Goal: Complete application form

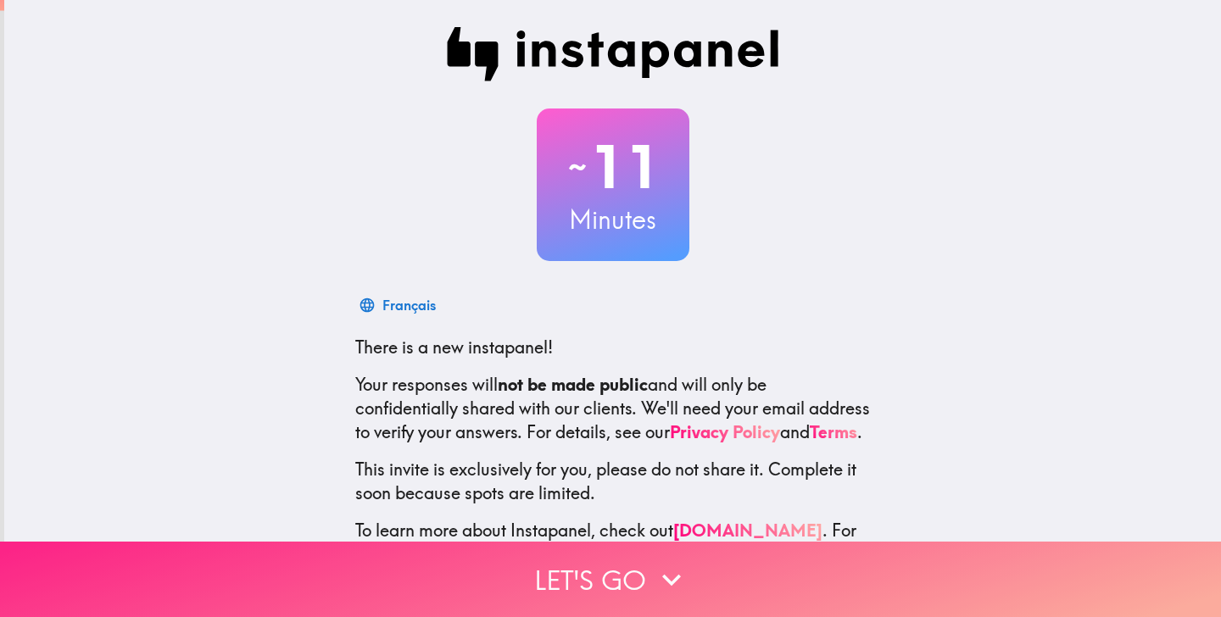
click at [600, 590] on button "Let's go" at bounding box center [610, 579] width 1221 height 75
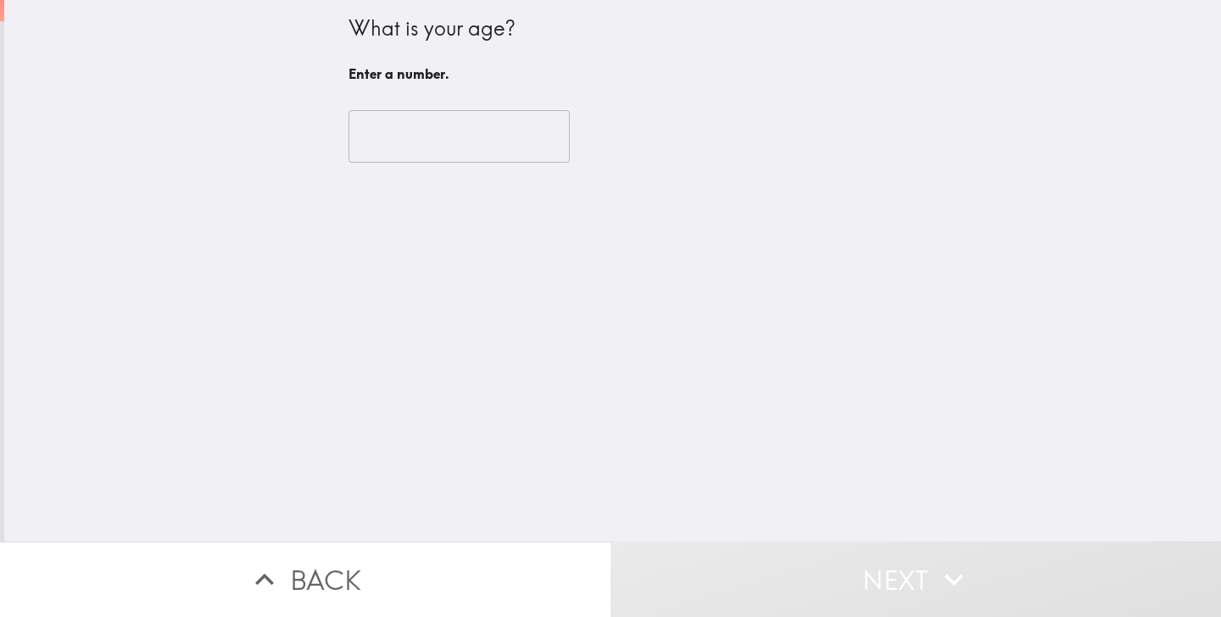
click at [462, 134] on input "number" at bounding box center [458, 136] width 221 height 53
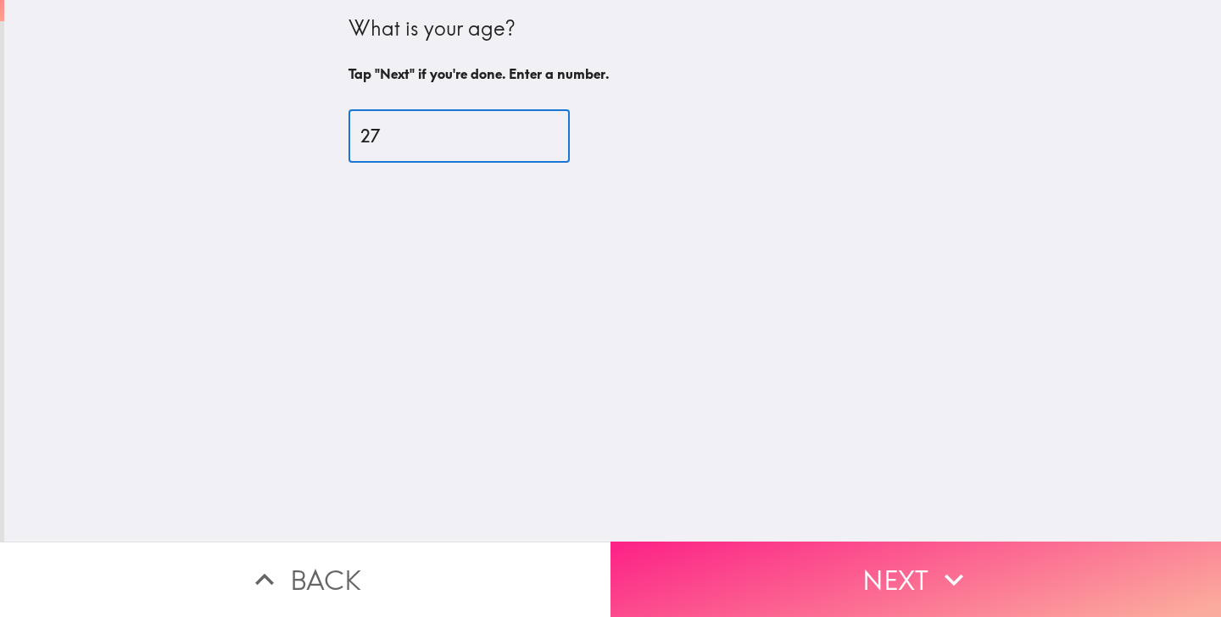
type input "27"
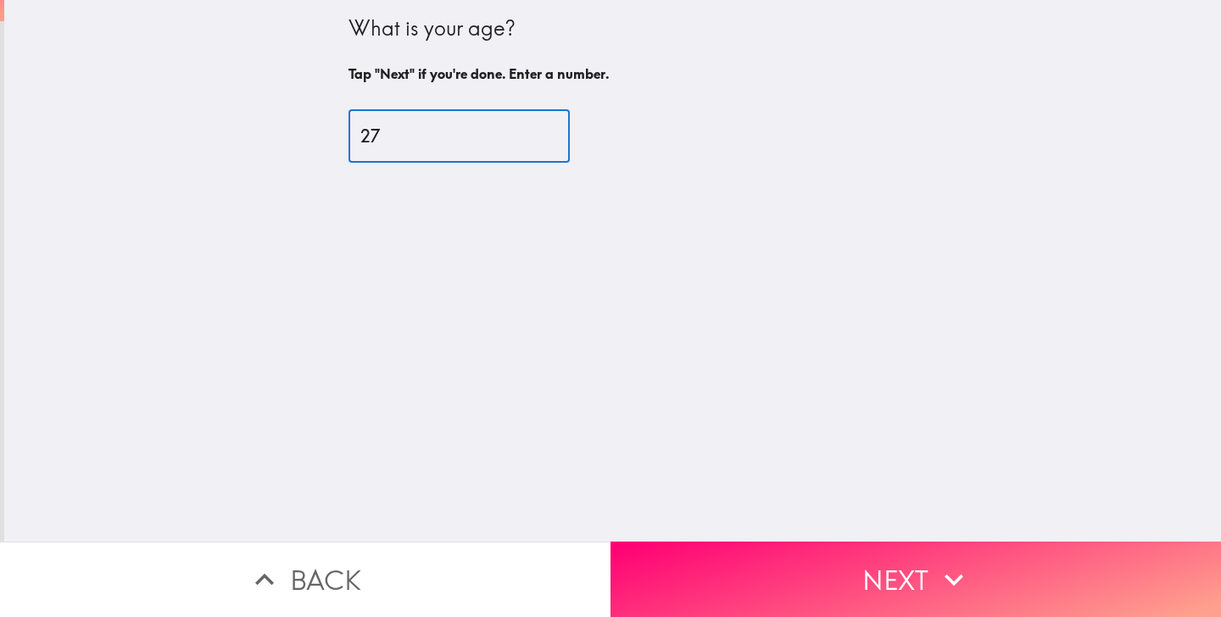
click at [833, 565] on button "Next" at bounding box center [915, 579] width 610 height 75
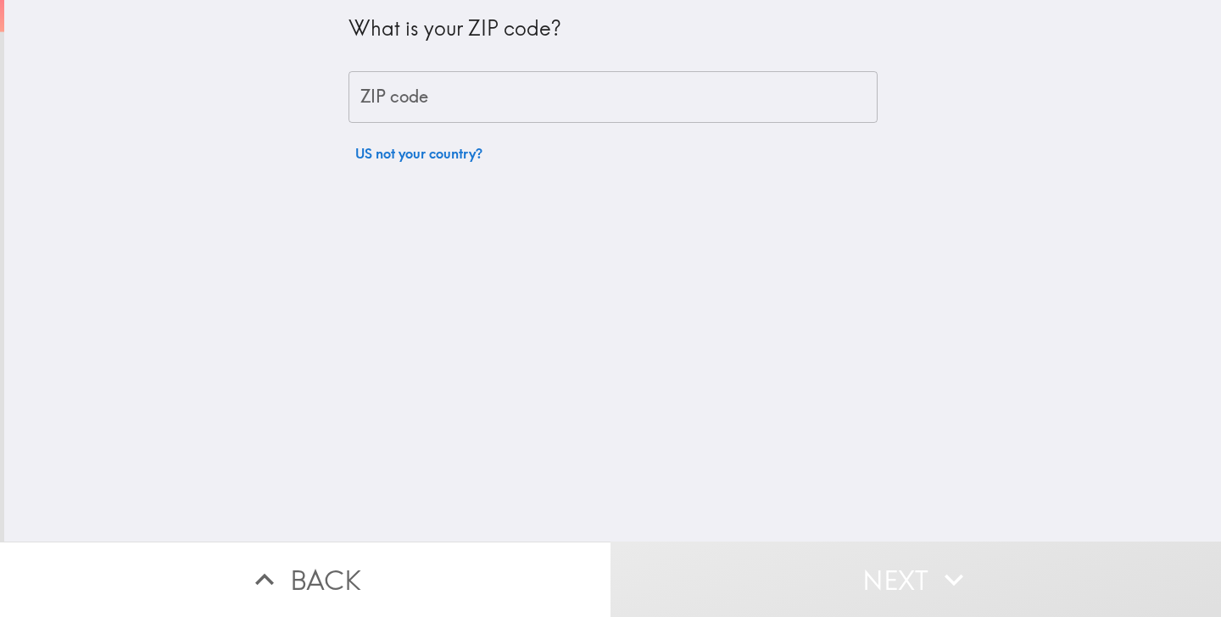
click at [582, 140] on div "What is your ZIP code? ZIP code ZIP code US not your country?" at bounding box center [612, 85] width 529 height 170
click at [582, 94] on input "ZIP code" at bounding box center [612, 97] width 529 height 53
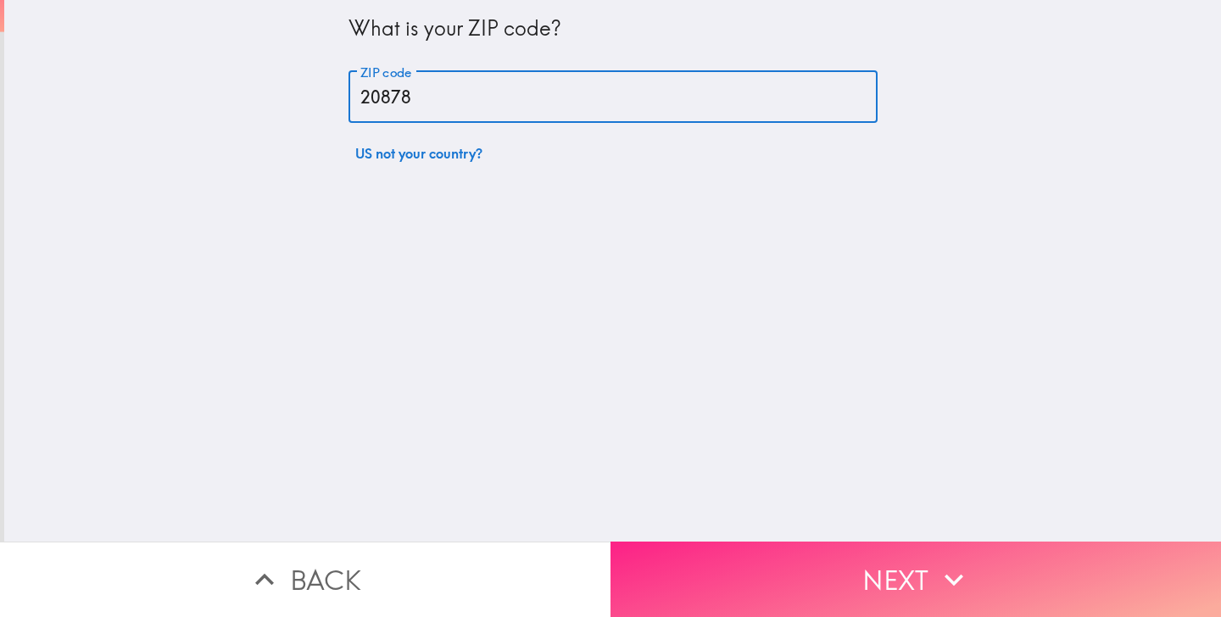
type input "20878"
click at [928, 591] on button "Next" at bounding box center [915, 579] width 610 height 75
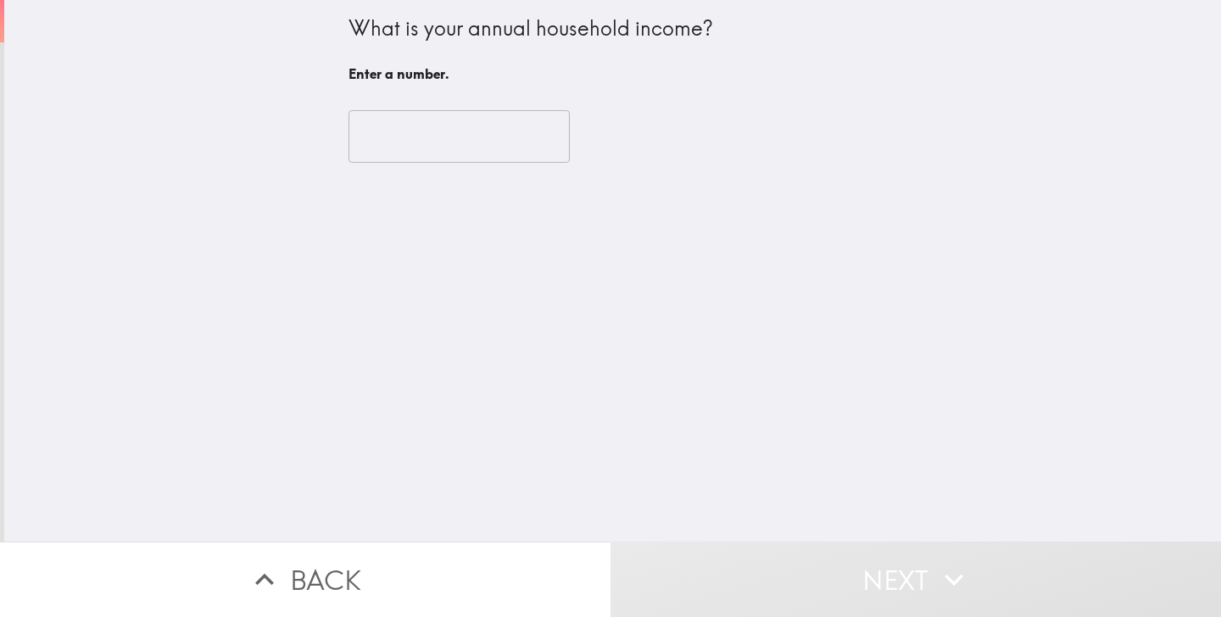
click at [451, 138] on input "number" at bounding box center [458, 136] width 221 height 53
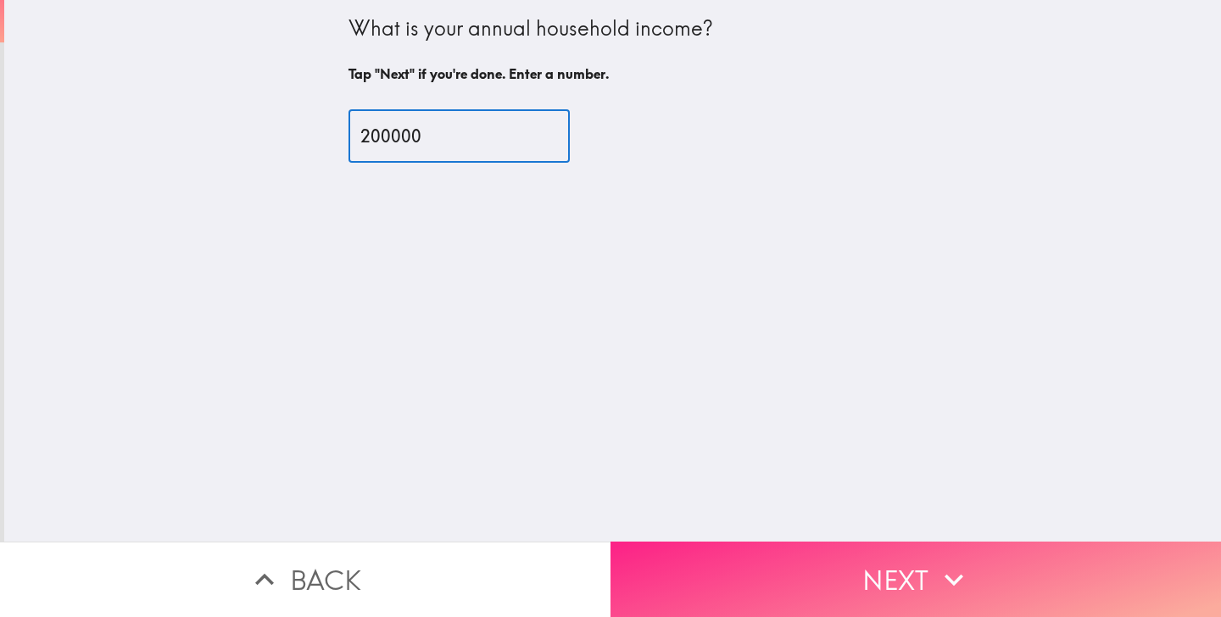
type input "200000"
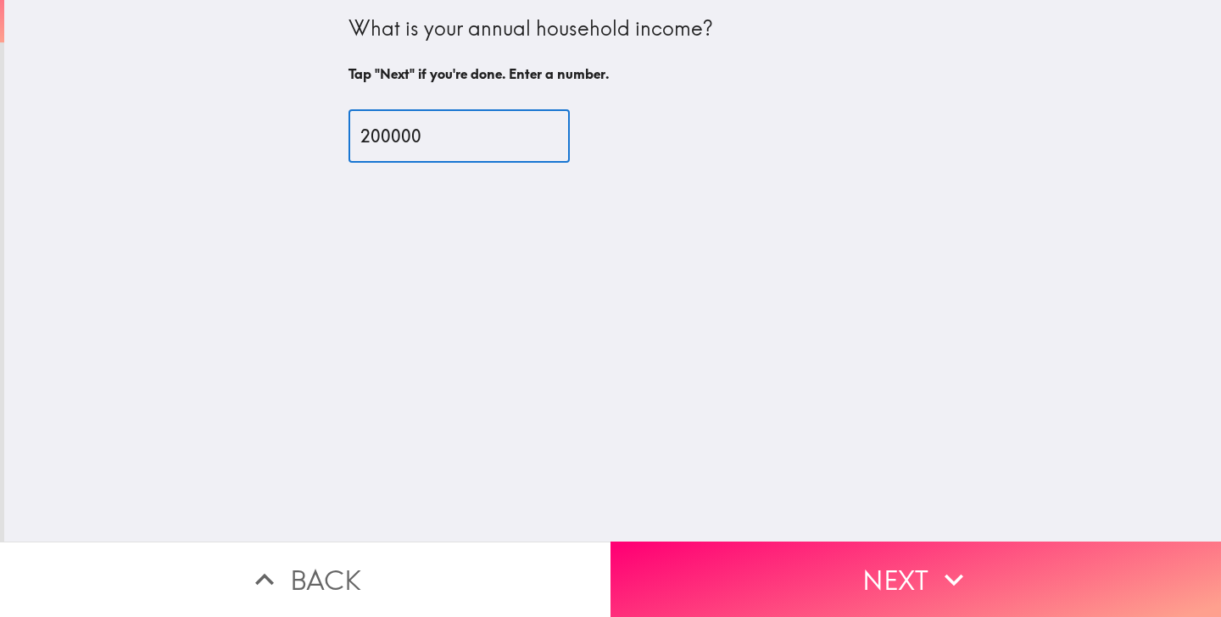
click at [662, 582] on button "Next" at bounding box center [915, 579] width 610 height 75
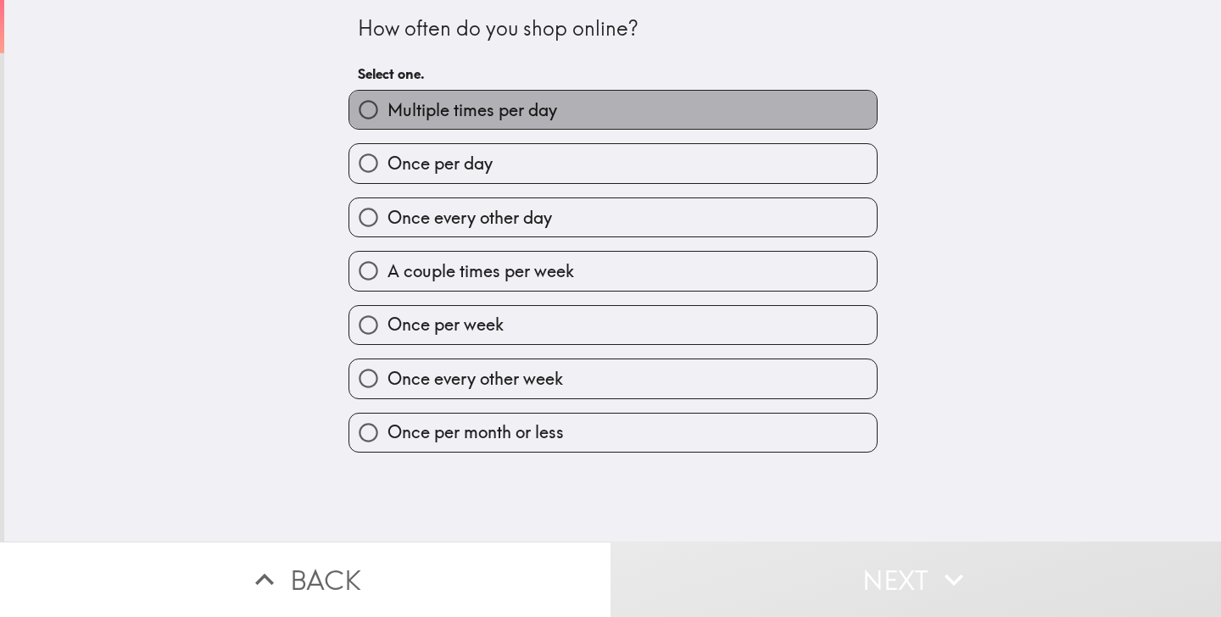
click at [577, 114] on label "Multiple times per day" at bounding box center [612, 110] width 527 height 38
click at [387, 114] on input "Multiple times per day" at bounding box center [368, 110] width 38 height 38
radio input "true"
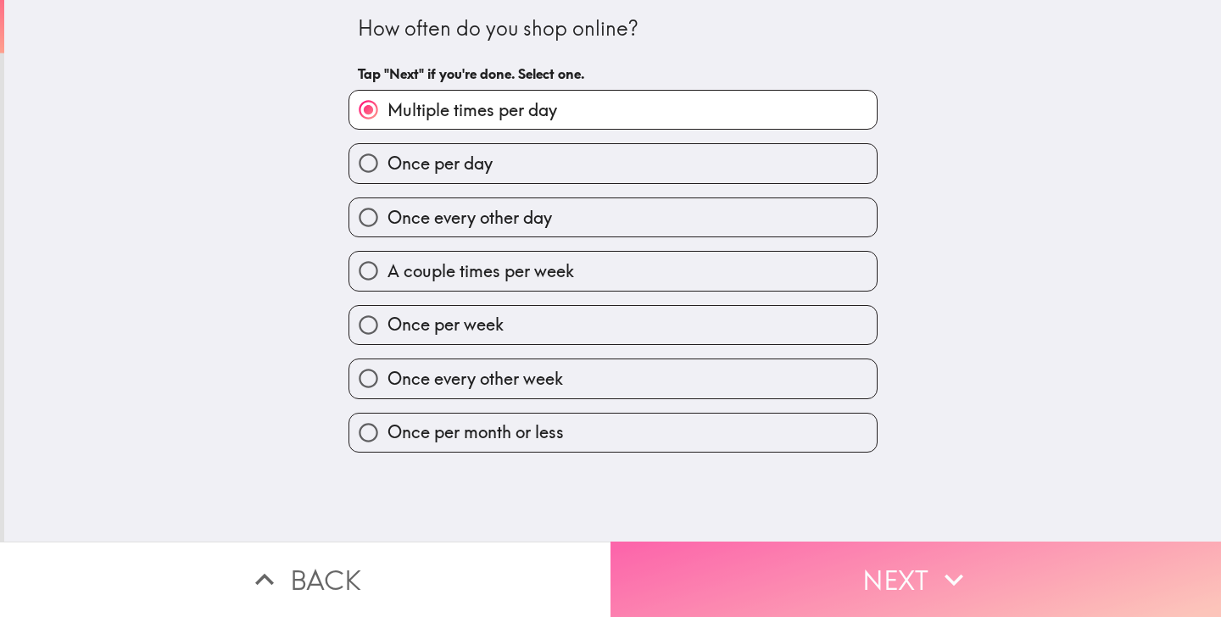
click at [716, 592] on button "Next" at bounding box center [915, 579] width 610 height 75
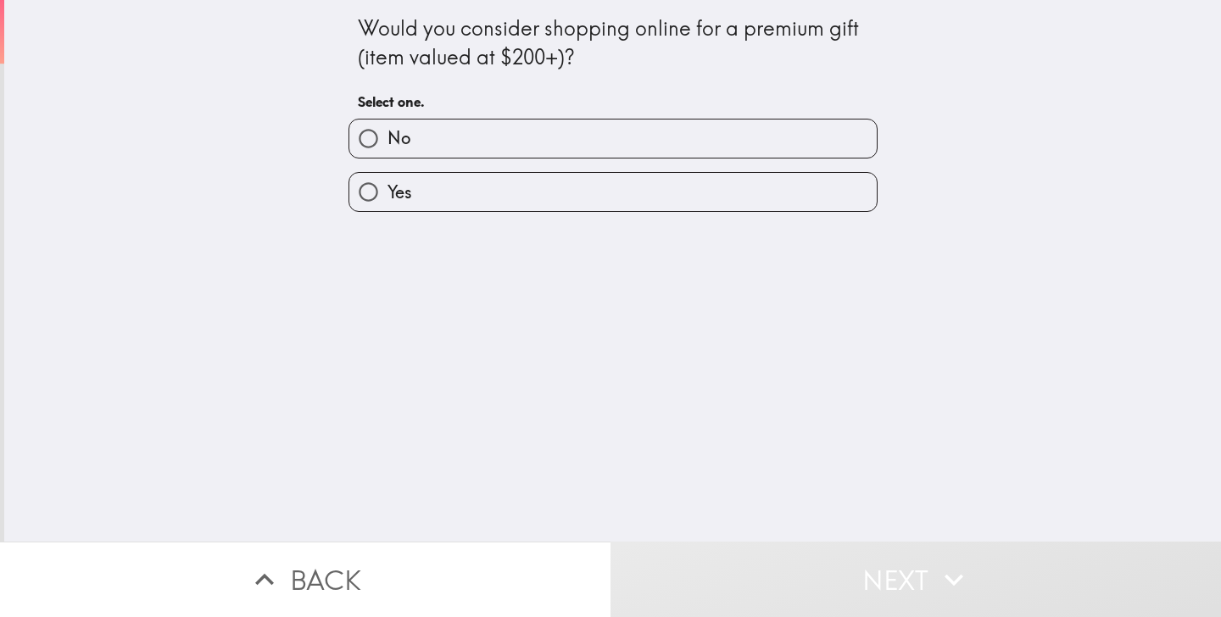
click at [707, 146] on label "No" at bounding box center [612, 139] width 527 height 38
click at [387, 146] on input "No" at bounding box center [368, 139] width 38 height 38
radio input "true"
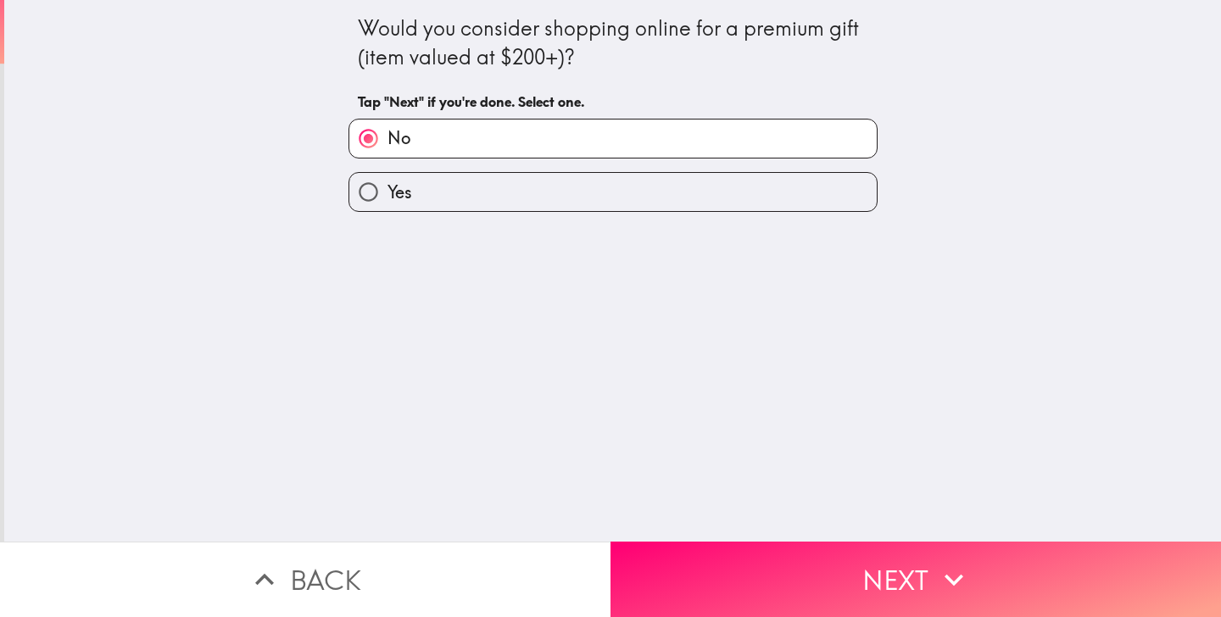
click at [706, 175] on label "Yes" at bounding box center [612, 192] width 527 height 38
click at [387, 175] on input "Yes" at bounding box center [368, 192] width 38 height 38
radio input "true"
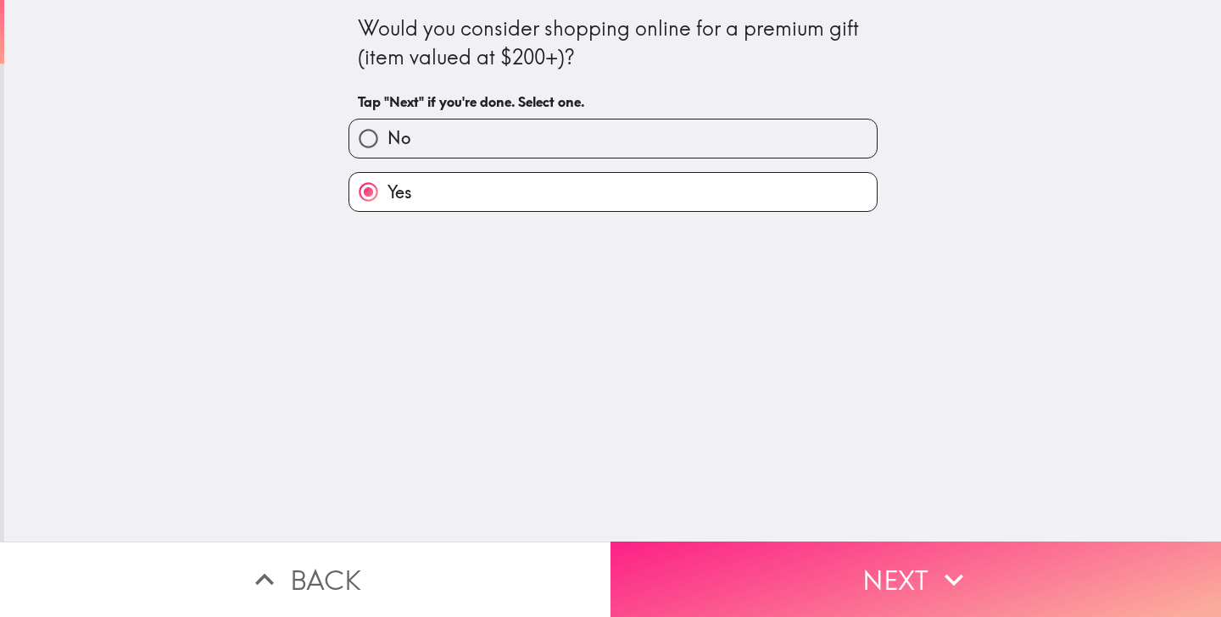
click at [764, 581] on button "Next" at bounding box center [915, 579] width 610 height 75
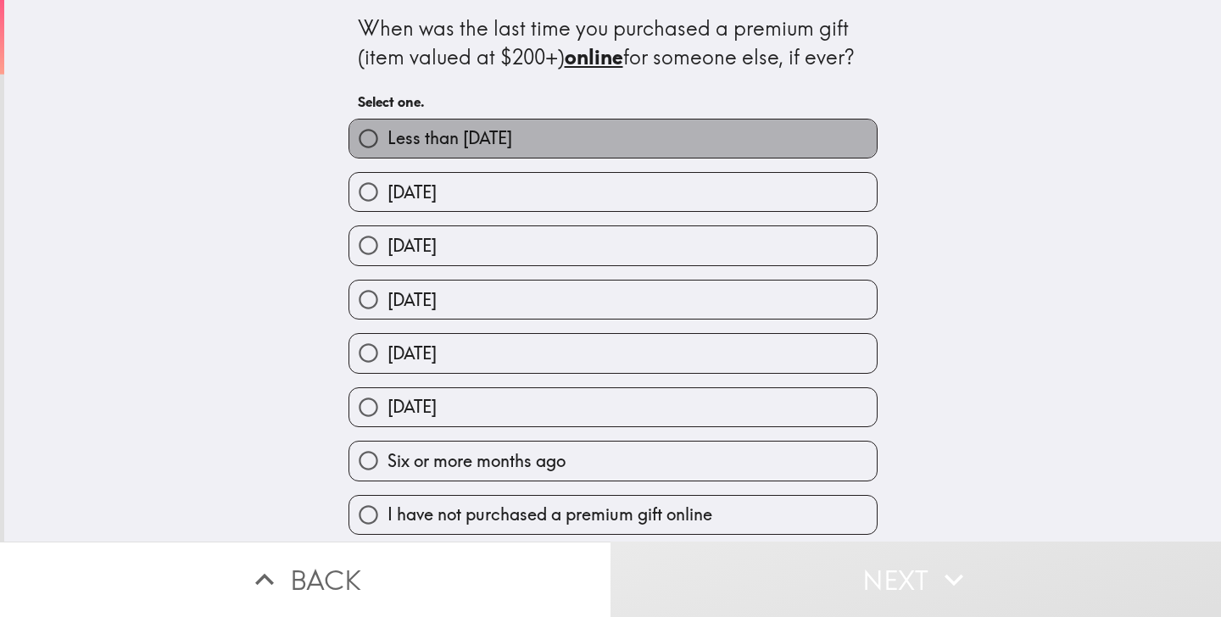
click at [705, 146] on label "Less than [DATE]" at bounding box center [612, 139] width 527 height 38
click at [387, 146] on input "Less than [DATE]" at bounding box center [368, 139] width 38 height 38
radio input "true"
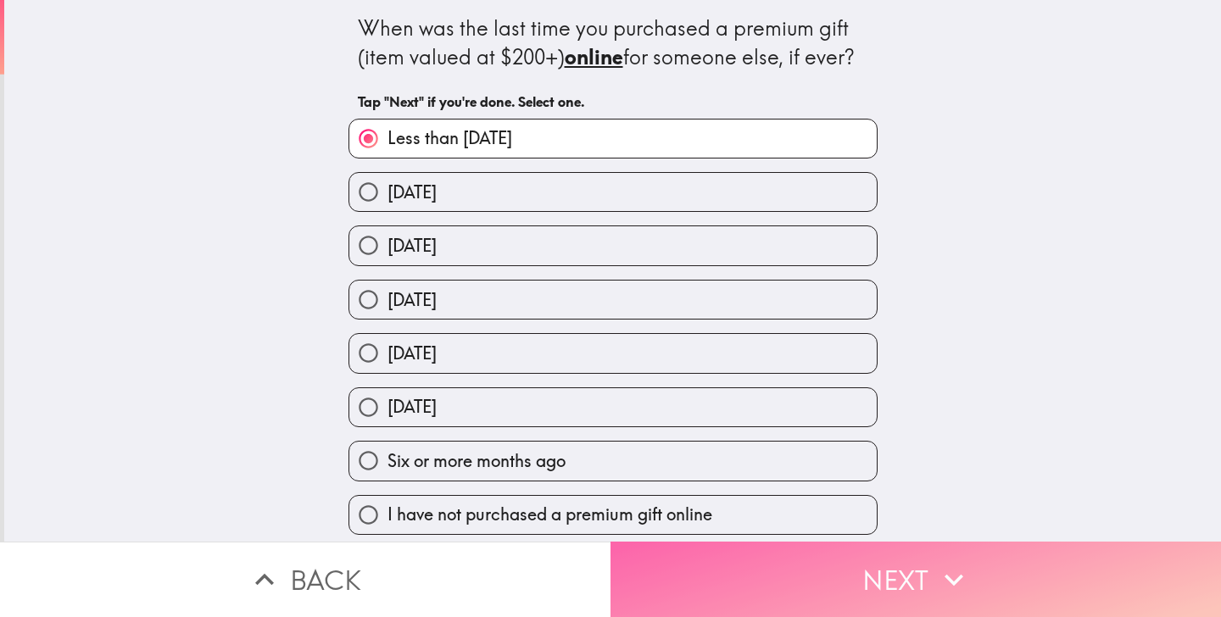
click at [730, 586] on button "Next" at bounding box center [915, 579] width 610 height 75
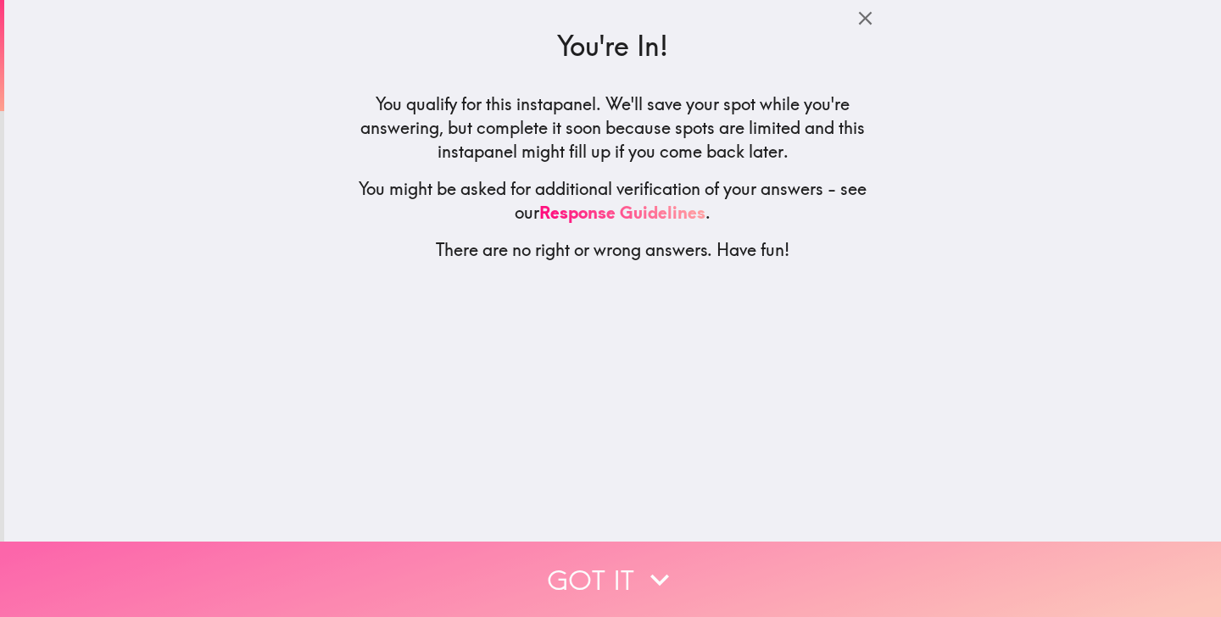
click at [730, 584] on button "Got it" at bounding box center [610, 579] width 1221 height 75
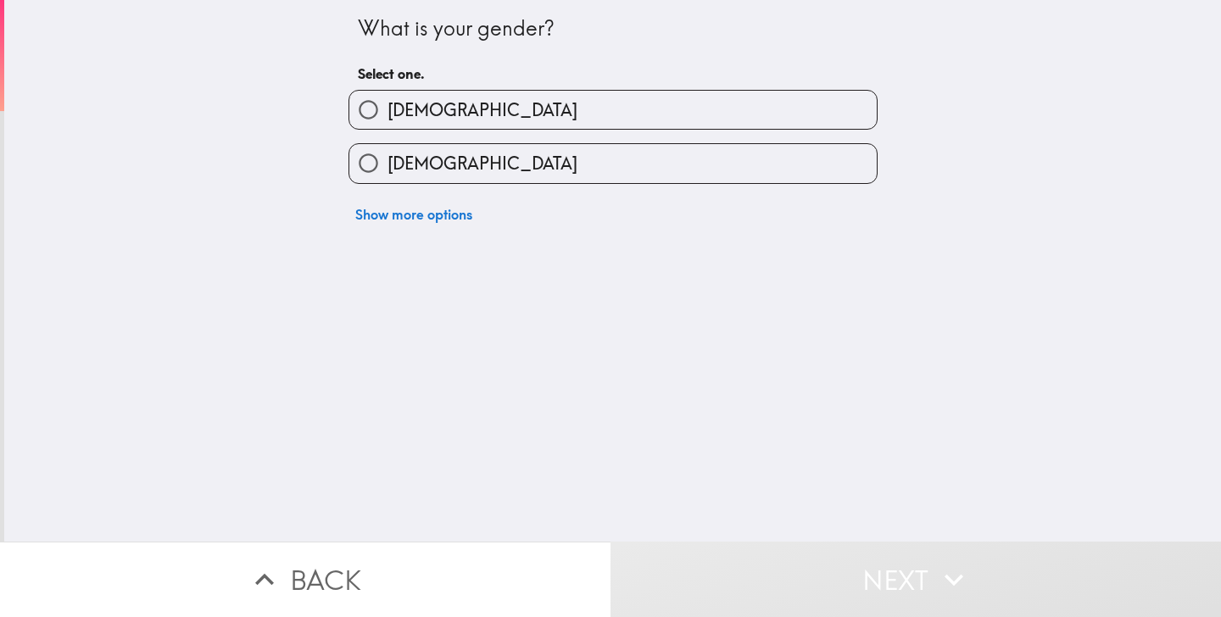
click at [639, 142] on div "[DEMOGRAPHIC_DATA]" at bounding box center [606, 156] width 543 height 53
click at [640, 153] on label "[DEMOGRAPHIC_DATA]" at bounding box center [612, 163] width 527 height 38
click at [387, 153] on input "[DEMOGRAPHIC_DATA]" at bounding box center [368, 163] width 38 height 38
radio input "true"
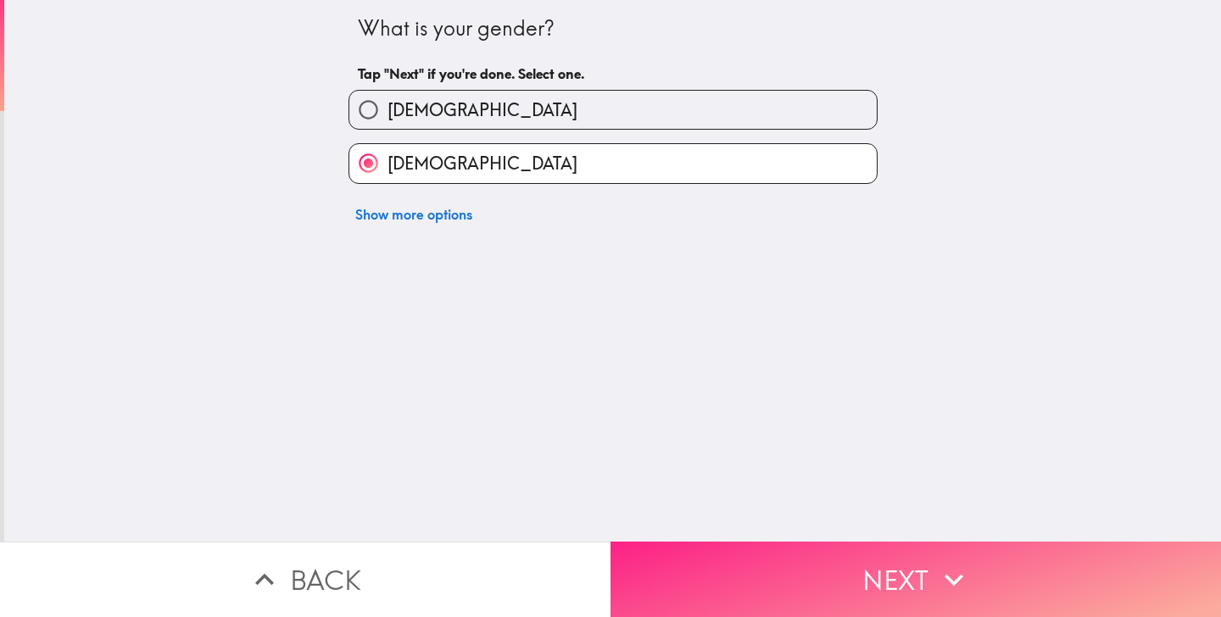
click at [741, 549] on button "Next" at bounding box center [915, 579] width 610 height 75
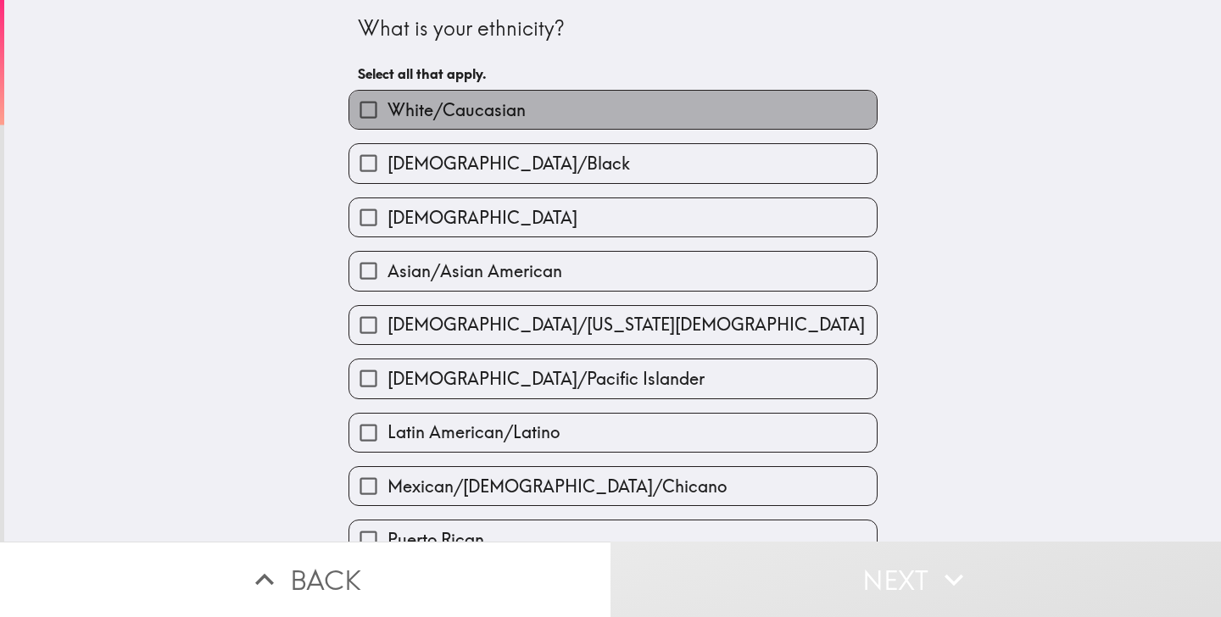
click at [625, 99] on label "White/Caucasian" at bounding box center [612, 110] width 527 height 38
click at [387, 99] on input "White/Caucasian" at bounding box center [368, 110] width 38 height 38
checkbox input "true"
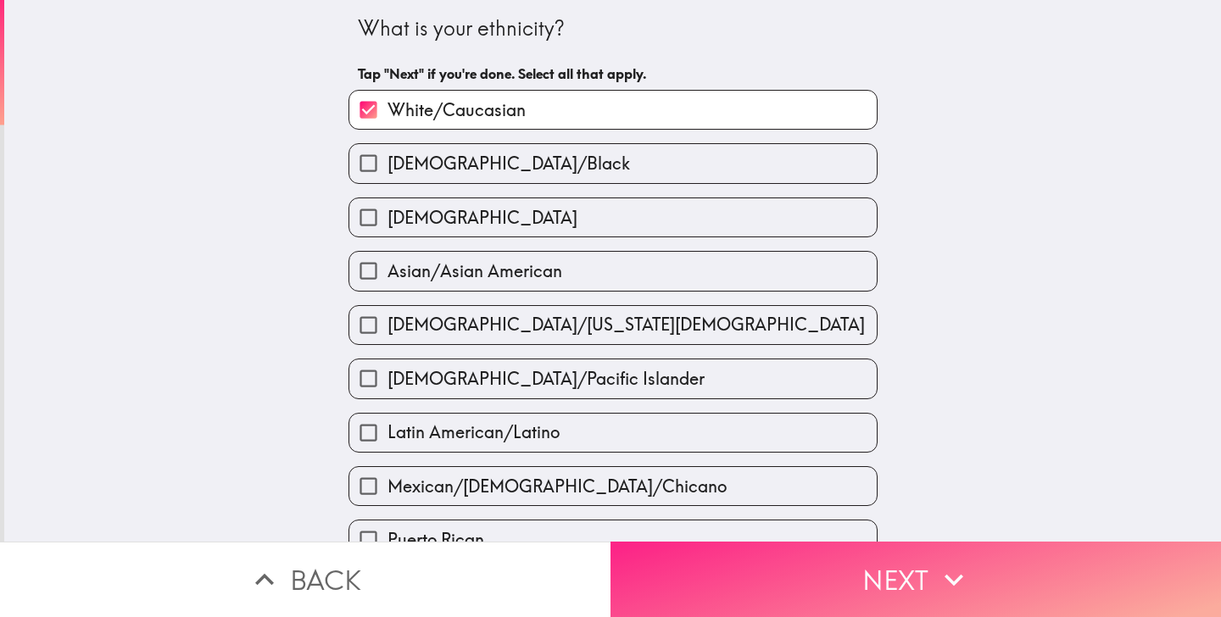
click at [664, 564] on button "Next" at bounding box center [915, 579] width 610 height 75
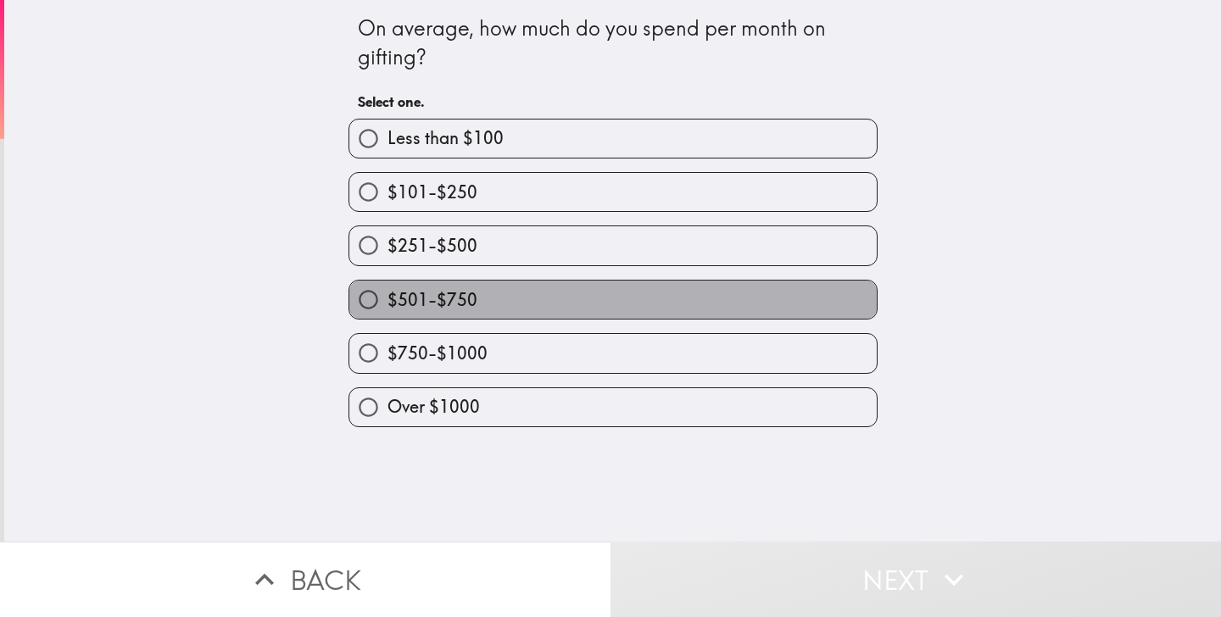
click at [609, 313] on label "$501-$750" at bounding box center [612, 300] width 527 height 38
click at [387, 313] on input "$501-$750" at bounding box center [368, 300] width 38 height 38
radio input "true"
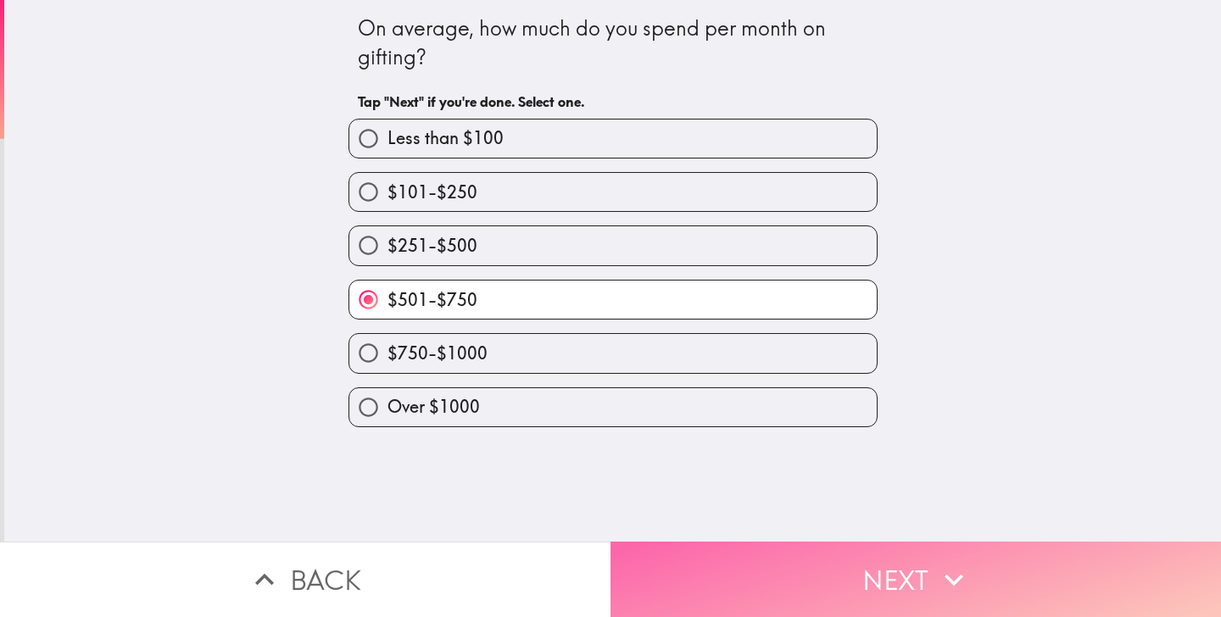
click at [668, 569] on button "Next" at bounding box center [915, 579] width 610 height 75
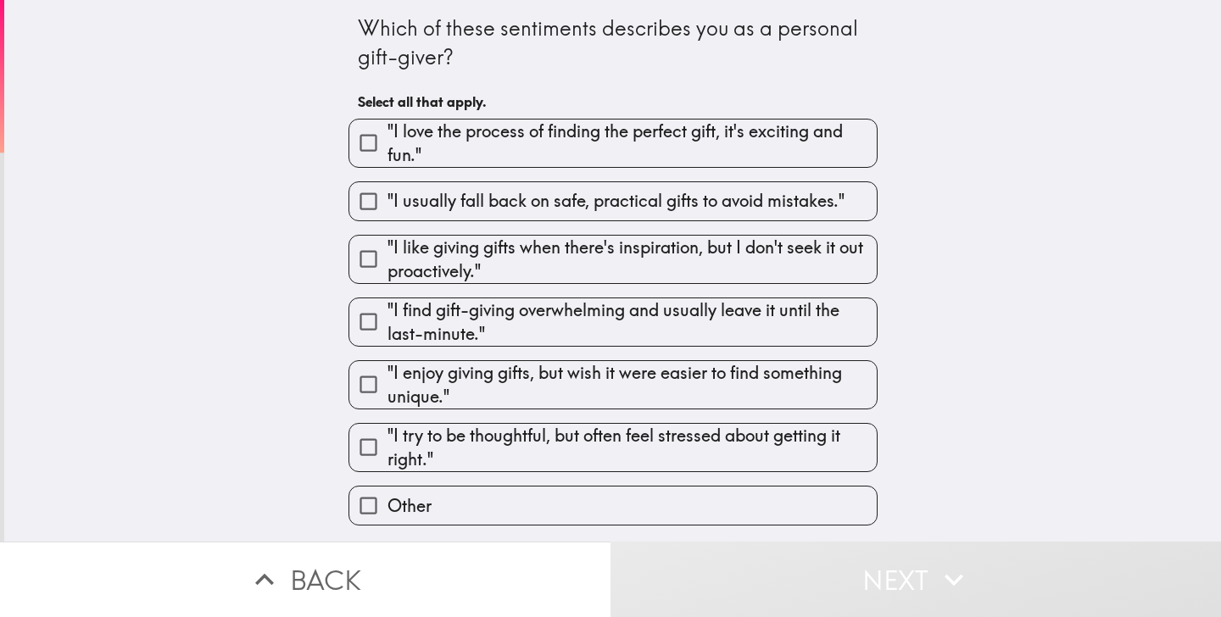
click at [639, 146] on span ""I love the process of finding the perfect gift, it's exciting and fun."" at bounding box center [631, 143] width 489 height 47
click at [387, 146] on input ""I love the process of finding the perfect gift, it's exciting and fun."" at bounding box center [368, 143] width 38 height 38
checkbox input "true"
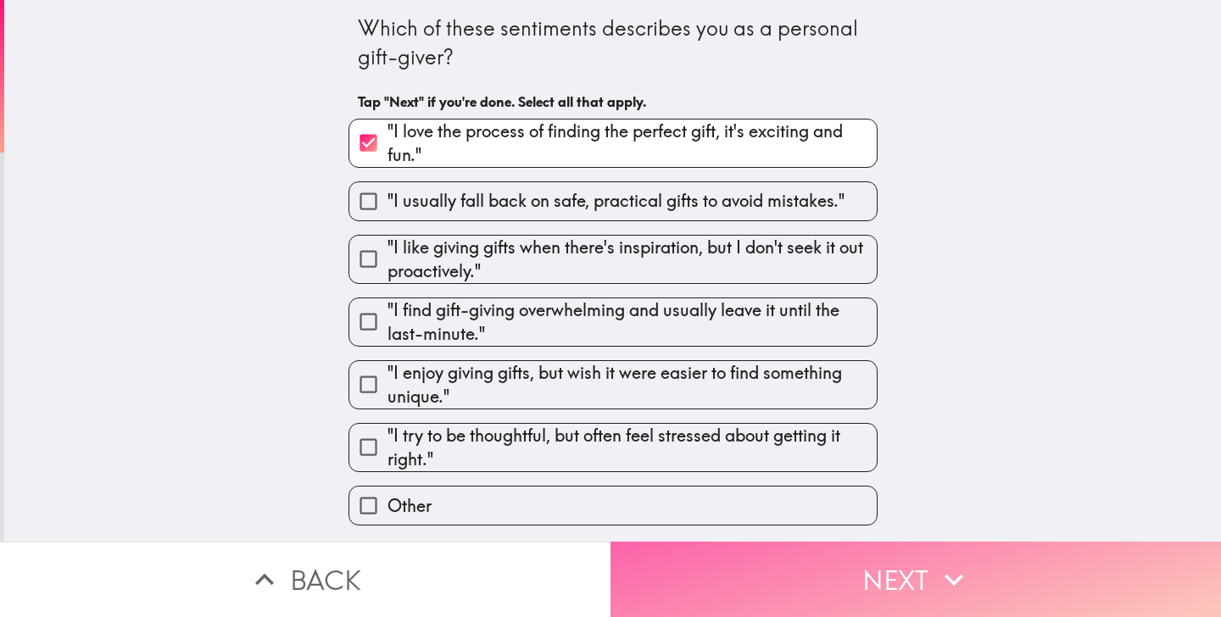
click at [675, 558] on button "Next" at bounding box center [915, 579] width 610 height 75
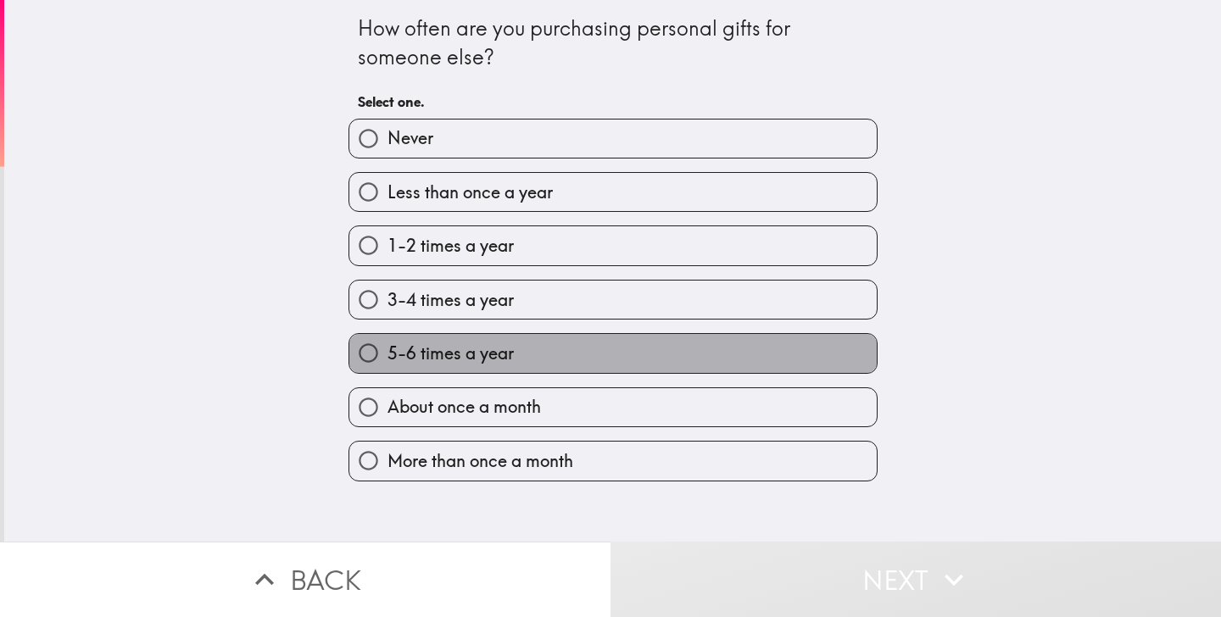
click at [606, 355] on label "5-6 times a year" at bounding box center [612, 353] width 527 height 38
click at [387, 355] on input "5-6 times a year" at bounding box center [368, 353] width 38 height 38
radio input "true"
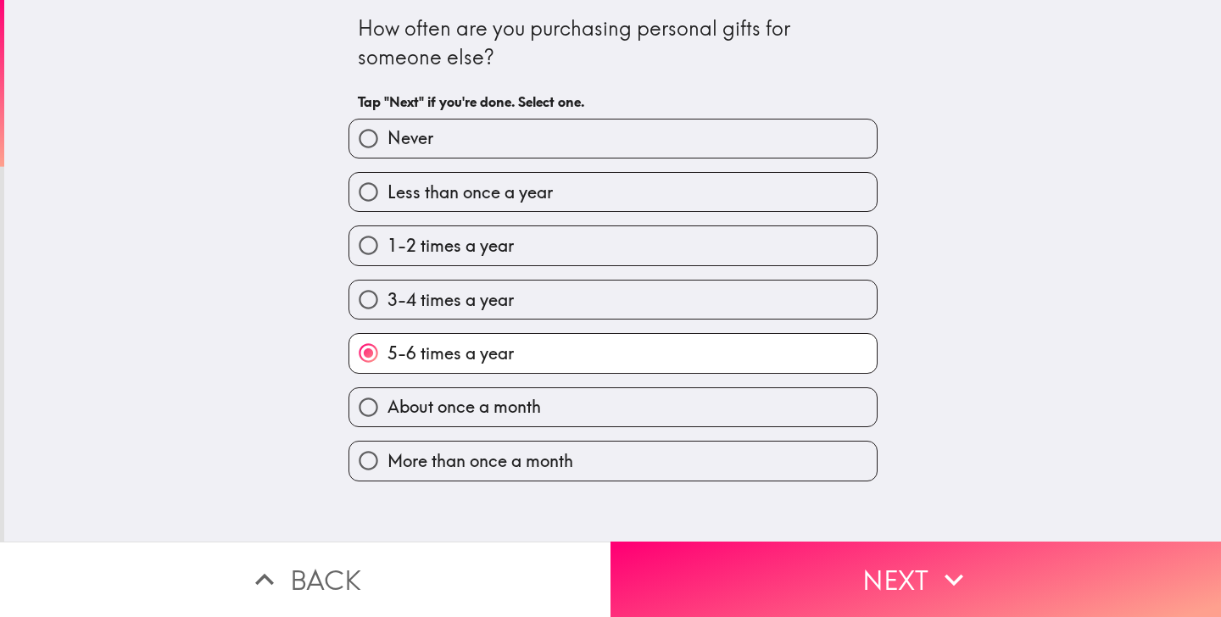
click at [651, 423] on label "About once a month" at bounding box center [612, 407] width 527 height 38
click at [387, 423] on input "About once a month" at bounding box center [368, 407] width 38 height 38
radio input "true"
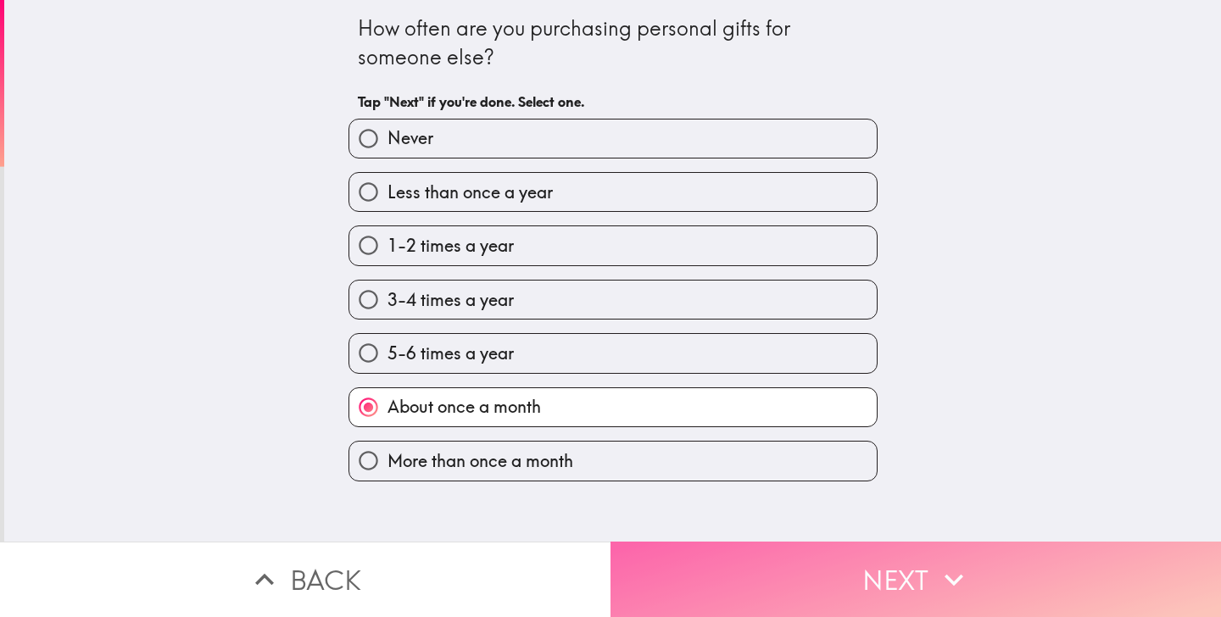
click at [675, 577] on button "Next" at bounding box center [915, 579] width 610 height 75
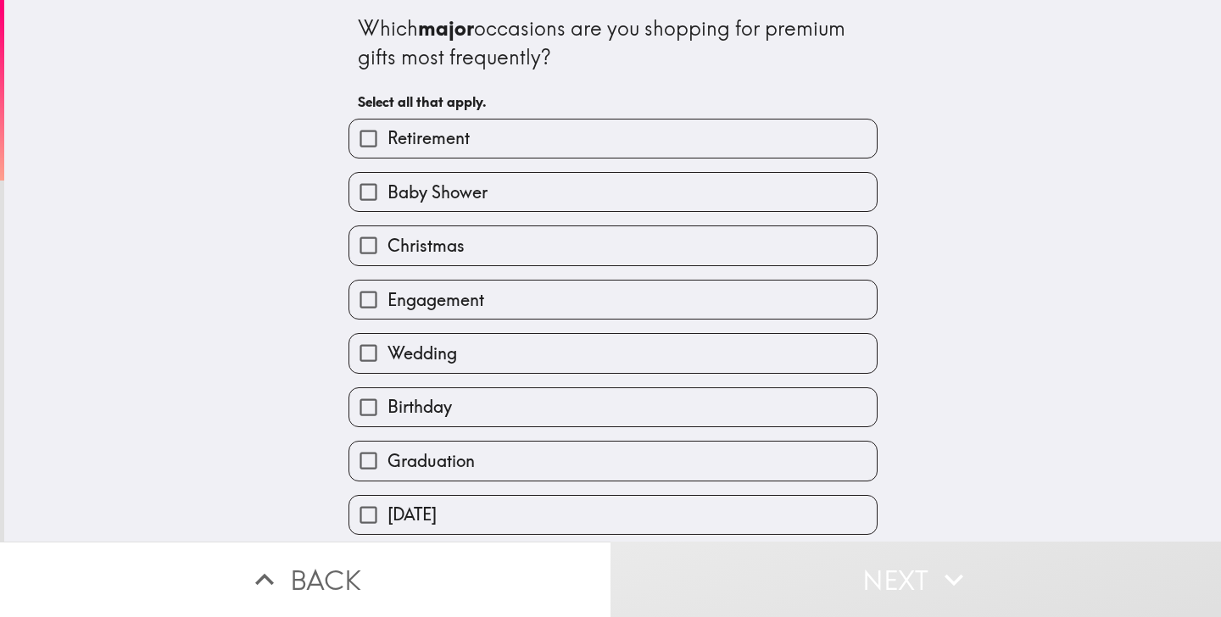
click at [611, 198] on label "Baby Shower" at bounding box center [612, 192] width 527 height 38
click at [387, 198] on input "Baby Shower" at bounding box center [368, 192] width 38 height 38
checkbox input "true"
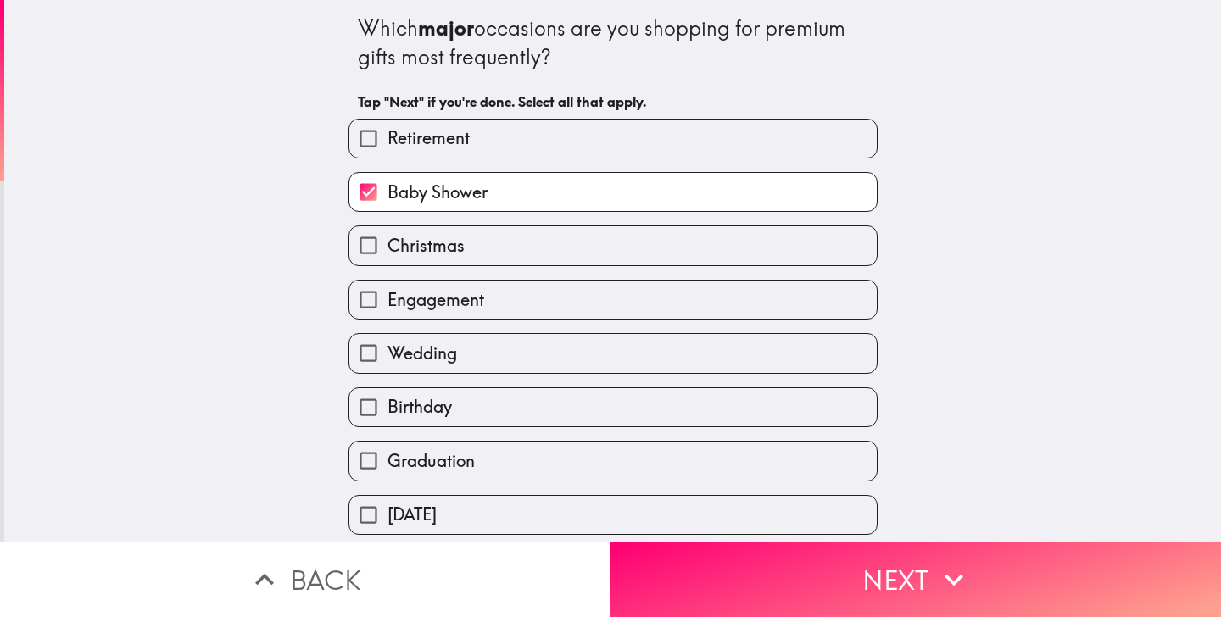
click at [593, 253] on label "Christmas" at bounding box center [612, 245] width 527 height 38
click at [387, 253] on input "Christmas" at bounding box center [368, 245] width 38 height 38
checkbox input "true"
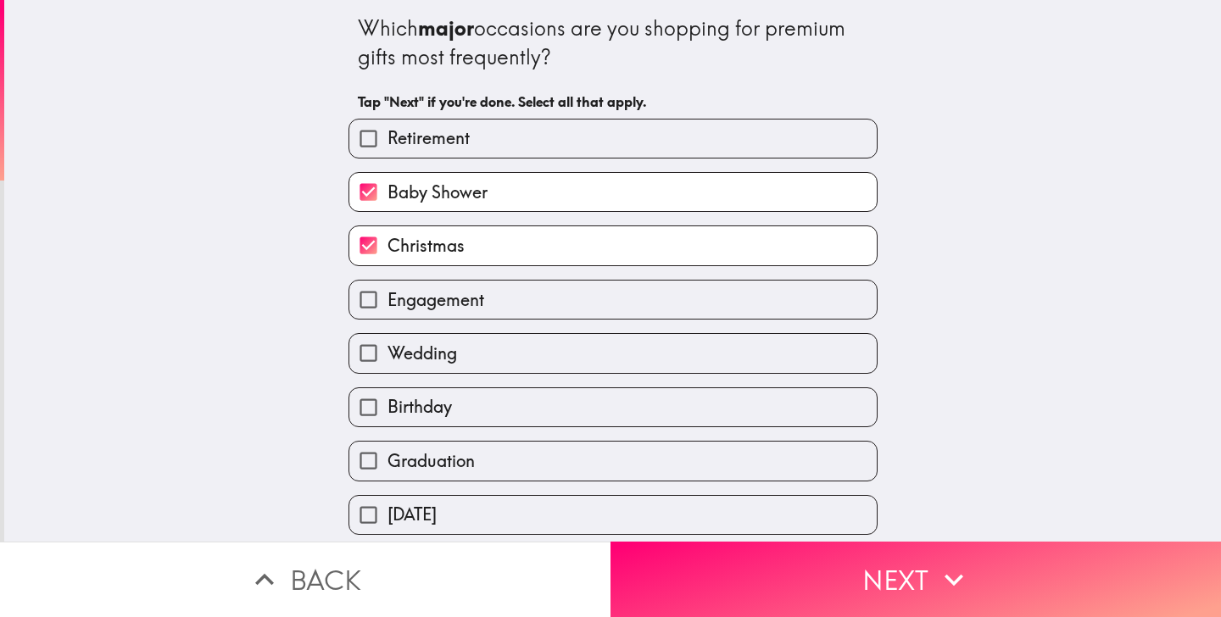
click at [589, 297] on label "Engagement" at bounding box center [612, 300] width 527 height 38
click at [387, 297] on input "Engagement" at bounding box center [368, 300] width 38 height 38
checkbox input "true"
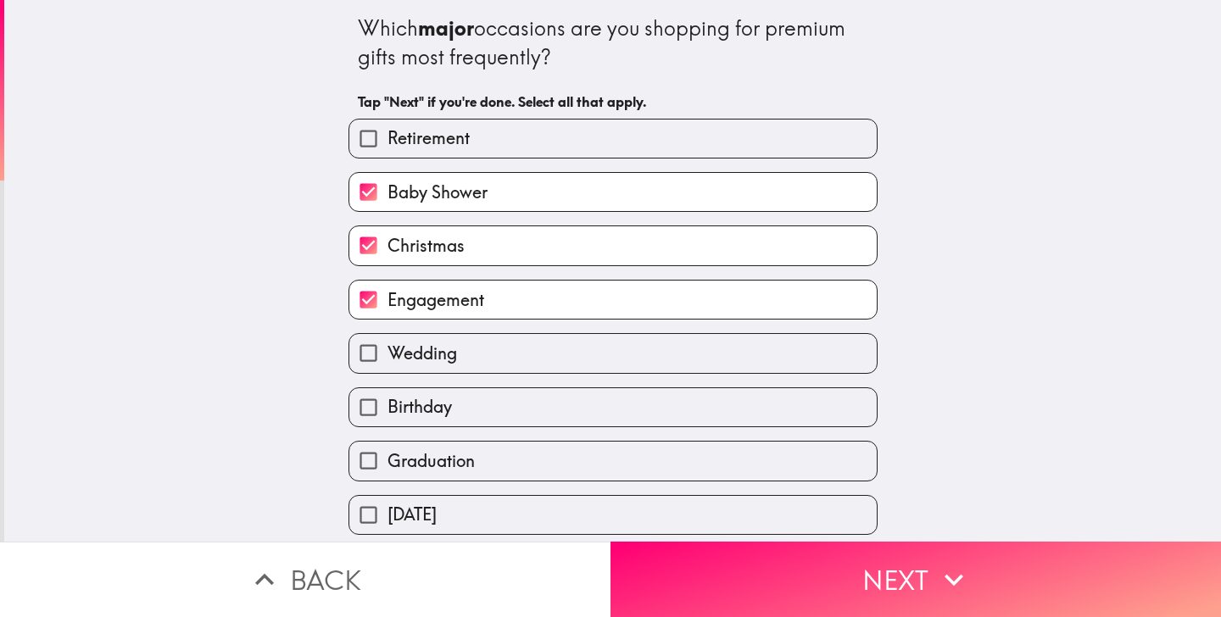
scroll to position [105, 0]
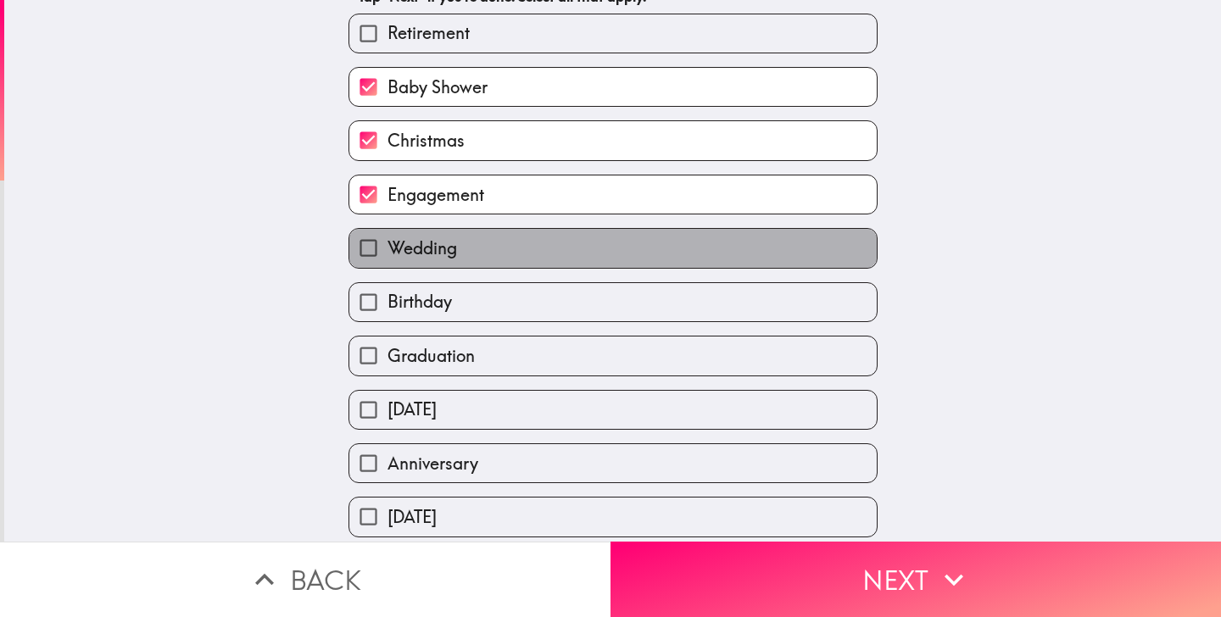
click at [596, 240] on label "Wedding" at bounding box center [612, 248] width 527 height 38
click at [387, 240] on input "Wedding" at bounding box center [368, 248] width 38 height 38
checkbox input "true"
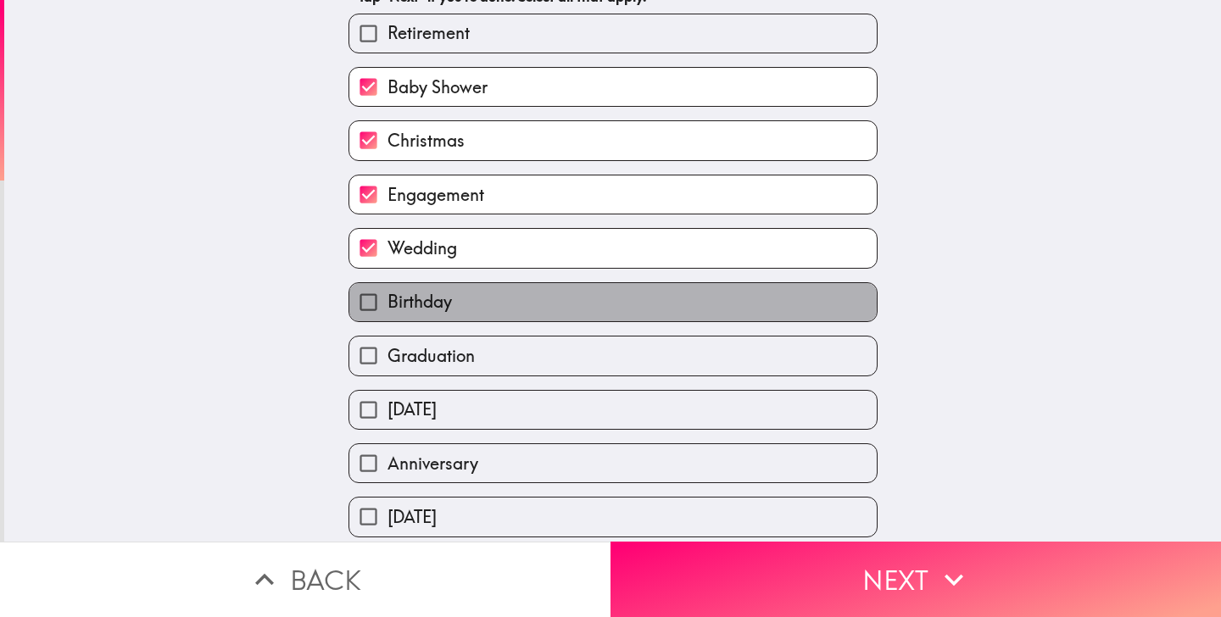
click at [585, 307] on label "Birthday" at bounding box center [612, 302] width 527 height 38
click at [387, 307] on input "Birthday" at bounding box center [368, 302] width 38 height 38
checkbox input "true"
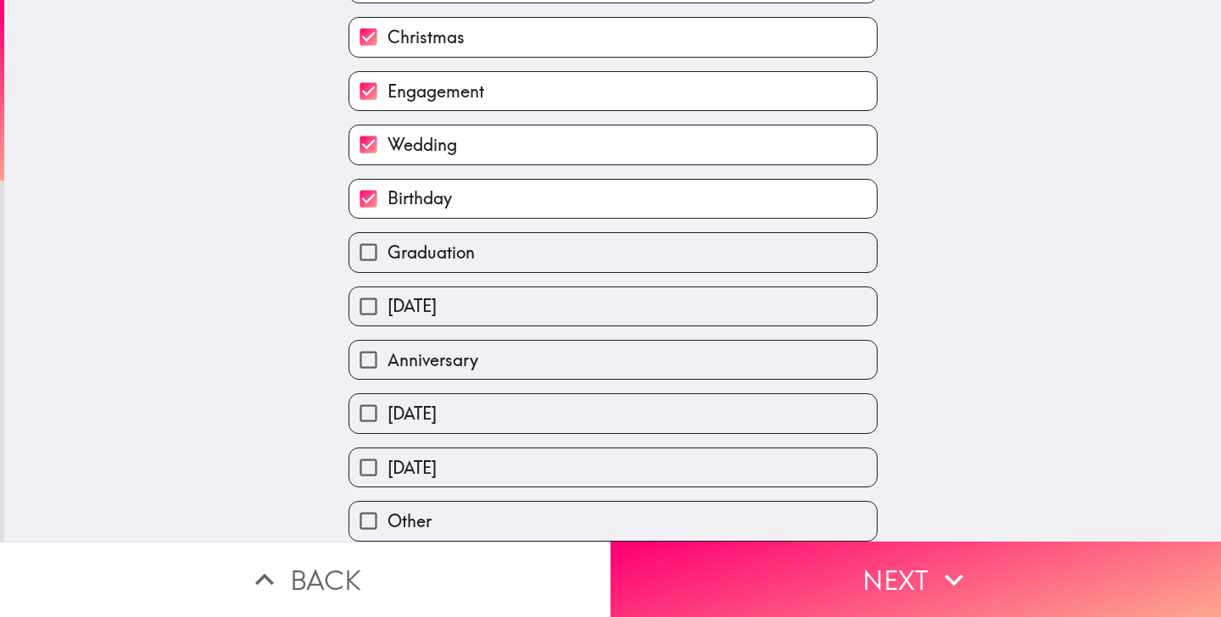
scroll to position [218, 0]
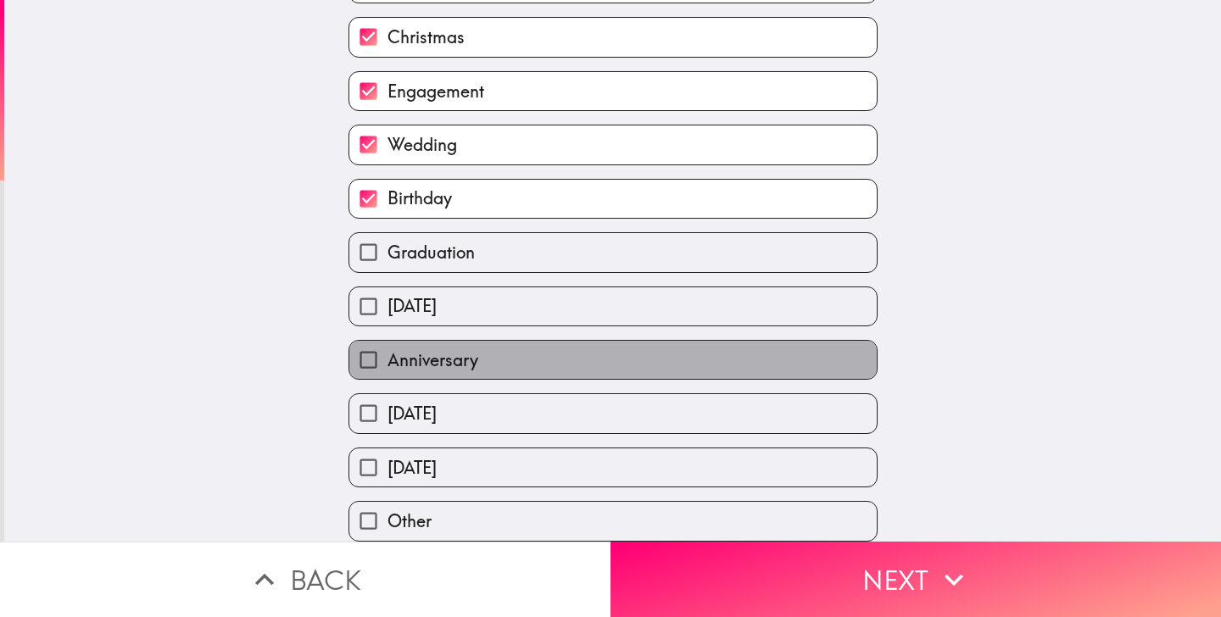
click at [567, 353] on label "Anniversary" at bounding box center [612, 360] width 527 height 38
click at [387, 353] on input "Anniversary" at bounding box center [368, 360] width 38 height 38
checkbox input "true"
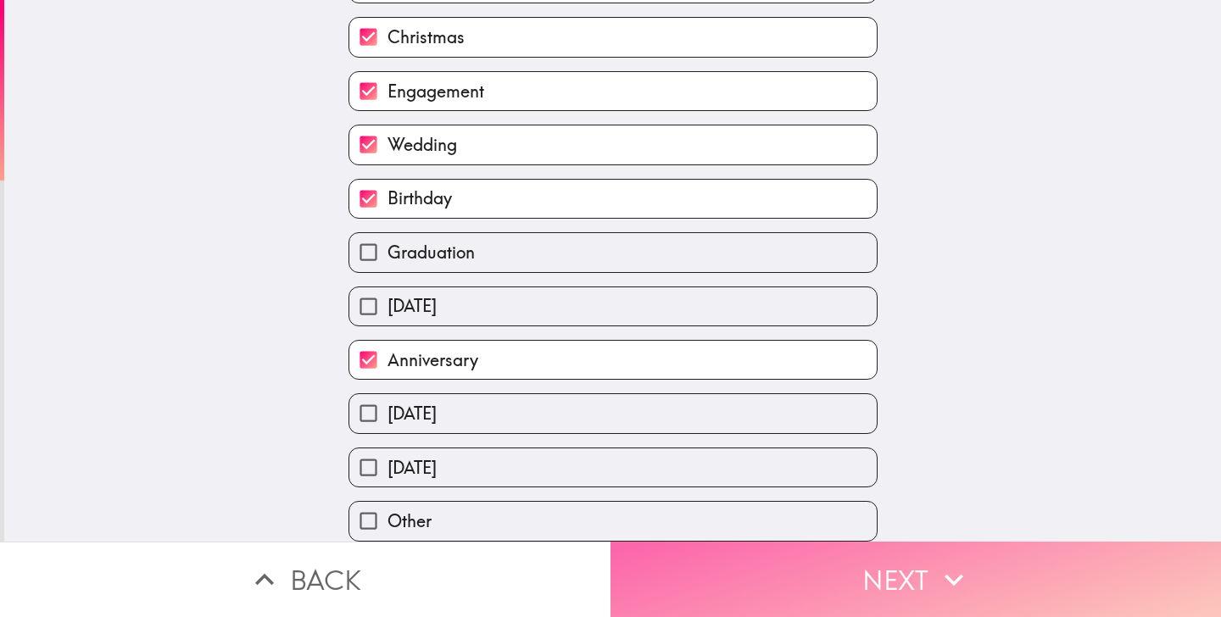
click at [643, 560] on button "Next" at bounding box center [915, 579] width 610 height 75
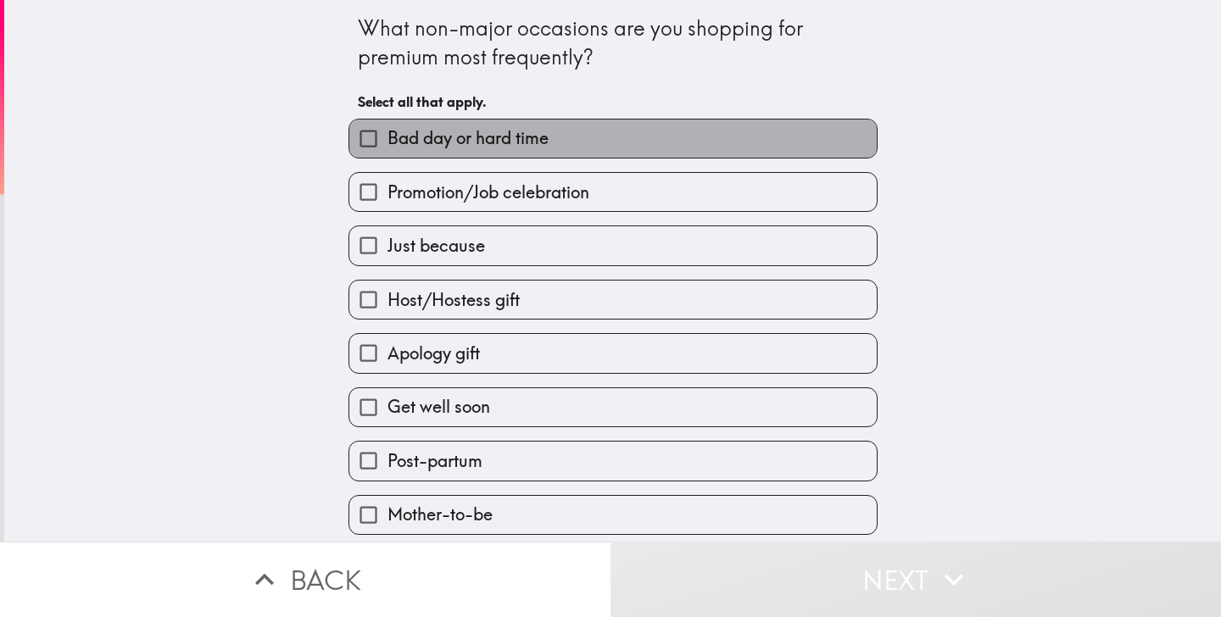
click at [619, 135] on label "Bad day or hard time" at bounding box center [612, 139] width 527 height 38
click at [387, 135] on input "Bad day or hard time" at bounding box center [368, 139] width 38 height 38
checkbox input "true"
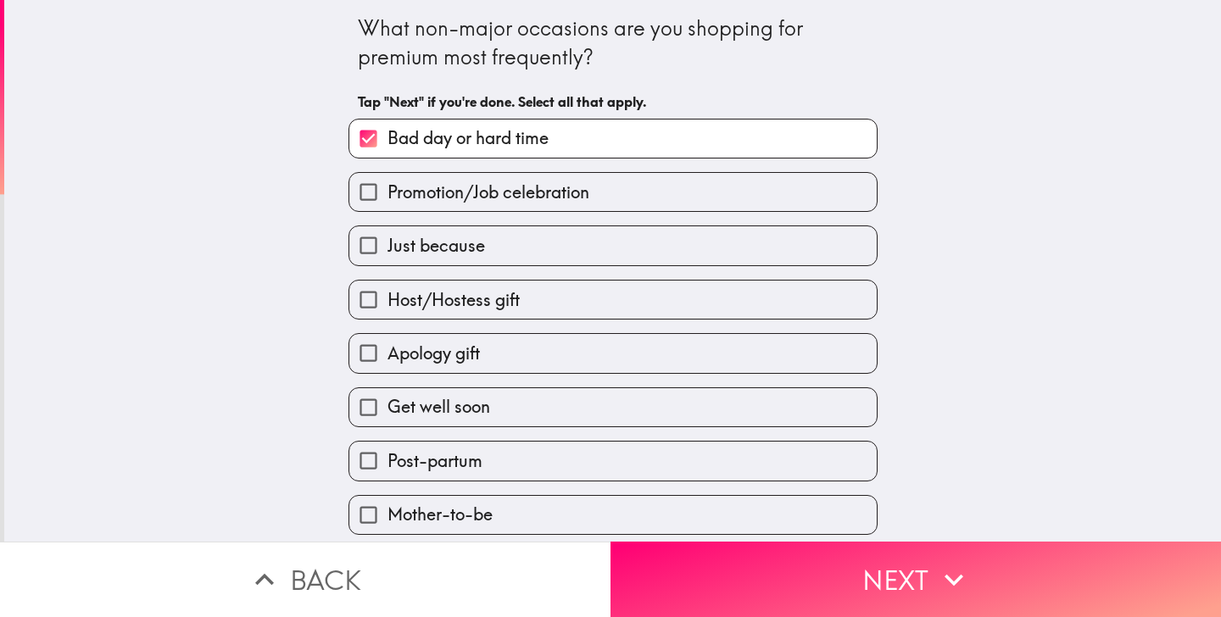
click at [619, 188] on label "Promotion/Job celebration" at bounding box center [612, 192] width 527 height 38
click at [387, 188] on input "Promotion/Job celebration" at bounding box center [368, 192] width 38 height 38
checkbox input "true"
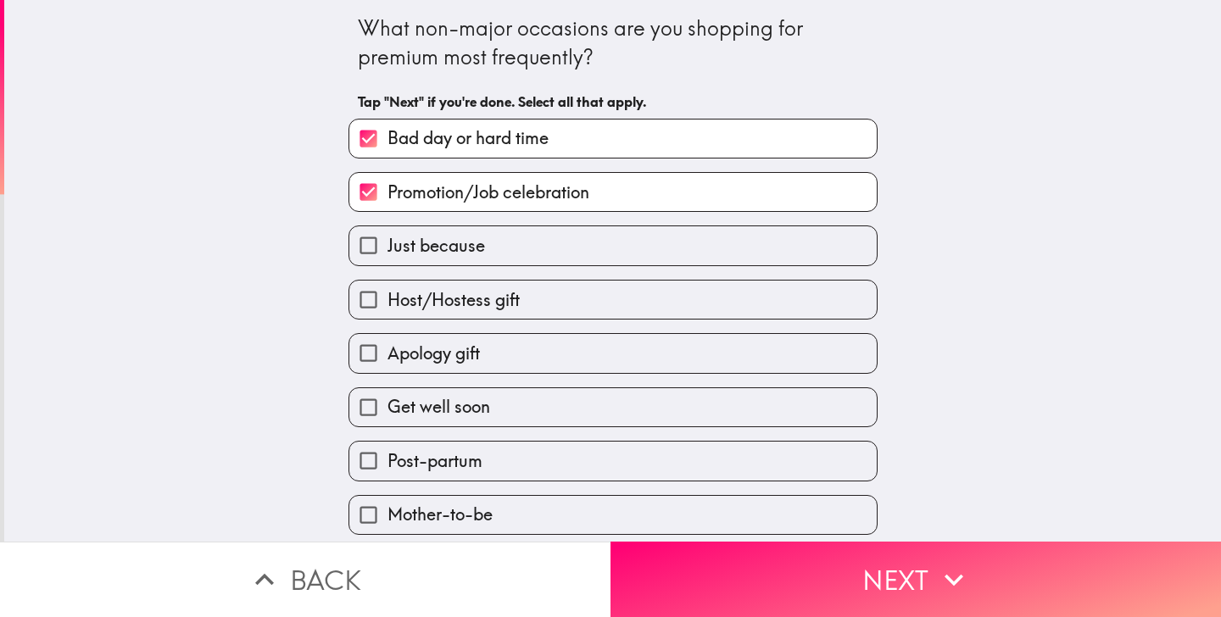
click at [608, 265] on label "Just because" at bounding box center [612, 245] width 527 height 38
click at [387, 265] on input "Just because" at bounding box center [368, 245] width 38 height 38
checkbox input "true"
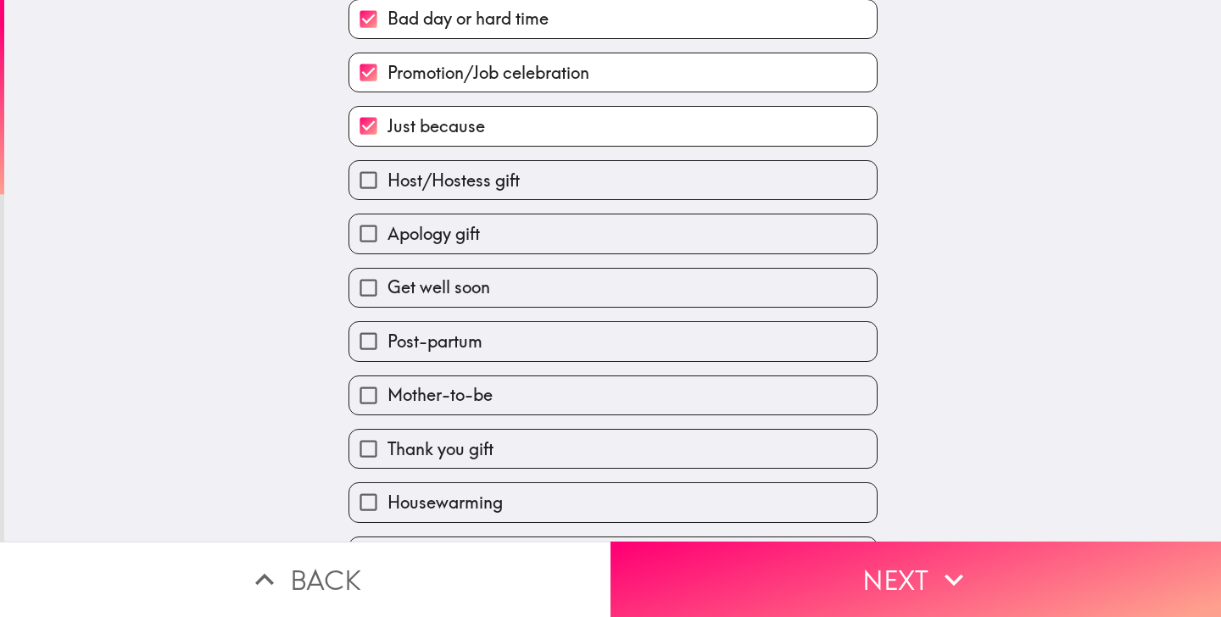
scroll to position [138, 0]
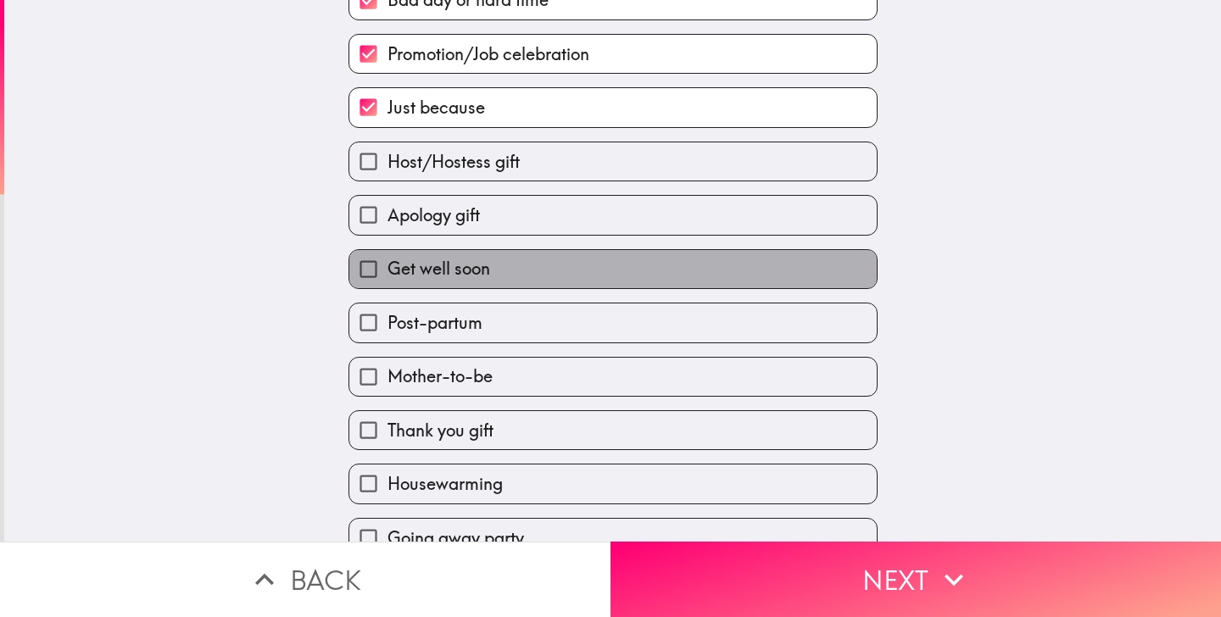
click at [603, 277] on label "Get well soon" at bounding box center [612, 269] width 527 height 38
click at [387, 277] on input "Get well soon" at bounding box center [368, 269] width 38 height 38
checkbox input "true"
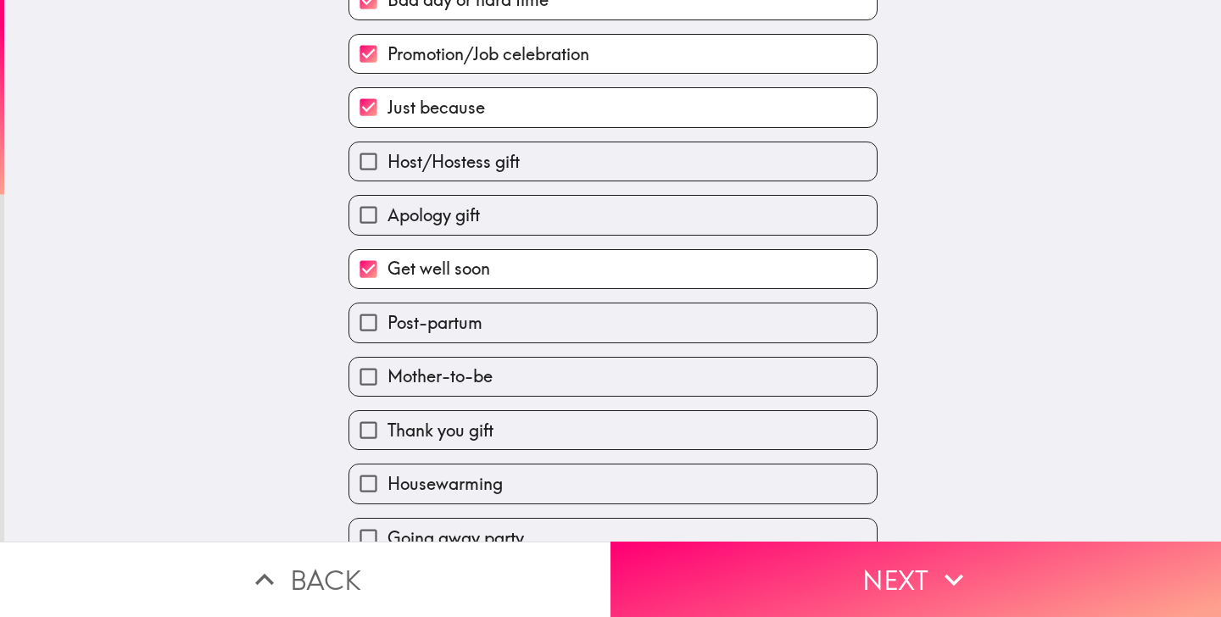
click at [603, 312] on label "Post-partum" at bounding box center [612, 323] width 527 height 38
click at [387, 312] on input "Post-partum" at bounding box center [368, 323] width 38 height 38
checkbox input "true"
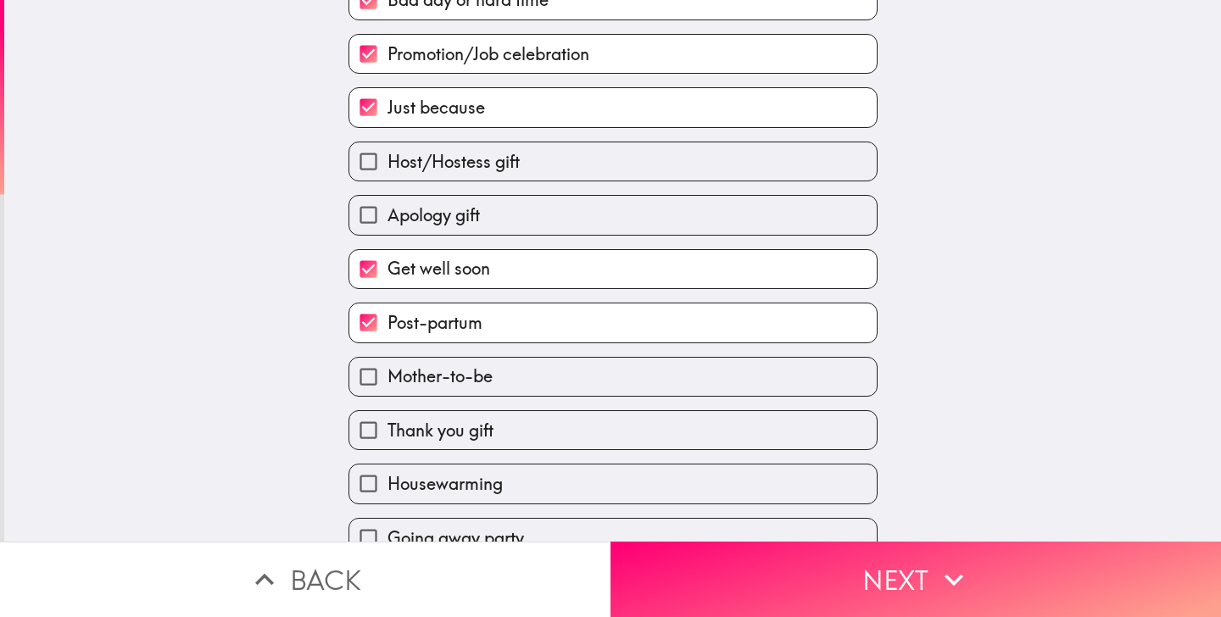
scroll to position [248, 0]
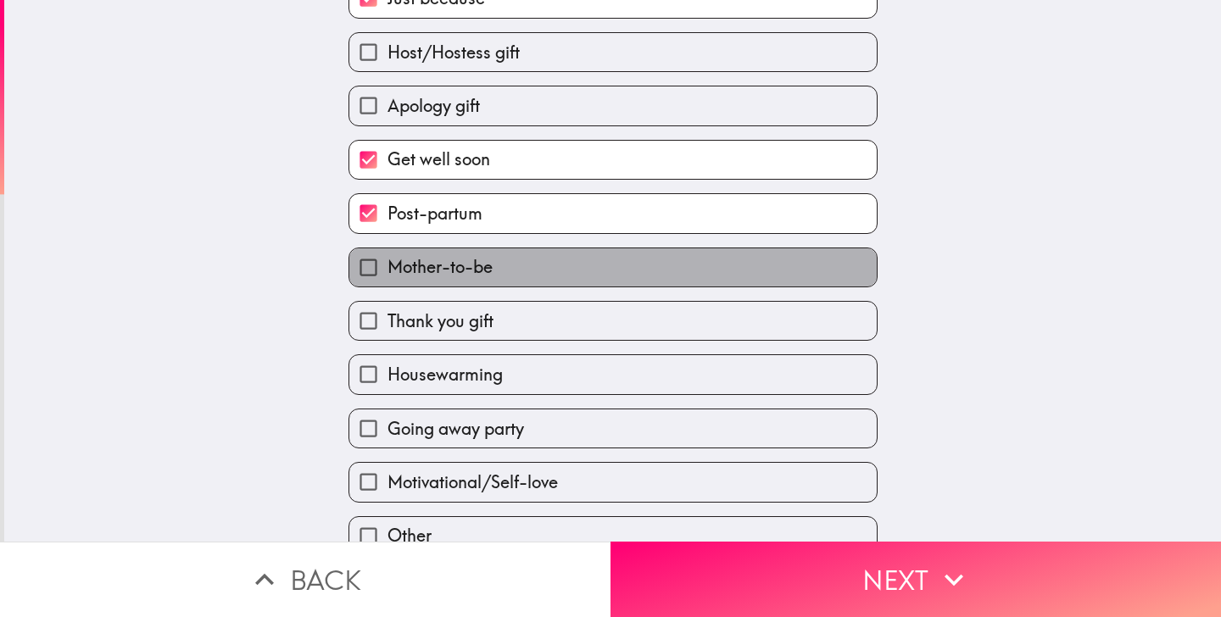
click at [616, 263] on label "Mother-to-be" at bounding box center [612, 267] width 527 height 38
click at [387, 263] on input "Mother-to-be" at bounding box center [368, 267] width 38 height 38
checkbox input "true"
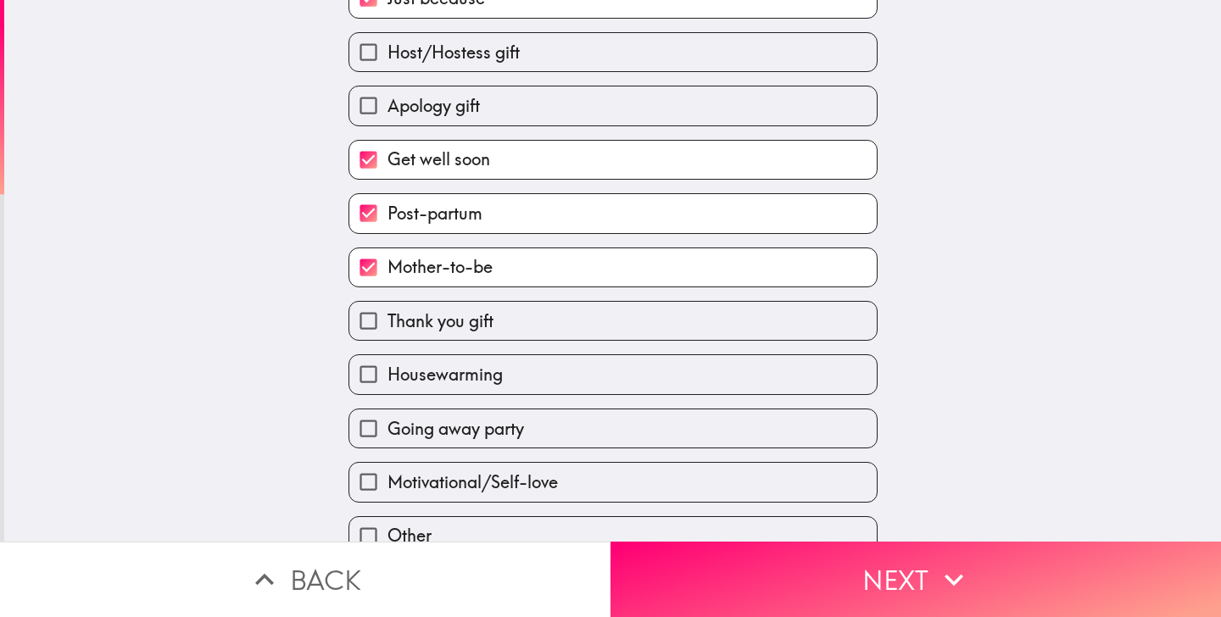
scroll to position [273, 0]
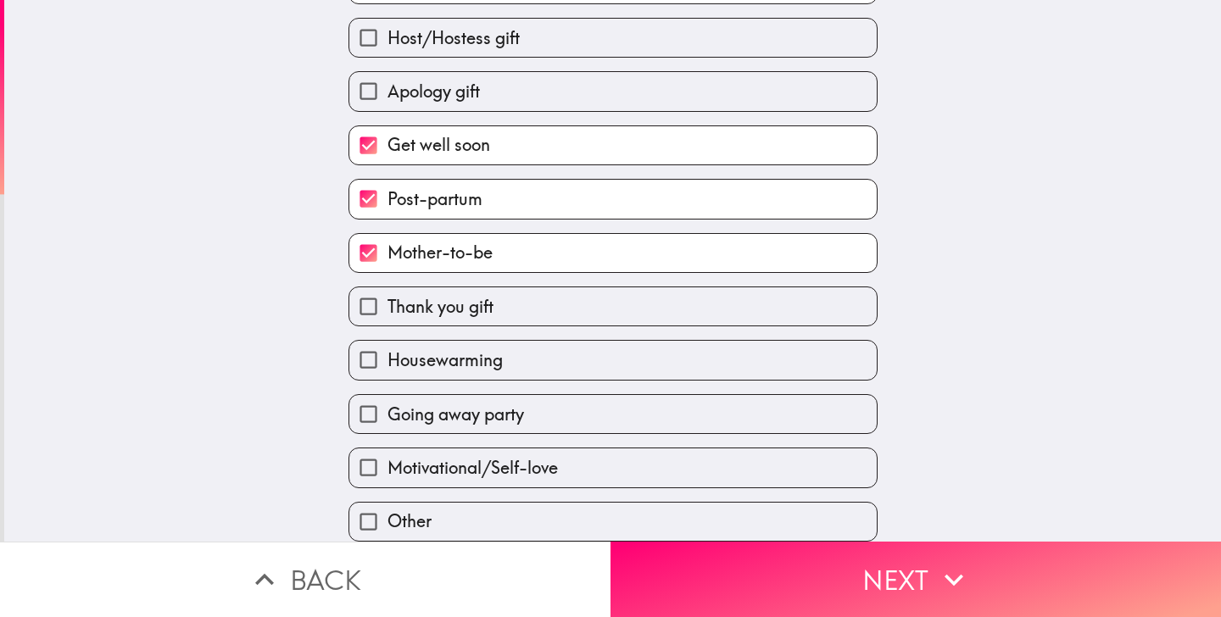
click at [560, 365] on label "Housewarming" at bounding box center [612, 360] width 527 height 38
click at [387, 365] on input "Housewarming" at bounding box center [368, 360] width 38 height 38
checkbox input "true"
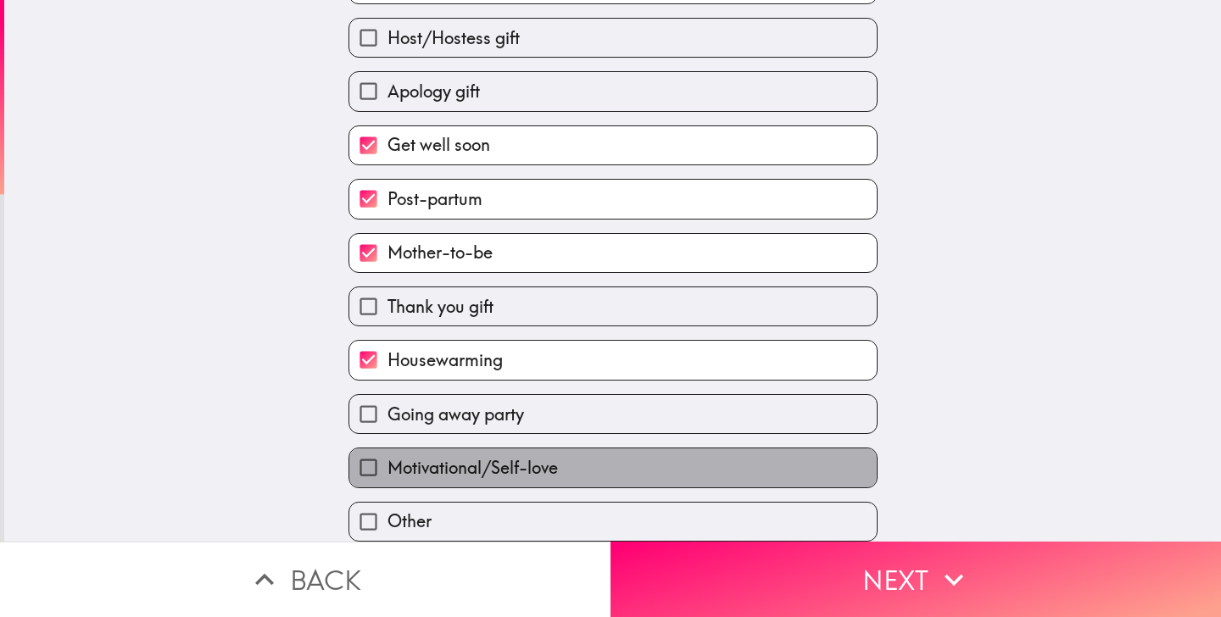
click at [688, 467] on label "Motivational/Self-love" at bounding box center [612, 467] width 527 height 38
click at [387, 467] on input "Motivational/Self-love" at bounding box center [368, 467] width 38 height 38
checkbox input "true"
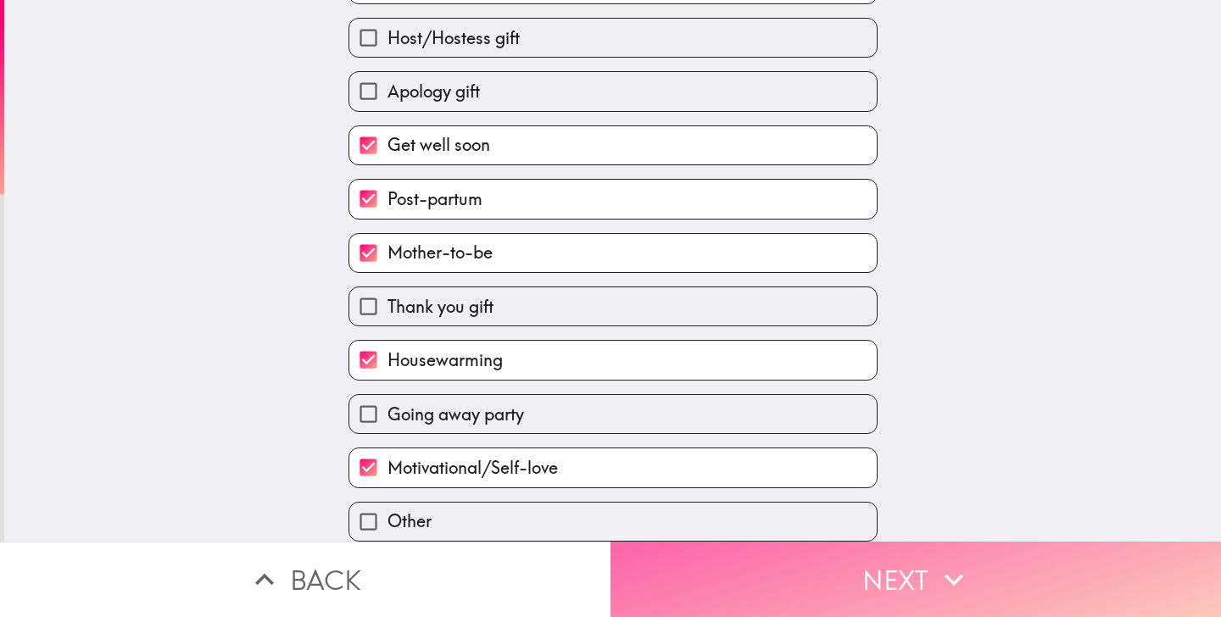
click at [688, 593] on button "Next" at bounding box center [915, 579] width 610 height 75
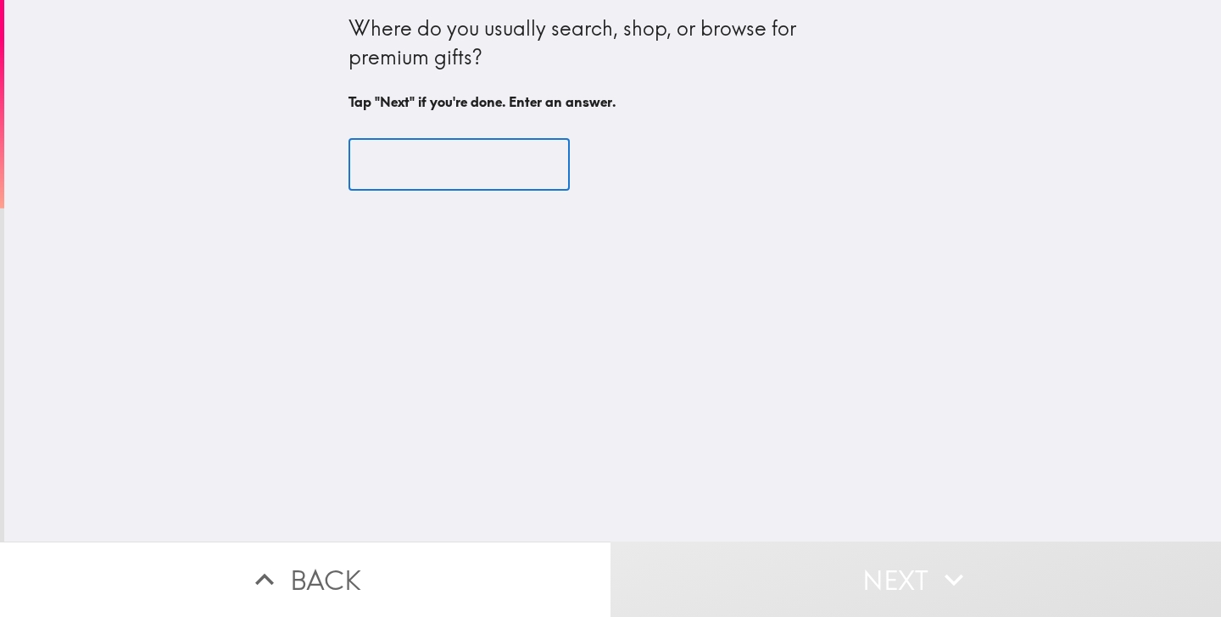
click at [416, 141] on input "text" at bounding box center [458, 165] width 221 height 53
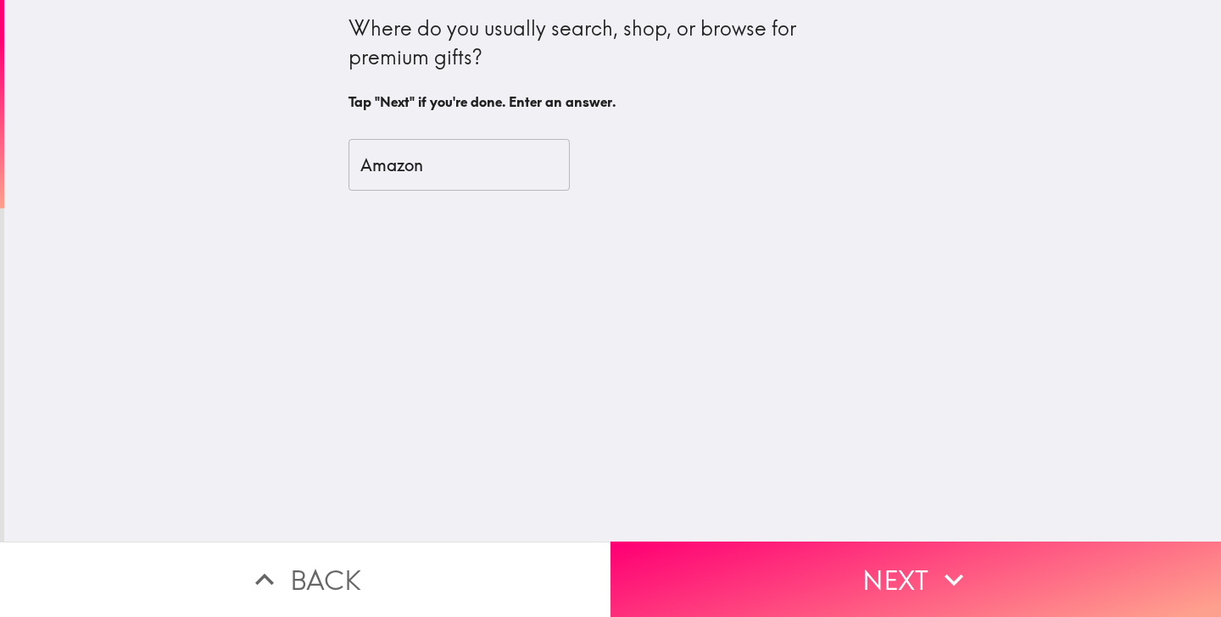
click at [481, 307] on div "Where do you usually search, shop, or browse for premium gifts? Tap "Next" if y…" at bounding box center [612, 271] width 1217 height 542
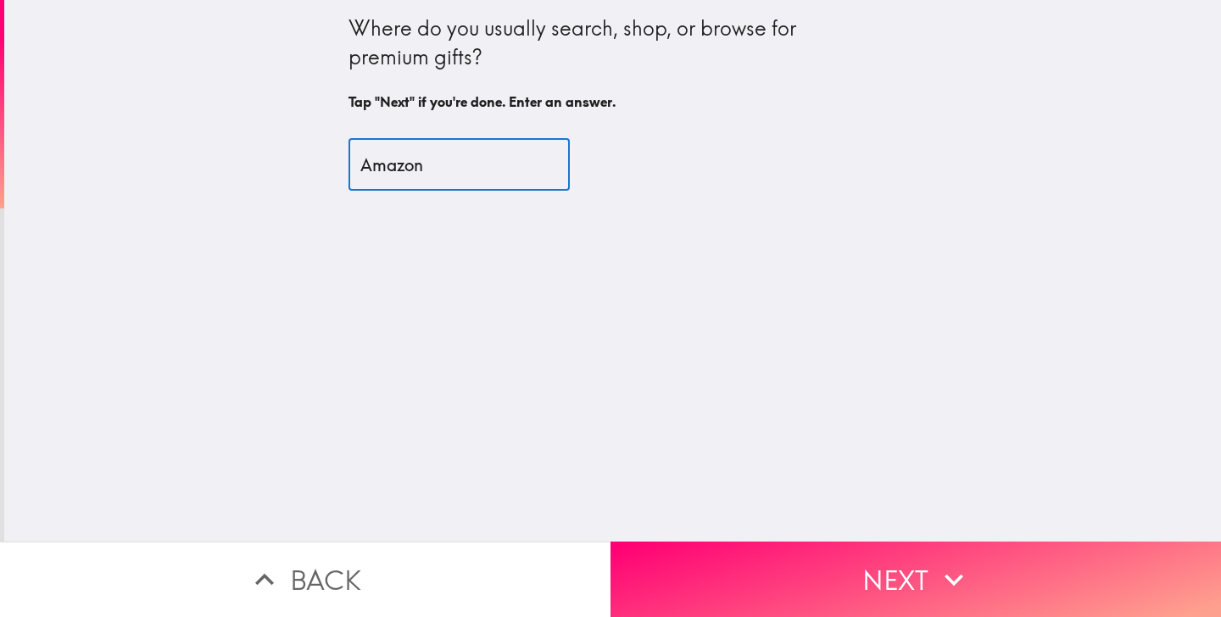
click at [487, 179] on input "Amazon" at bounding box center [458, 165] width 221 height 53
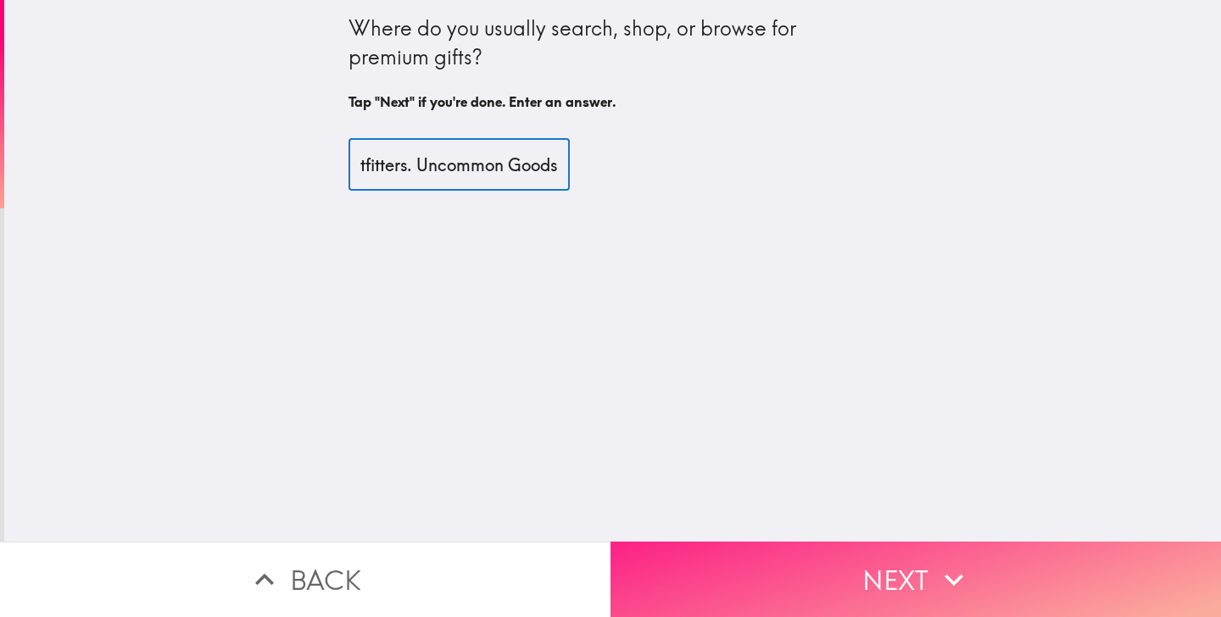
scroll to position [0, 268]
type input "Amazon, Free People, Urban Outfitters. Uncommon Goods"
click at [861, 579] on button "Next" at bounding box center [915, 579] width 610 height 75
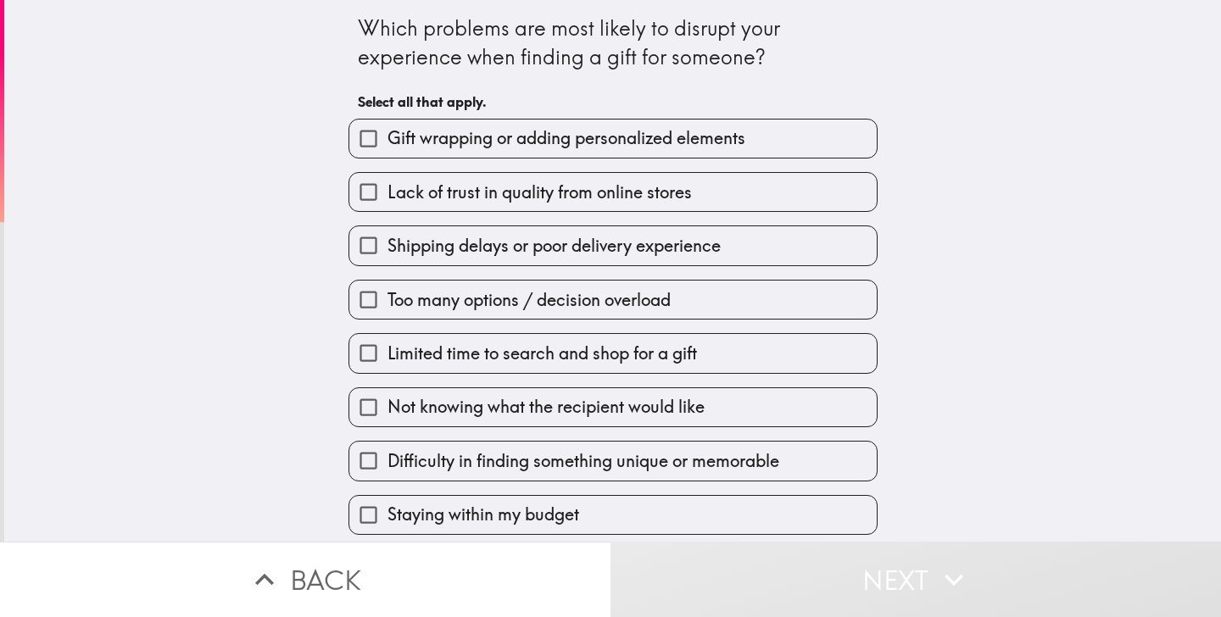
click at [710, 363] on label "Limited time to search and shop for a gift" at bounding box center [612, 353] width 527 height 38
click at [387, 363] on input "Limited time to search and shop for a gift" at bounding box center [368, 353] width 38 height 38
checkbox input "true"
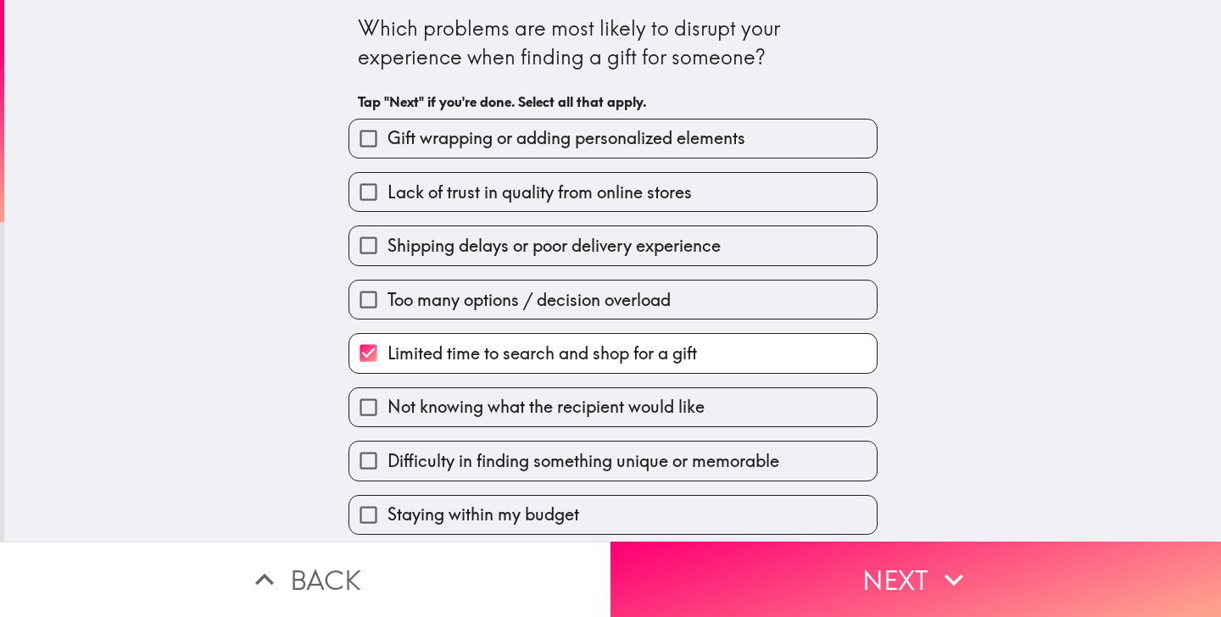
click at [703, 399] on span "Not knowing what the recipient would like" at bounding box center [545, 407] width 317 height 24
click at [387, 399] on input "Not knowing what the recipient would like" at bounding box center [368, 407] width 38 height 38
checkbox input "true"
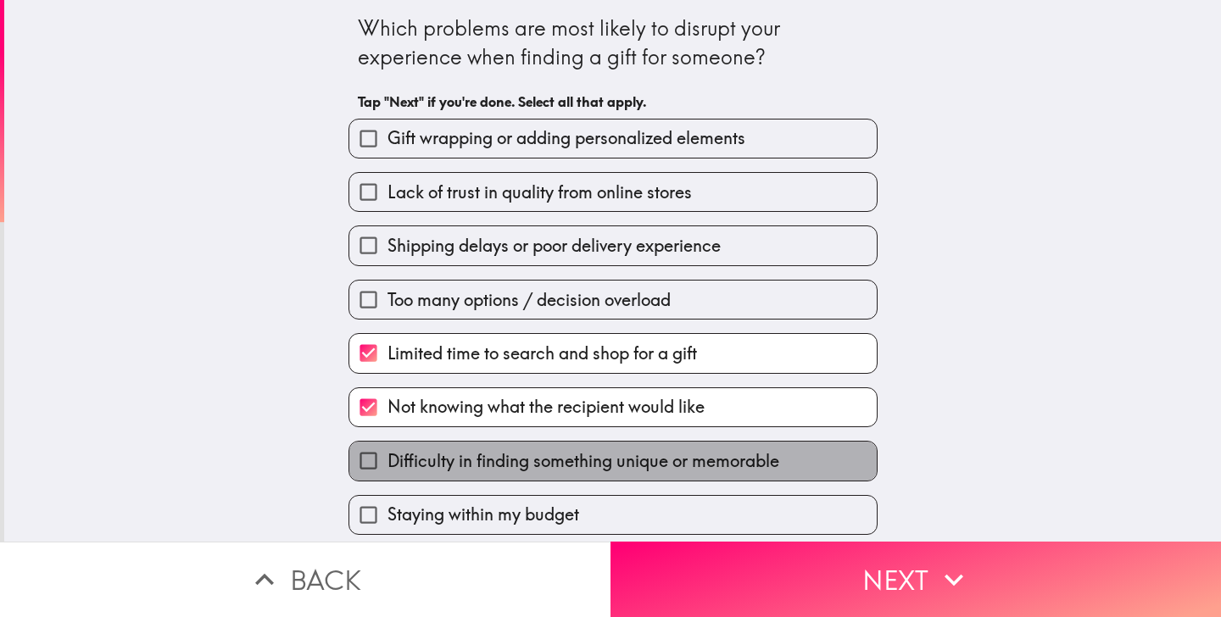
click at [695, 453] on label "Difficulty in finding something unique or memorable" at bounding box center [612, 461] width 527 height 38
click at [387, 453] on input "Difficulty in finding something unique or memorable" at bounding box center [368, 461] width 38 height 38
checkbox input "true"
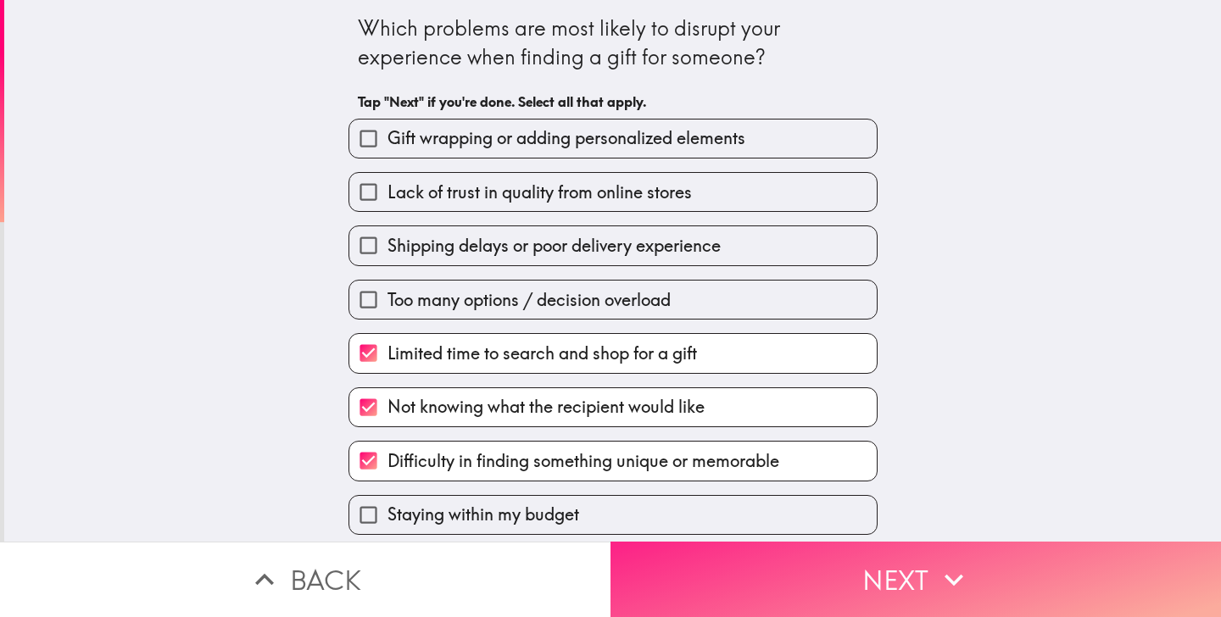
click at [705, 565] on button "Next" at bounding box center [915, 579] width 610 height 75
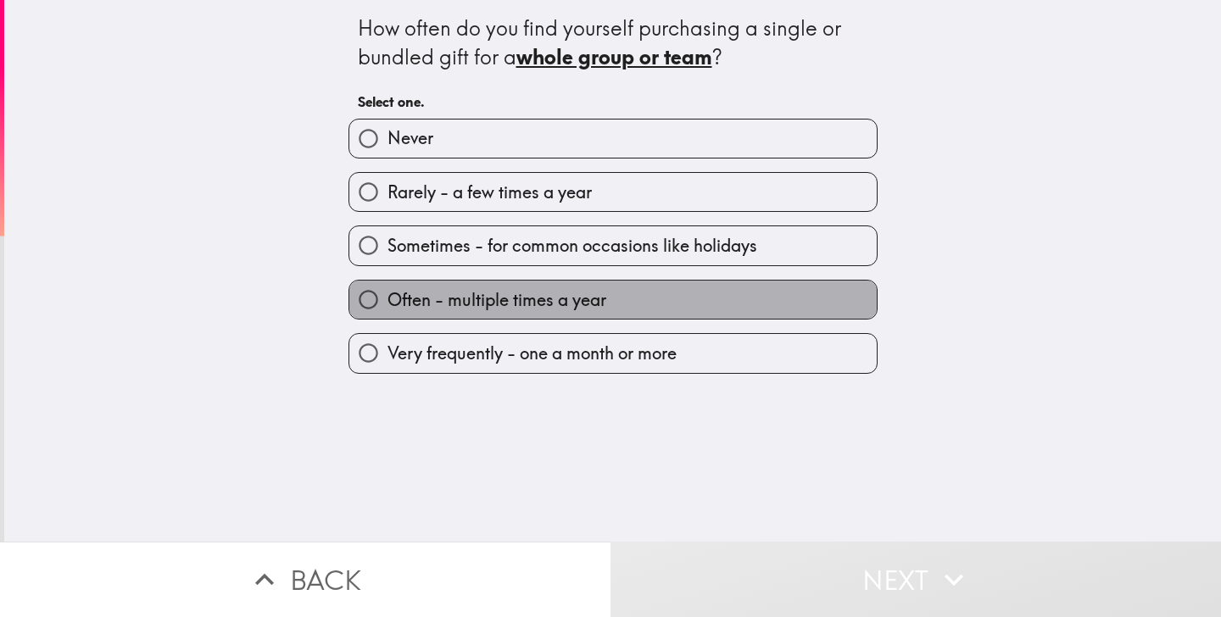
click at [699, 287] on label "Often - multiple times a year" at bounding box center [612, 300] width 527 height 38
click at [387, 287] on input "Often - multiple times a year" at bounding box center [368, 300] width 38 height 38
radio input "true"
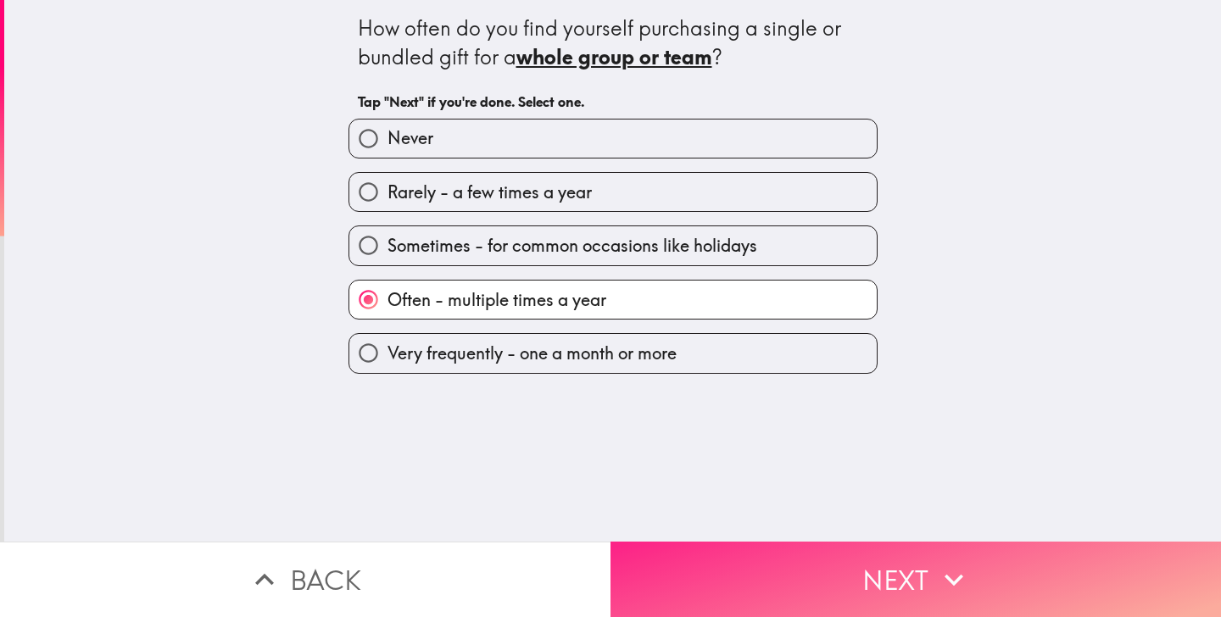
click at [702, 582] on button "Next" at bounding box center [915, 579] width 610 height 75
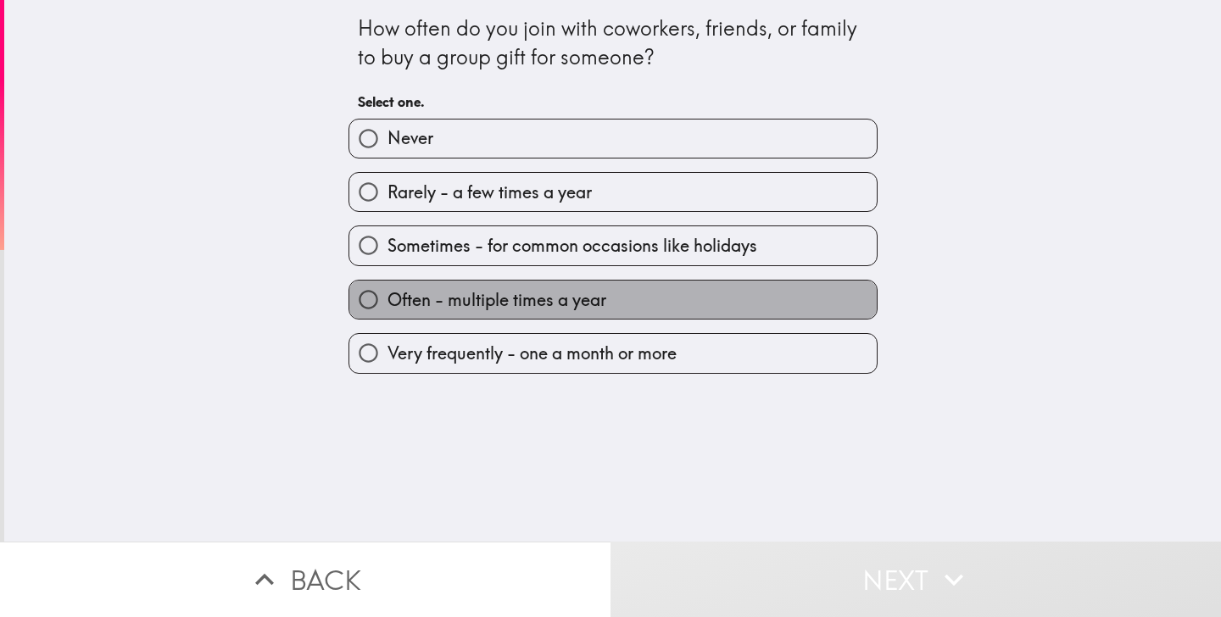
click at [670, 294] on label "Often - multiple times a year" at bounding box center [612, 300] width 527 height 38
click at [387, 294] on input "Often - multiple times a year" at bounding box center [368, 300] width 38 height 38
radio input "true"
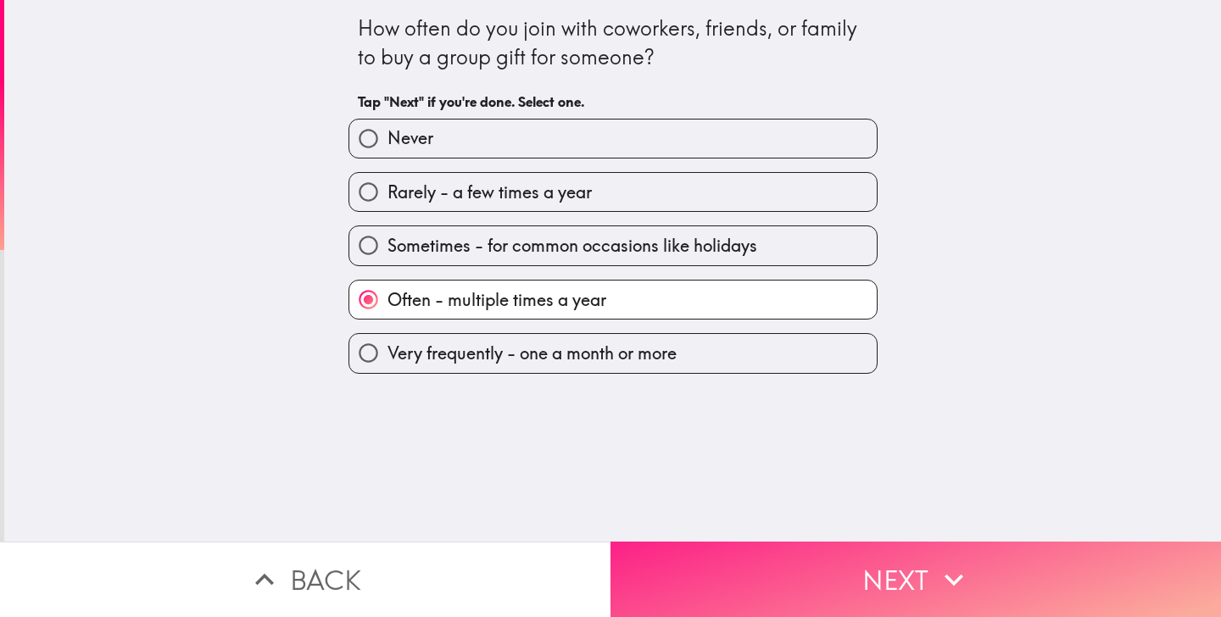
click at [714, 553] on button "Next" at bounding box center [915, 579] width 610 height 75
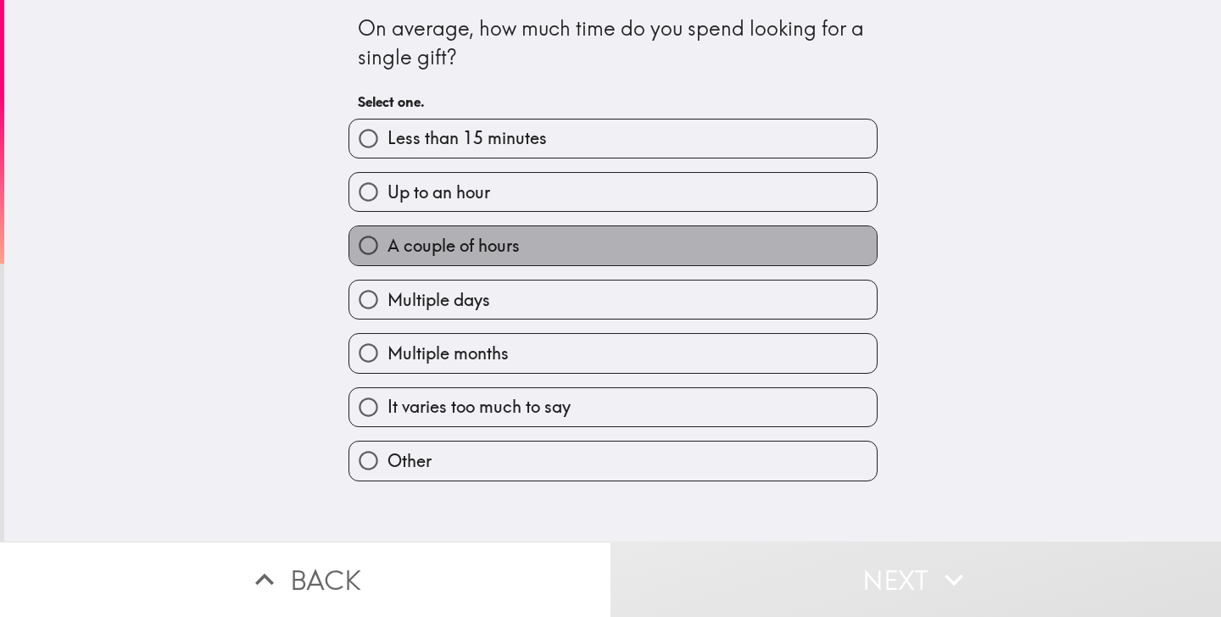
click at [719, 258] on label "A couple of hours" at bounding box center [612, 245] width 527 height 38
click at [387, 258] on input "A couple of hours" at bounding box center [368, 245] width 38 height 38
radio input "true"
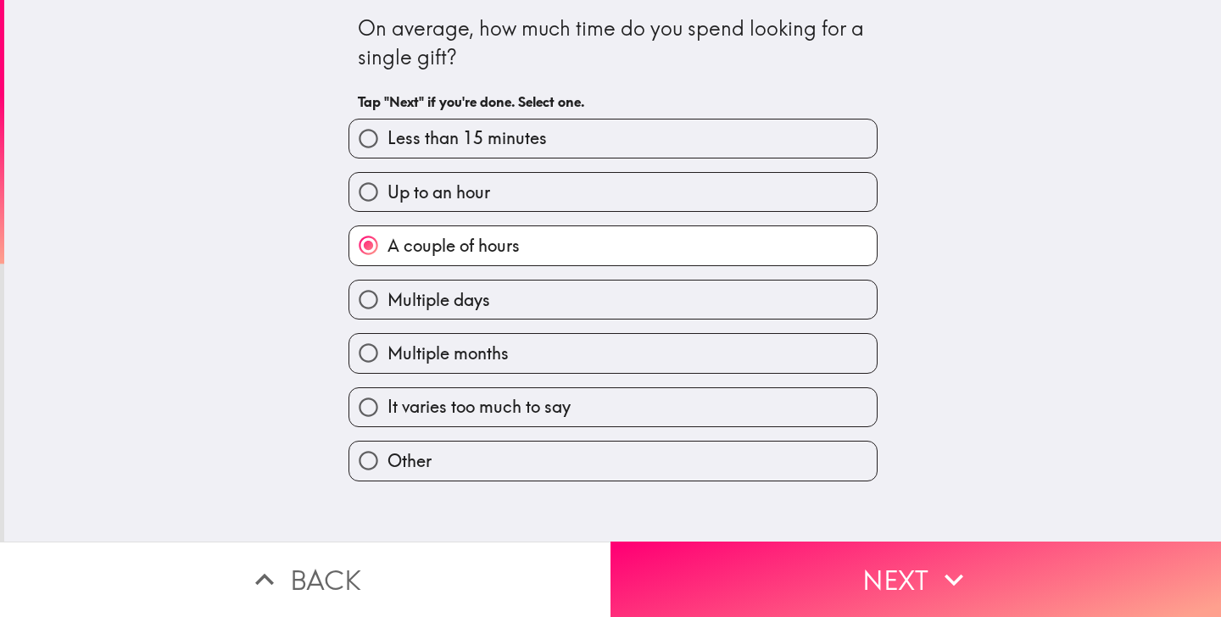
click at [714, 309] on label "Multiple days" at bounding box center [612, 300] width 527 height 38
click at [387, 309] on input "Multiple days" at bounding box center [368, 300] width 38 height 38
radio input "true"
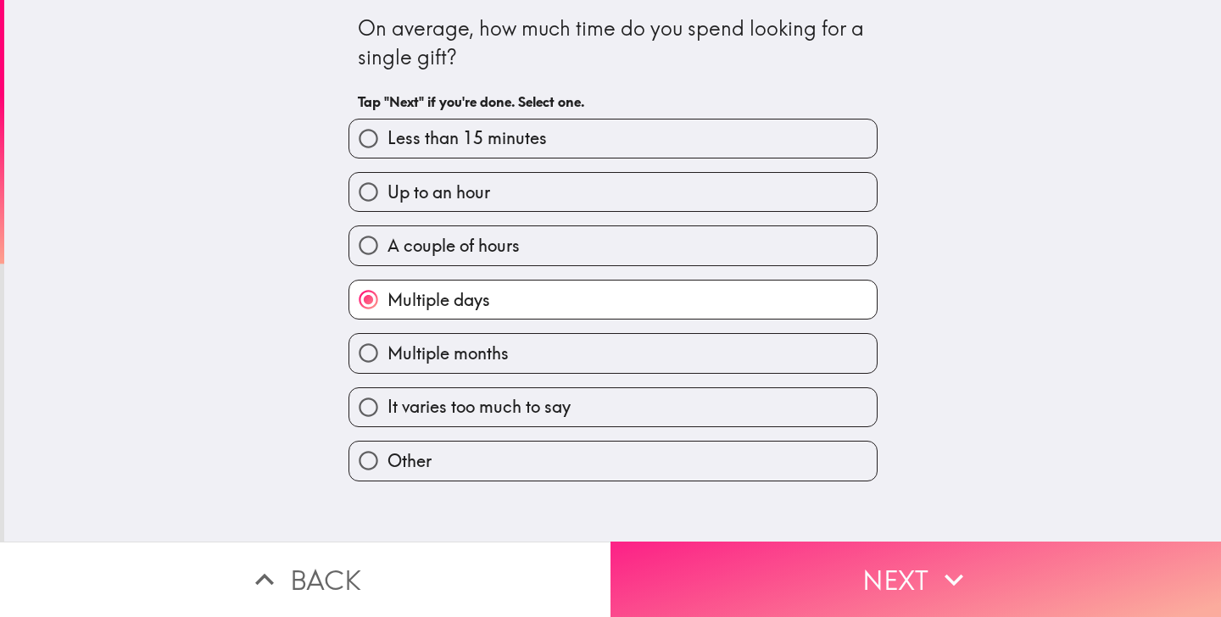
click at [718, 581] on button "Next" at bounding box center [915, 579] width 610 height 75
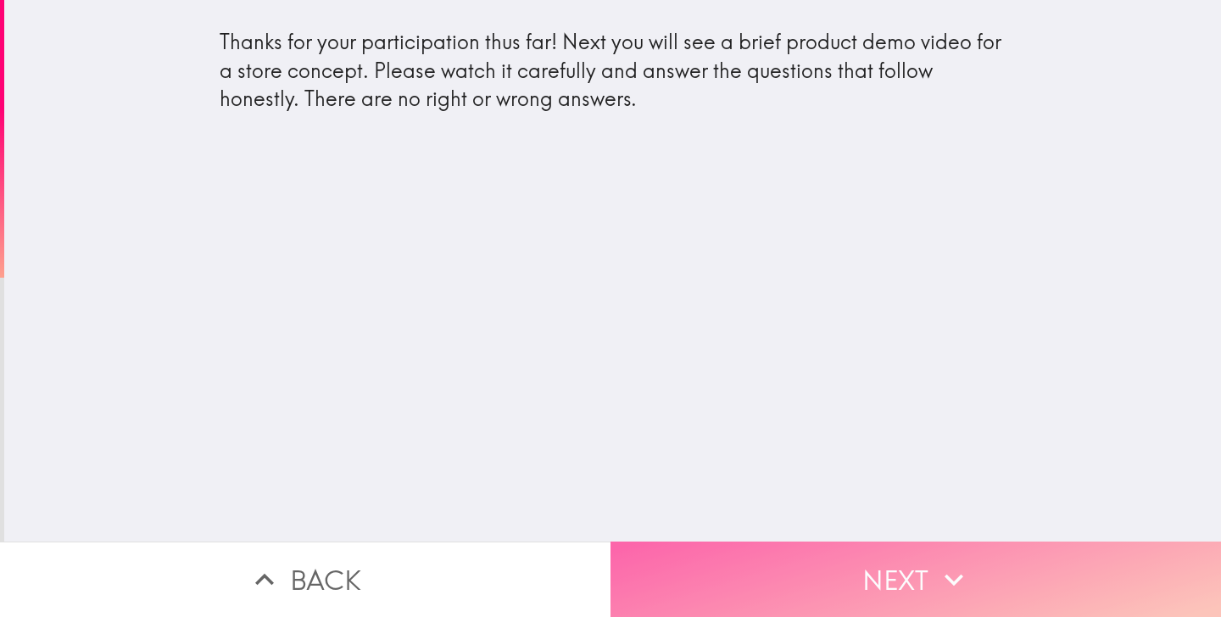
click at [735, 560] on button "Next" at bounding box center [915, 579] width 610 height 75
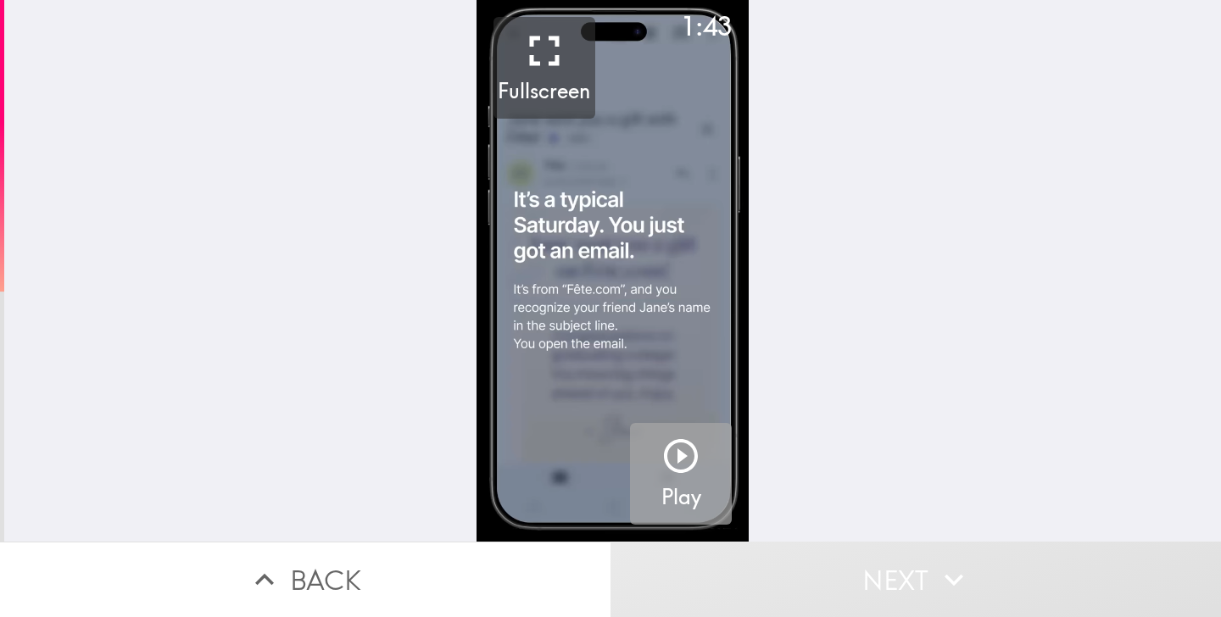
click at [703, 439] on button "Play" at bounding box center [681, 474] width 102 height 102
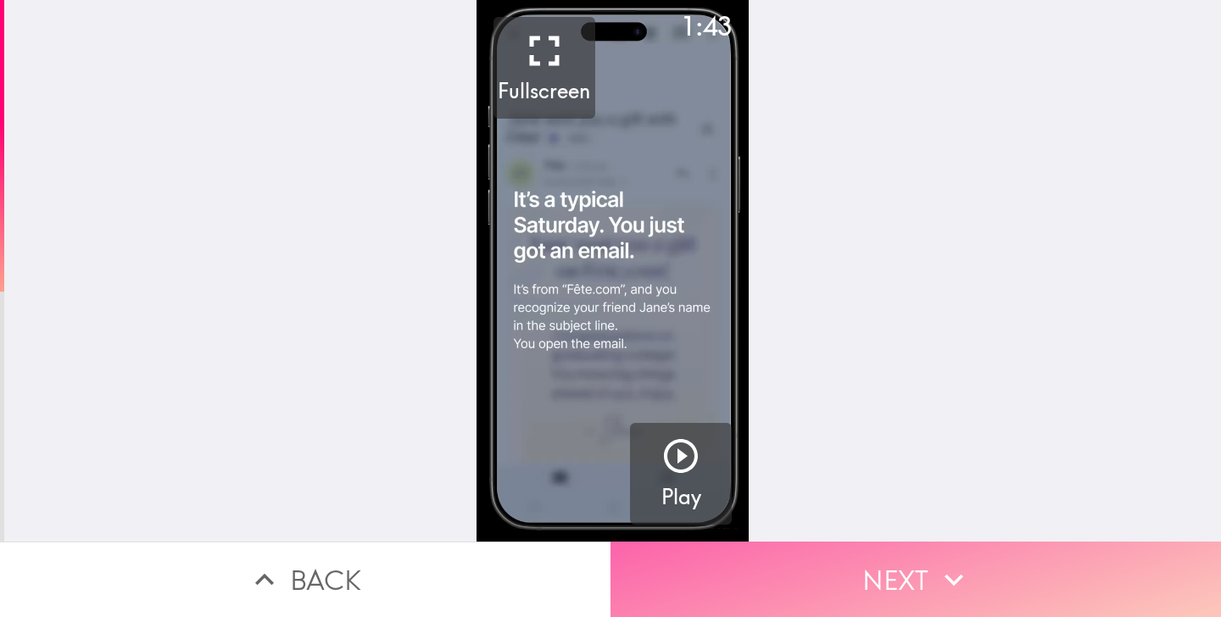
click at [766, 565] on button "Next" at bounding box center [915, 579] width 610 height 75
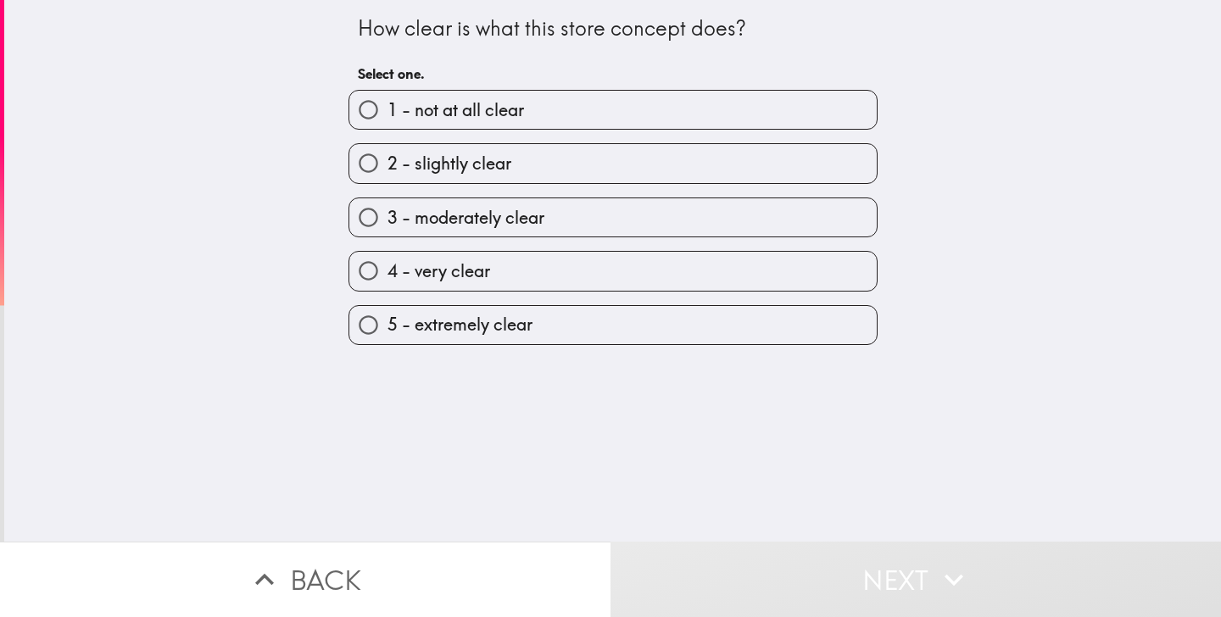
click at [631, 329] on label "5 - extremely clear" at bounding box center [612, 325] width 527 height 38
click at [387, 329] on input "5 - extremely clear" at bounding box center [368, 325] width 38 height 38
radio input "true"
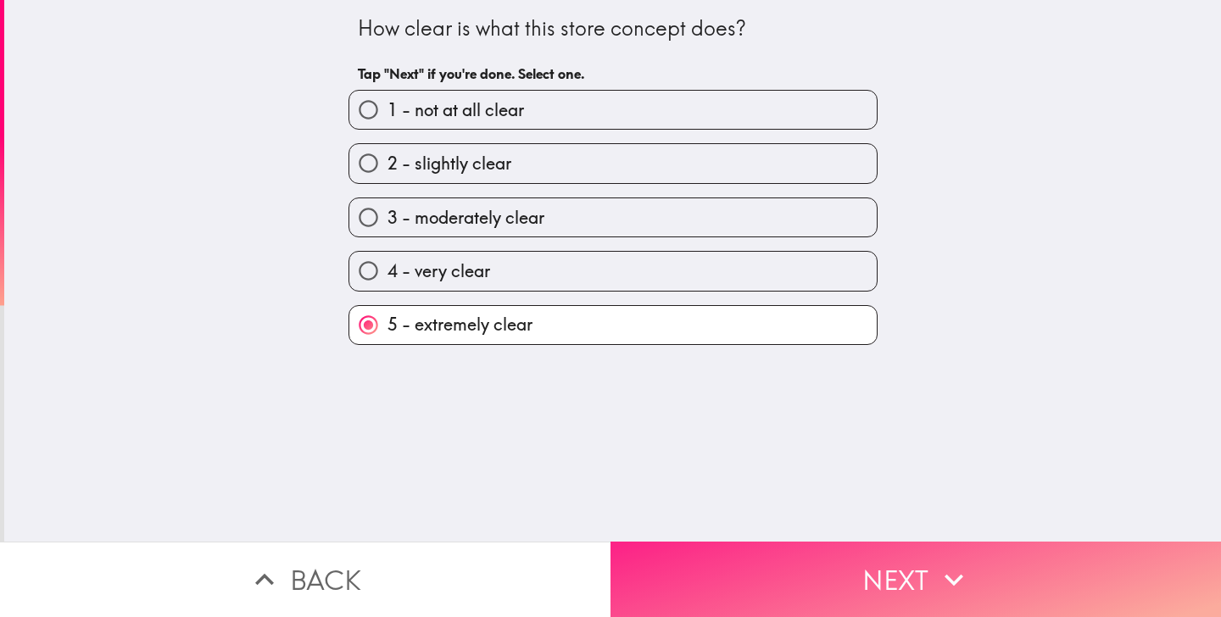
click at [733, 581] on button "Next" at bounding box center [915, 579] width 610 height 75
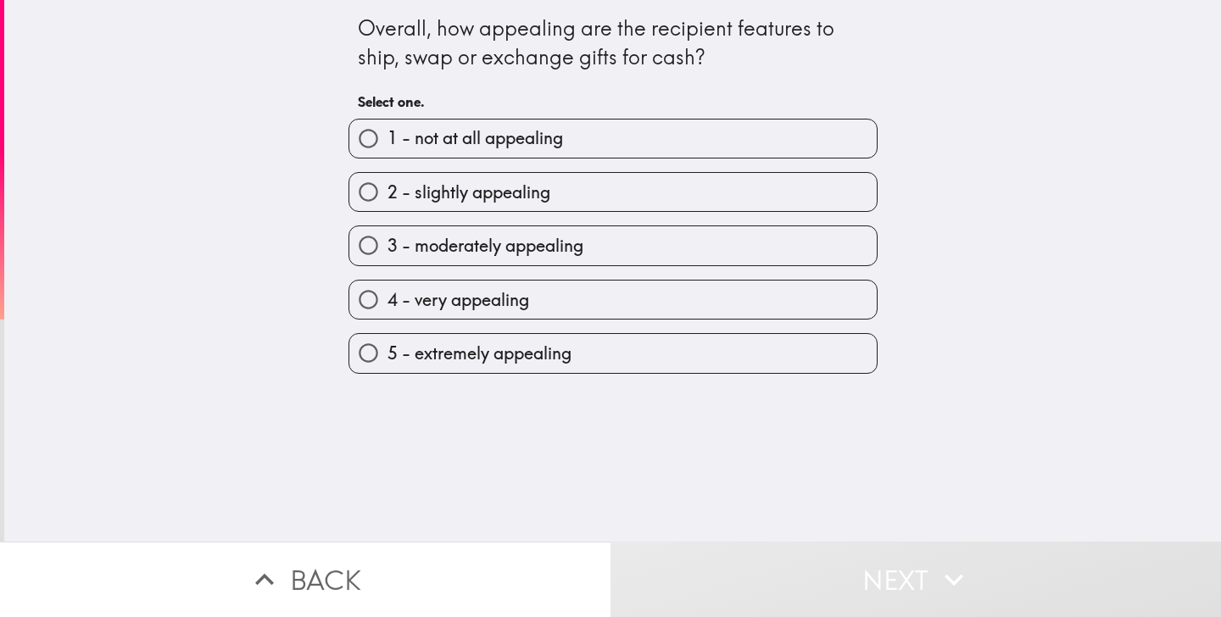
click at [664, 378] on div "Overall, how appealing are the recipient features to ship, swap or exchange gif…" at bounding box center [612, 271] width 1217 height 542
click at [673, 361] on label "5 - extremely appealing" at bounding box center [612, 353] width 527 height 38
click at [387, 361] on input "5 - extremely appealing" at bounding box center [368, 353] width 38 height 38
radio input "true"
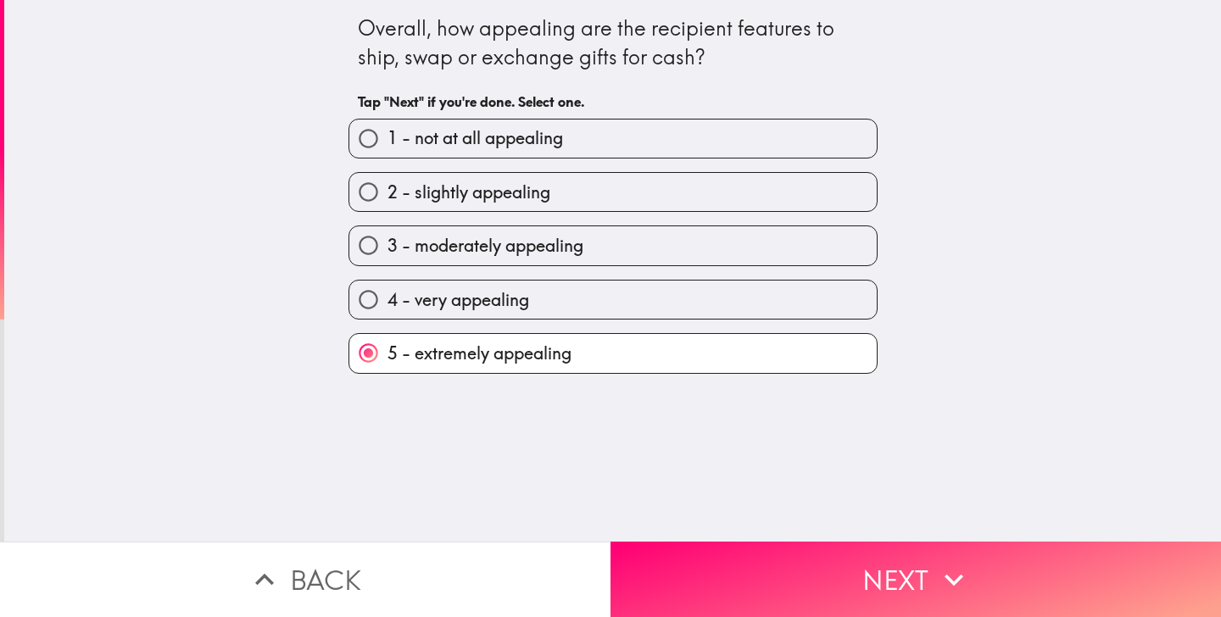
click at [702, 530] on div "Overall, how appealing are the recipient features to ship, swap or exchange gif…" at bounding box center [612, 271] width 1217 height 542
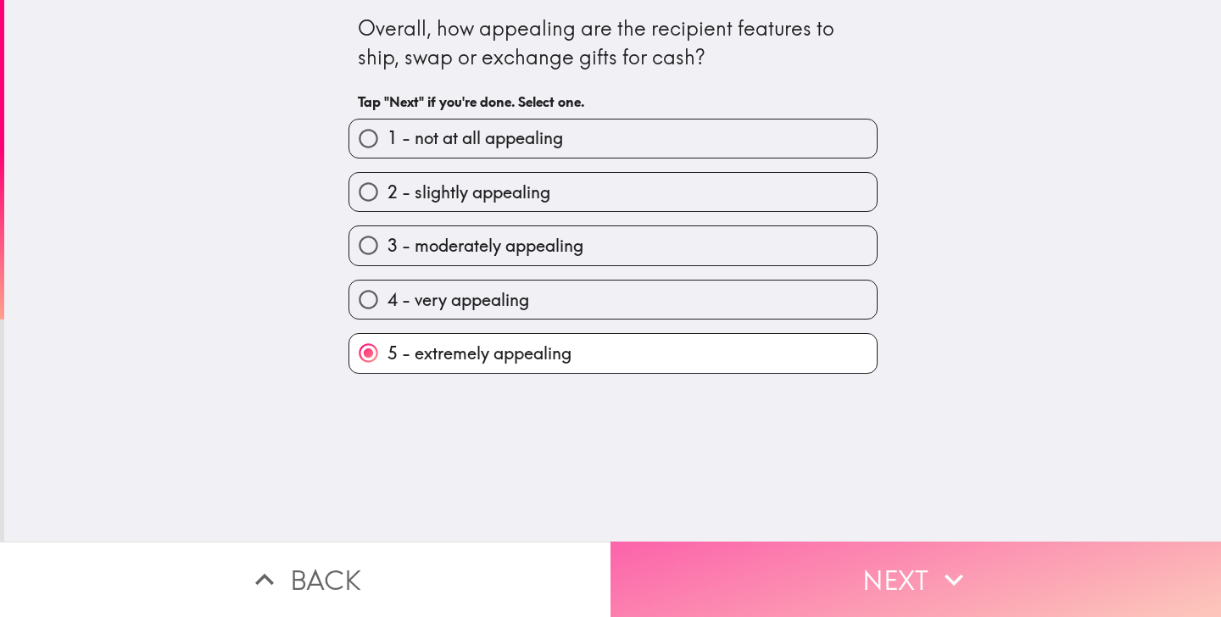
click at [702, 579] on button "Next" at bounding box center [915, 579] width 610 height 75
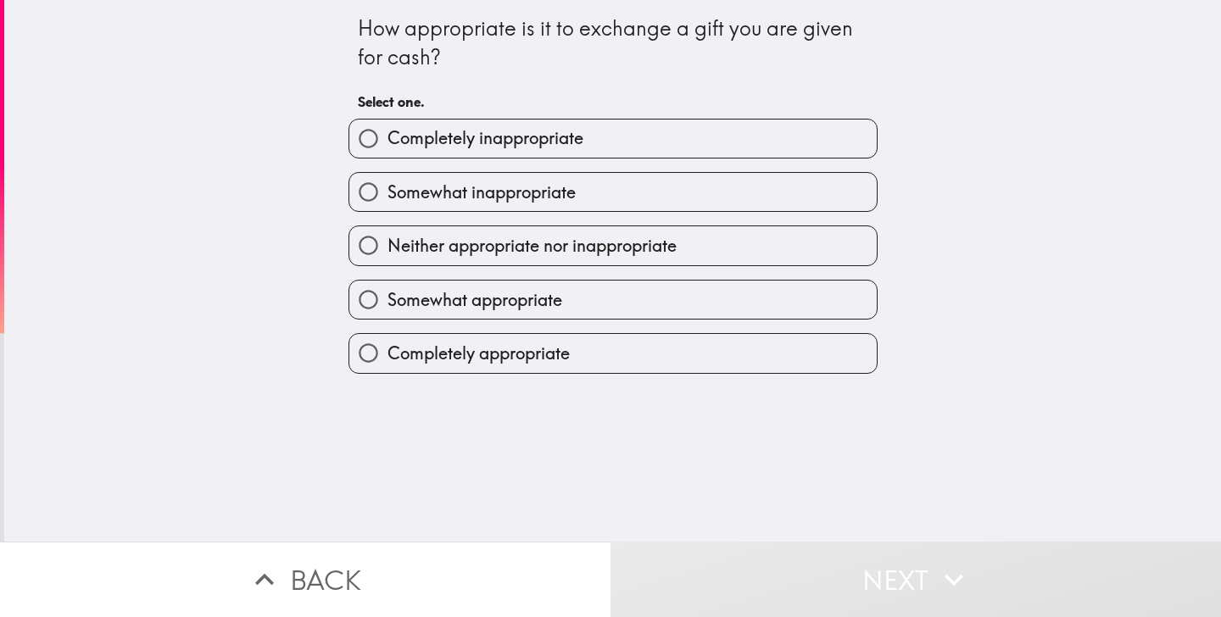
click at [638, 300] on label "Somewhat appropriate" at bounding box center [612, 300] width 527 height 38
click at [387, 300] on input "Somewhat appropriate" at bounding box center [368, 300] width 38 height 38
radio input "true"
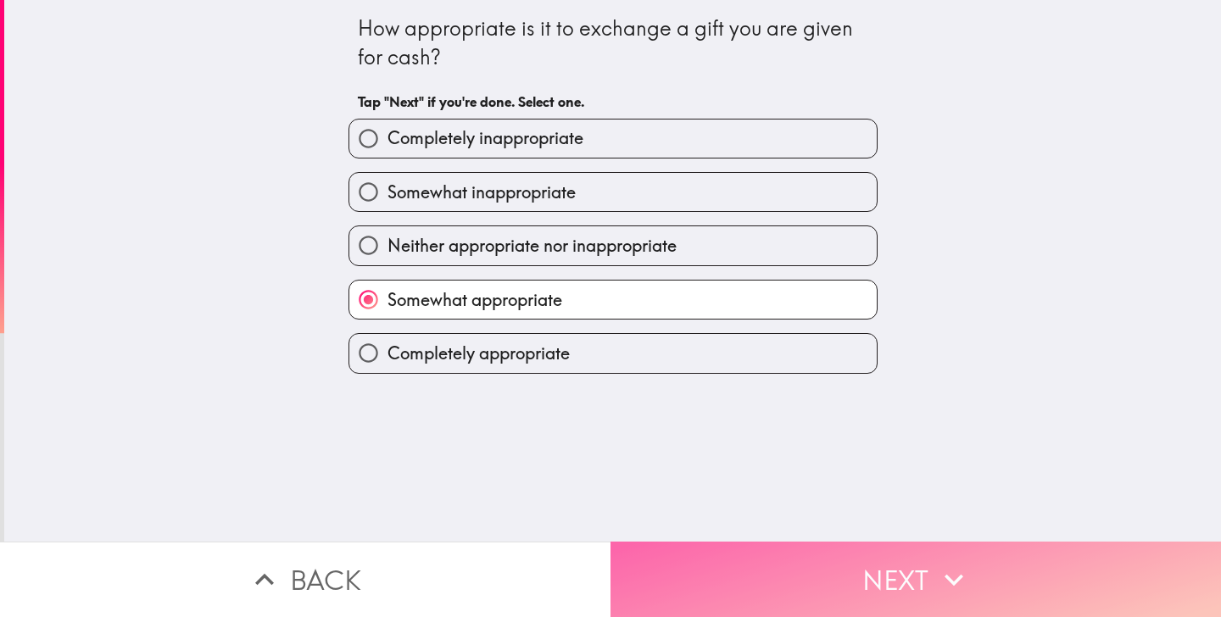
click at [692, 566] on button "Next" at bounding box center [915, 579] width 610 height 75
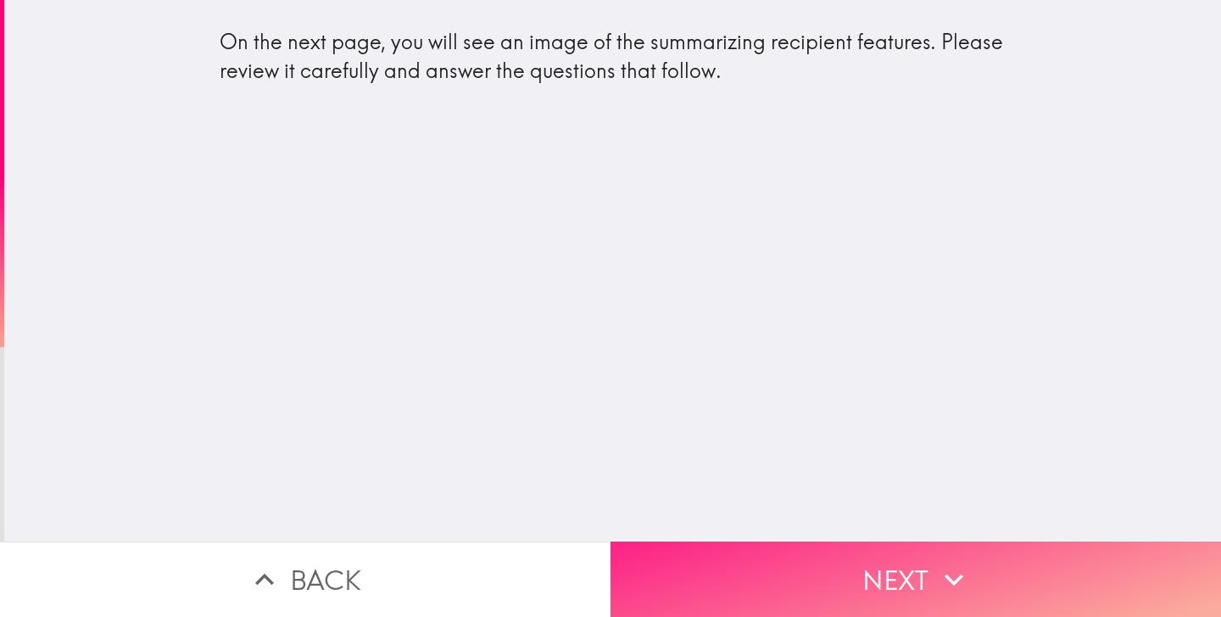
click at [710, 553] on button "Next" at bounding box center [915, 579] width 610 height 75
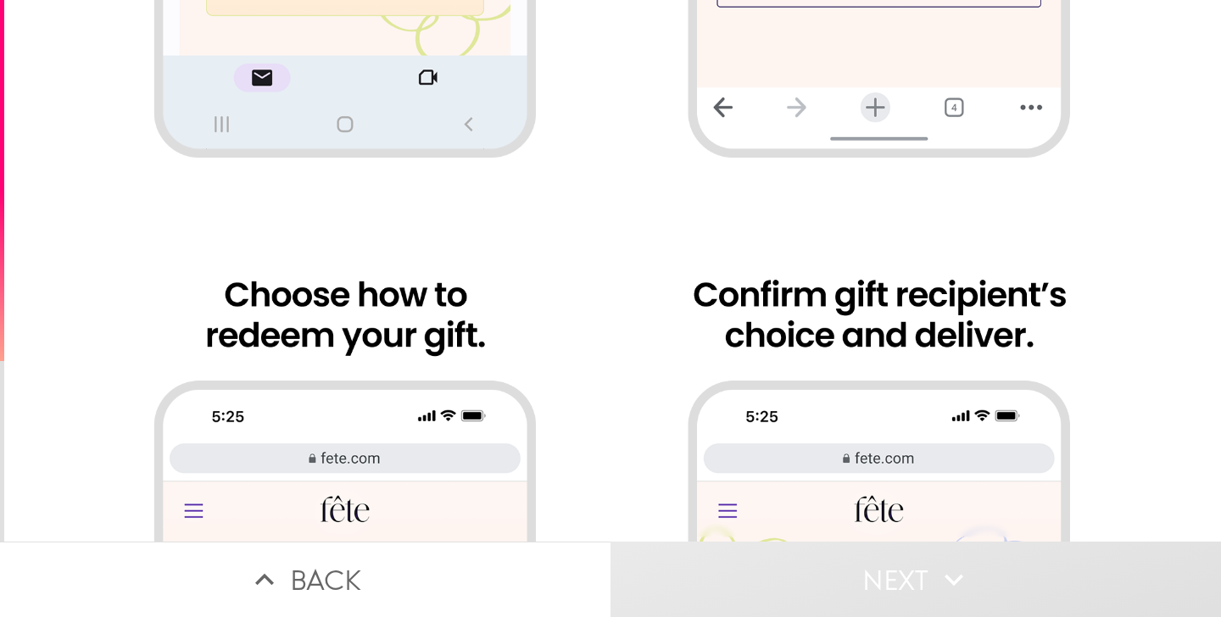
scroll to position [1875, 0]
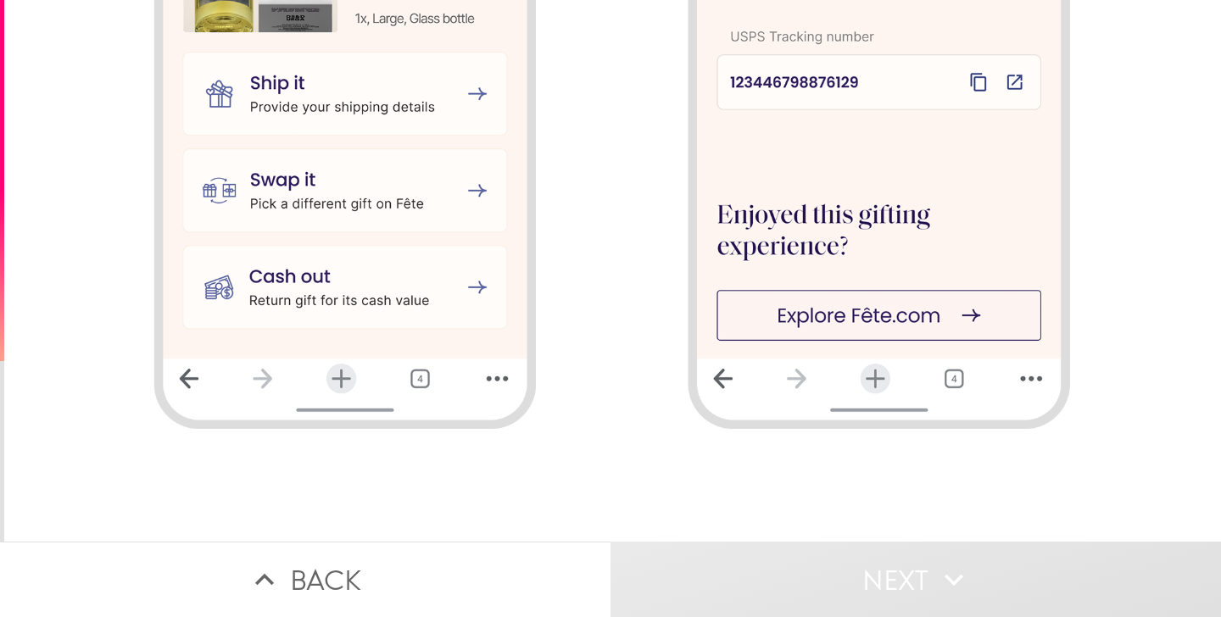
click at [923, 584] on button "Next" at bounding box center [915, 579] width 610 height 75
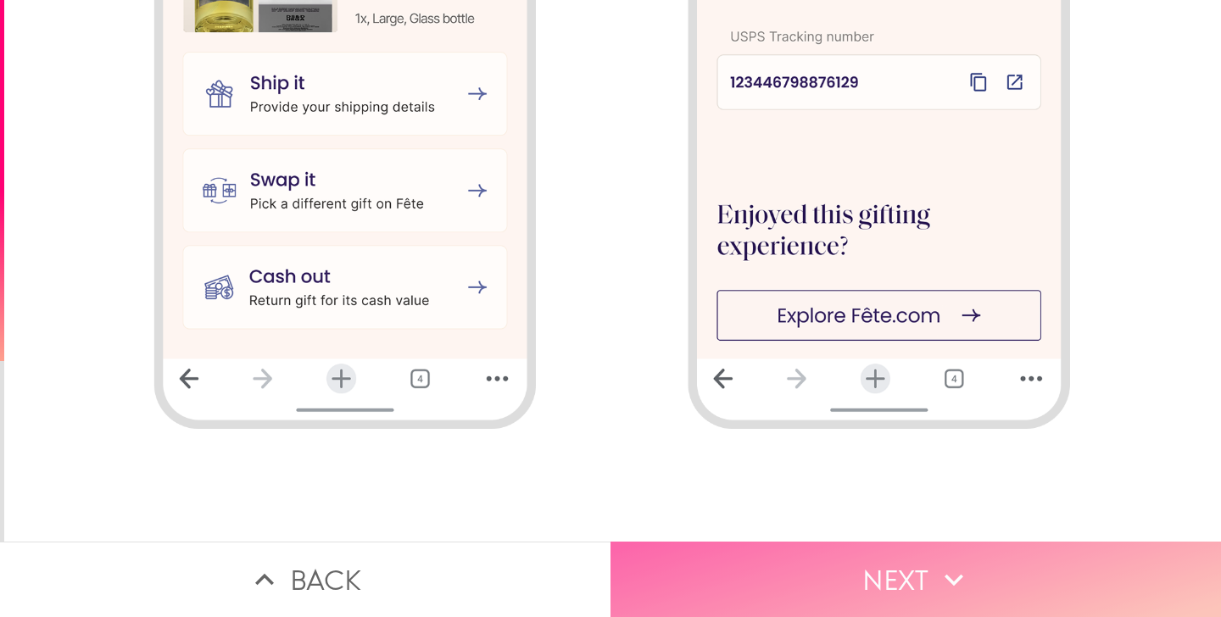
click at [812, 596] on button "Next" at bounding box center [915, 579] width 610 height 75
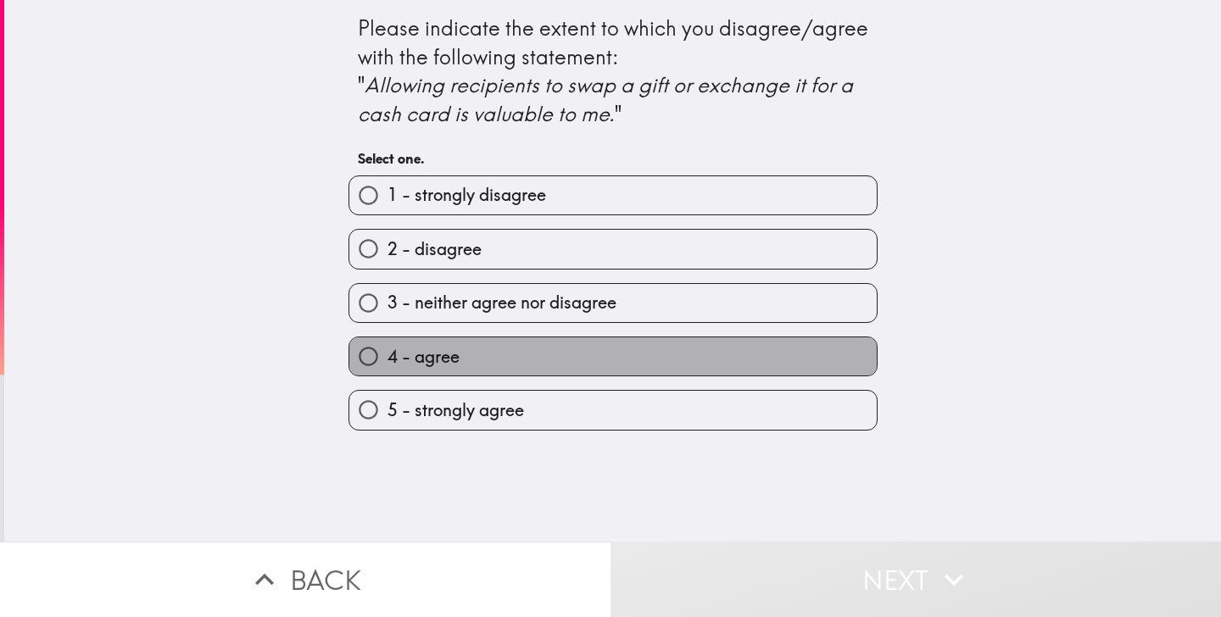
click at [646, 371] on label "4 - agree" at bounding box center [612, 356] width 527 height 38
click at [387, 371] on input "4 - agree" at bounding box center [368, 356] width 38 height 38
radio input "true"
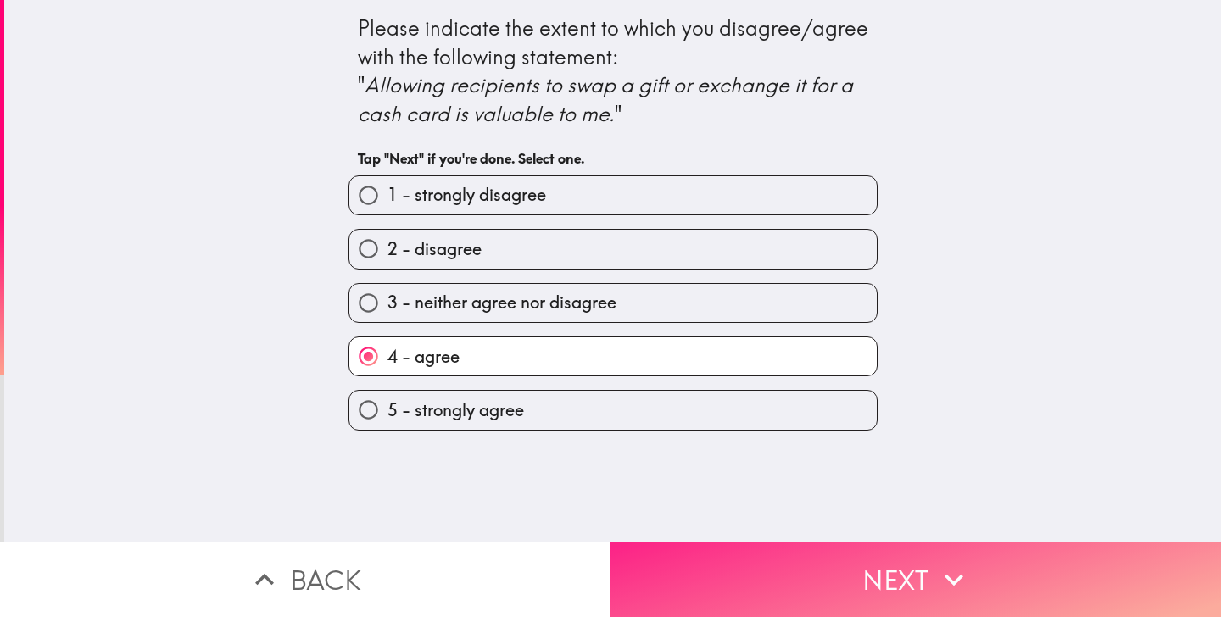
click at [706, 577] on button "Next" at bounding box center [915, 579] width 610 height 75
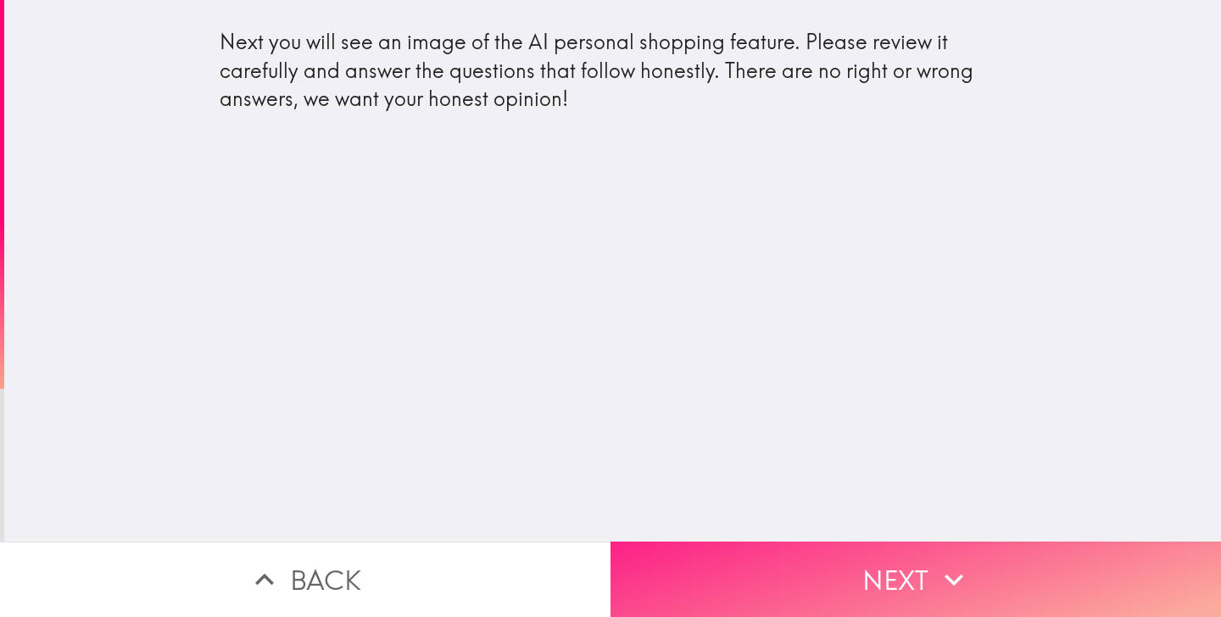
click at [890, 552] on button "Next" at bounding box center [915, 579] width 610 height 75
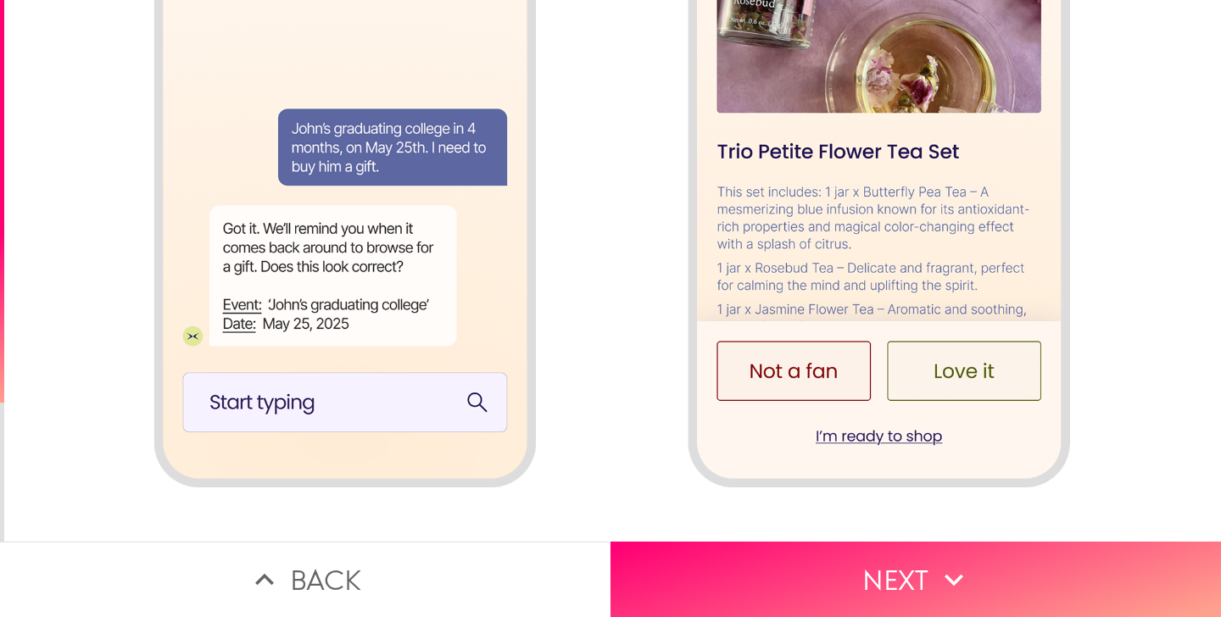
scroll to position [1875, 0]
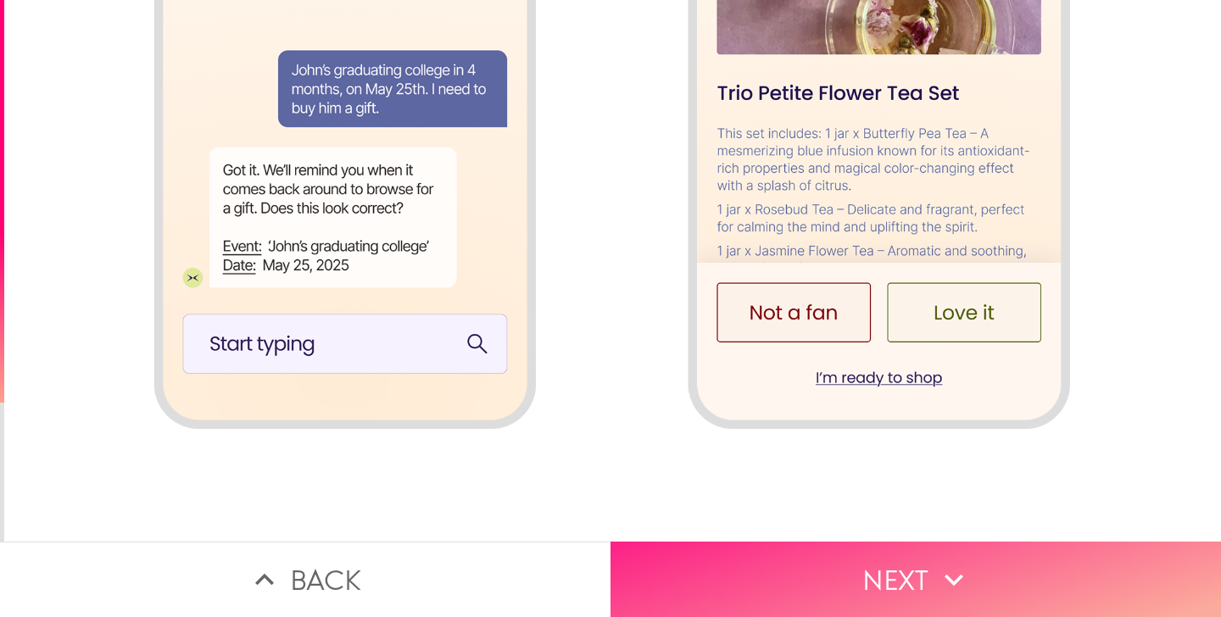
click at [760, 563] on button "Next" at bounding box center [915, 579] width 610 height 75
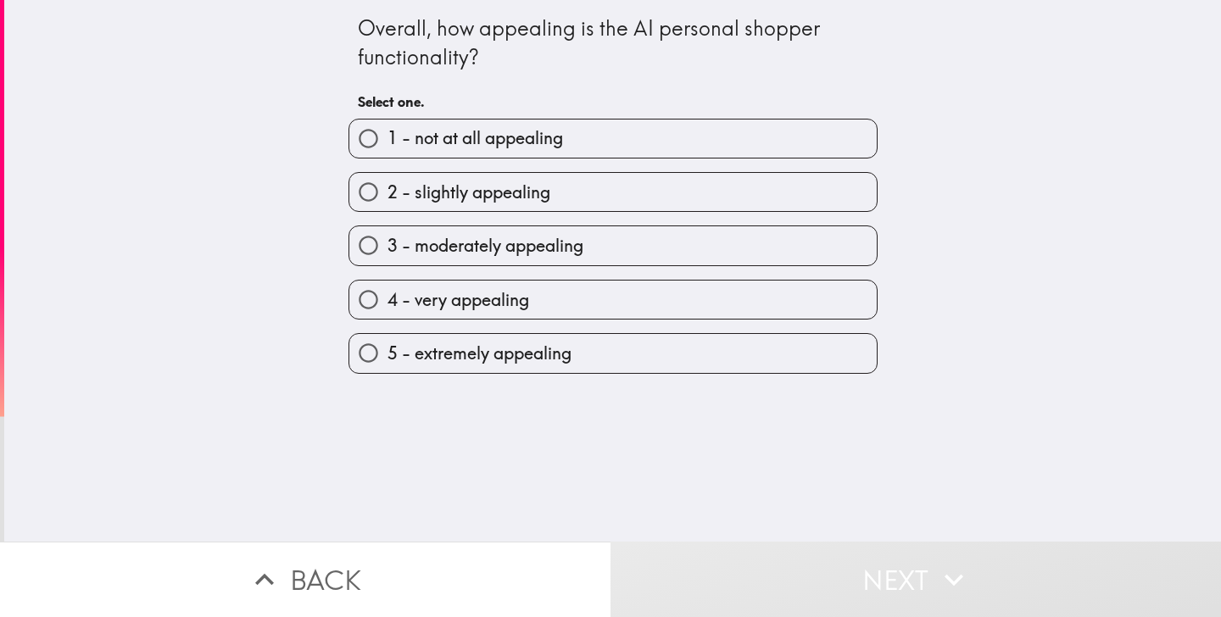
click at [626, 324] on div "5 - extremely appealing" at bounding box center [606, 346] width 543 height 53
click at [626, 315] on label "4 - very appealing" at bounding box center [612, 300] width 527 height 38
click at [387, 315] on input "4 - very appealing" at bounding box center [368, 300] width 38 height 38
radio input "true"
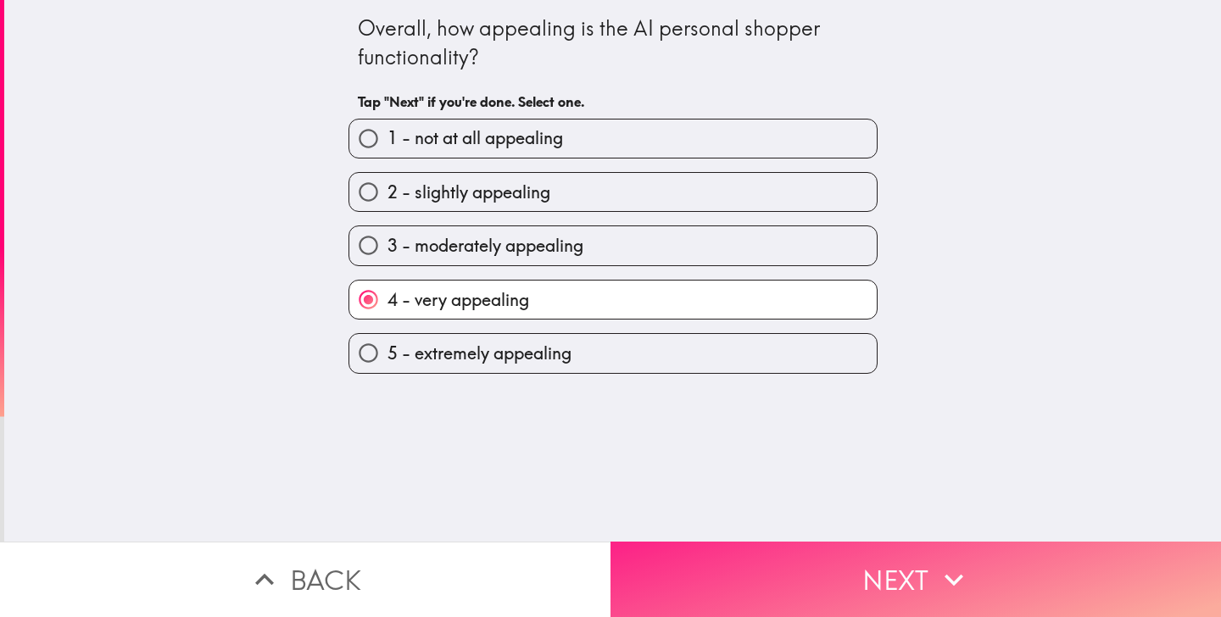
click at [696, 543] on button "Next" at bounding box center [915, 579] width 610 height 75
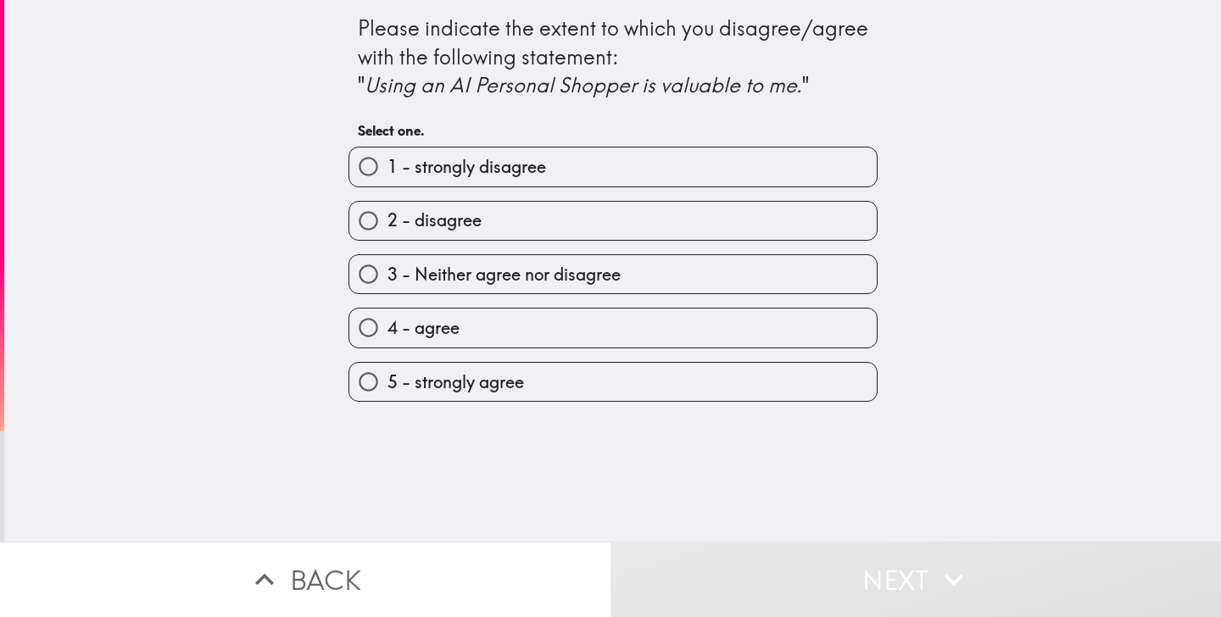
click at [626, 402] on div "5 - strongly agree" at bounding box center [612, 382] width 529 height 40
click at [626, 394] on label "5 - strongly agree" at bounding box center [612, 382] width 527 height 38
click at [387, 394] on input "5 - strongly agree" at bounding box center [368, 382] width 38 height 38
radio input "true"
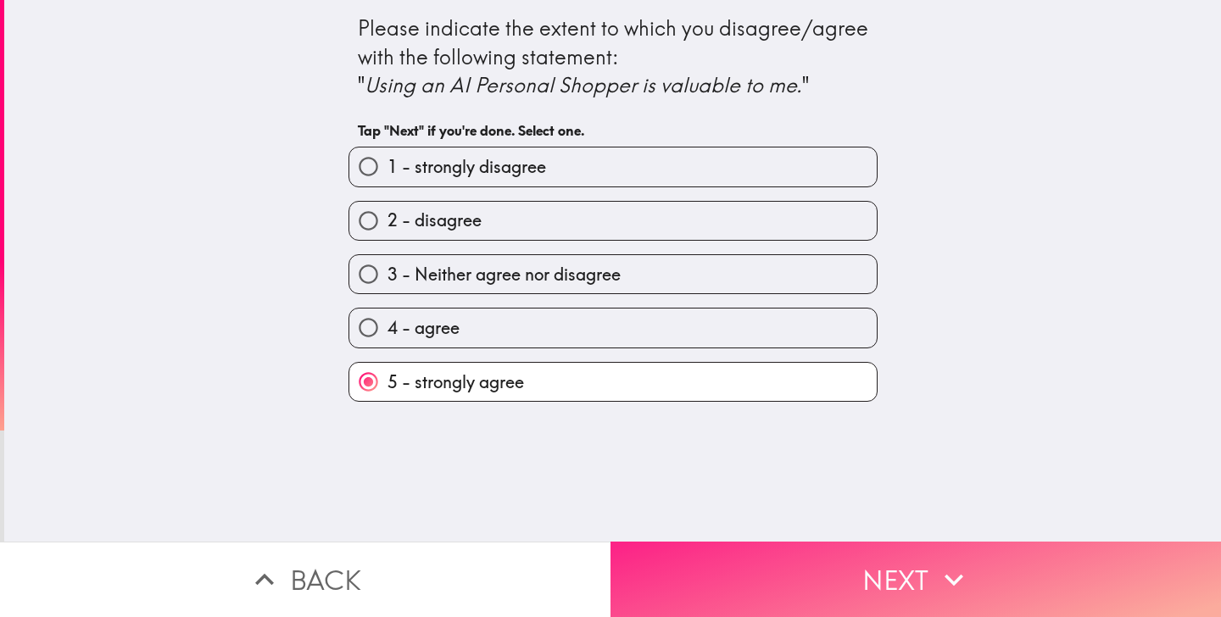
click at [678, 573] on button "Next" at bounding box center [915, 579] width 610 height 75
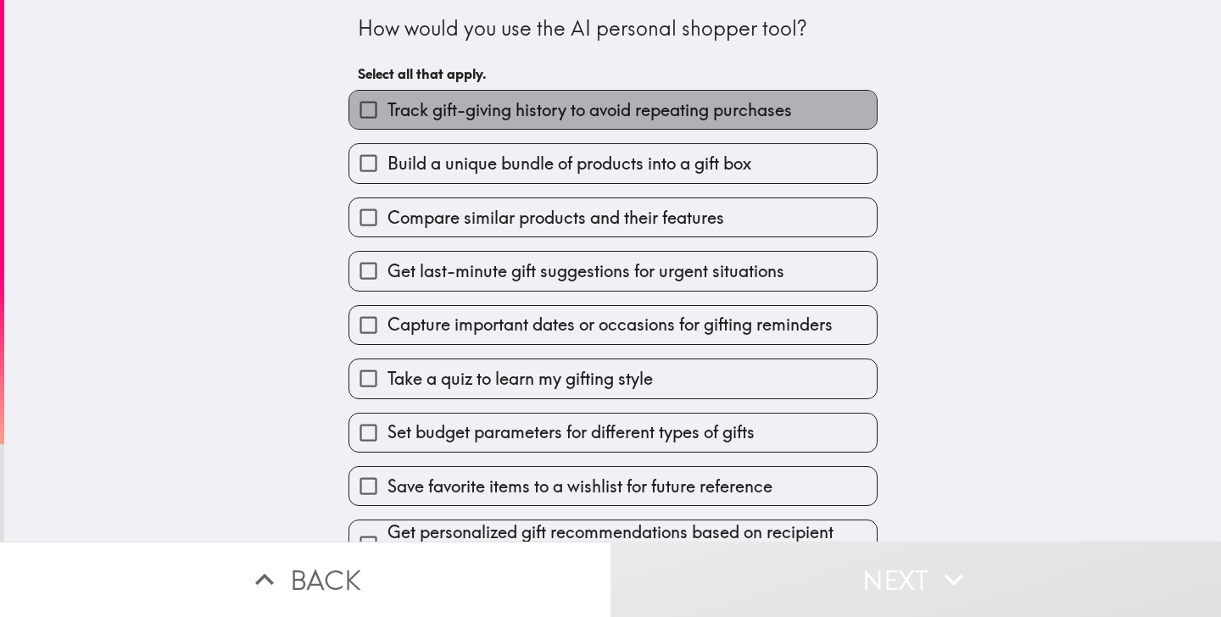
click at [627, 129] on label "Track gift-giving history to avoid repeating purchases" at bounding box center [612, 110] width 527 height 38
click at [387, 129] on input "Track gift-giving history to avoid repeating purchases" at bounding box center [368, 110] width 38 height 38
checkbox input "true"
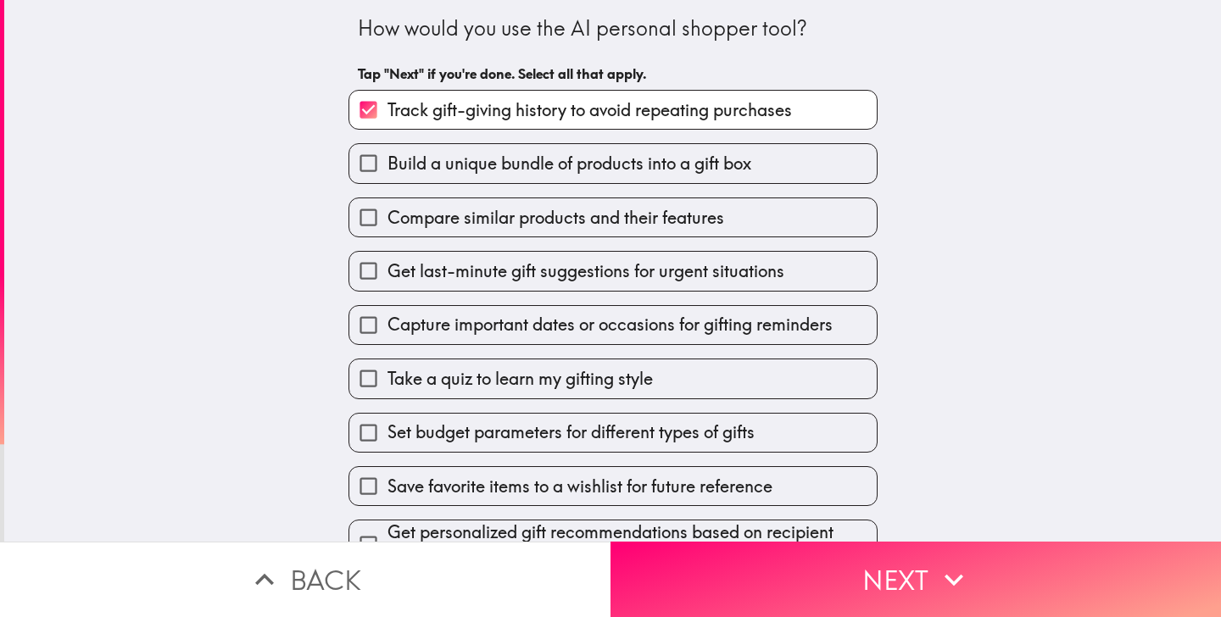
click at [514, 320] on span "Capture important dates or occasions for gifting reminders" at bounding box center [609, 325] width 445 height 24
click at [387, 320] on input "Capture important dates or occasions for gifting reminders" at bounding box center [368, 325] width 38 height 38
checkbox input "true"
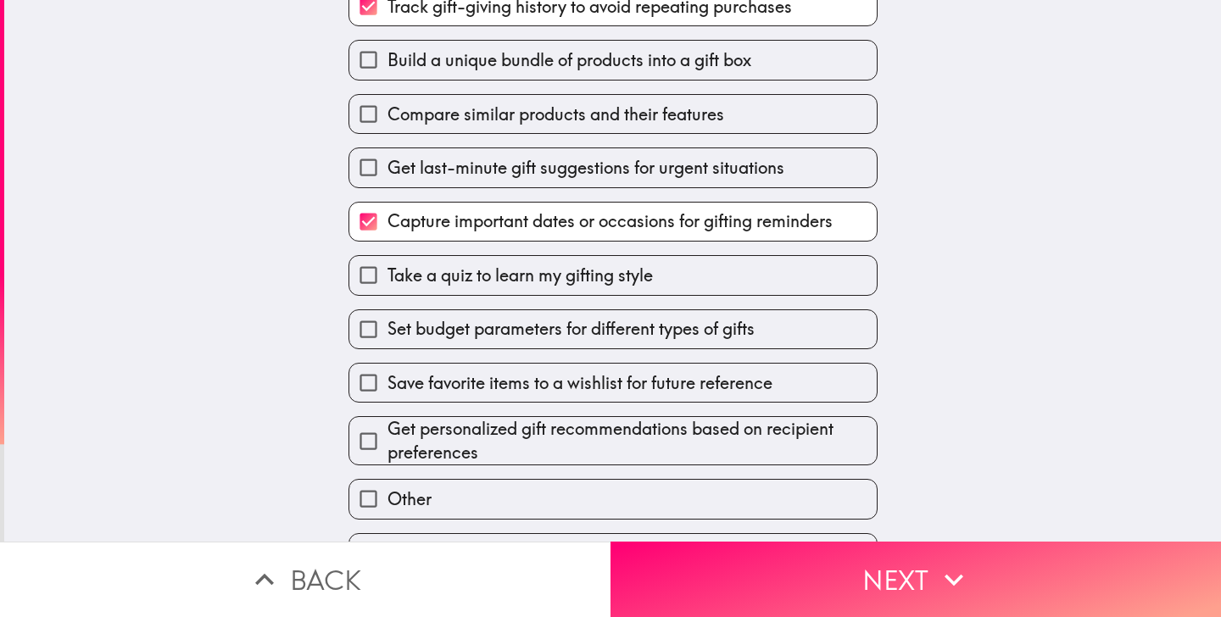
scroll to position [104, 0]
click at [568, 143] on div "Get last-minute gift suggestions for urgent situations" at bounding box center [606, 159] width 543 height 53
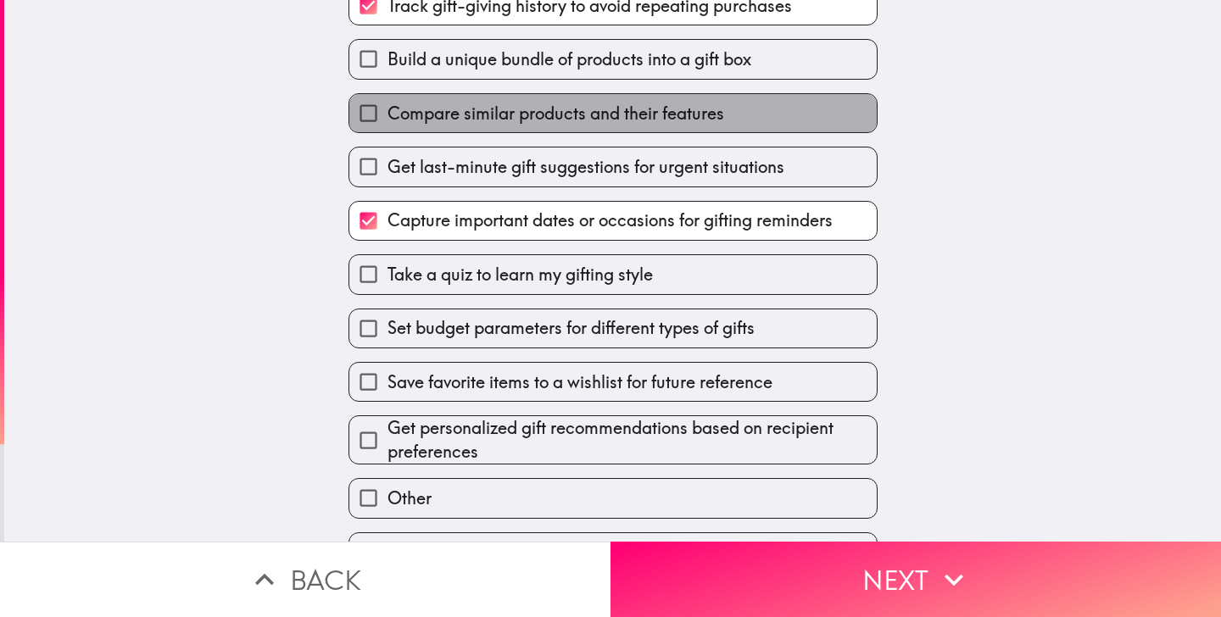
click at [567, 132] on label "Compare similar products and their features" at bounding box center [612, 113] width 527 height 38
click at [387, 132] on input "Compare similar products and their features" at bounding box center [368, 113] width 38 height 38
checkbox input "true"
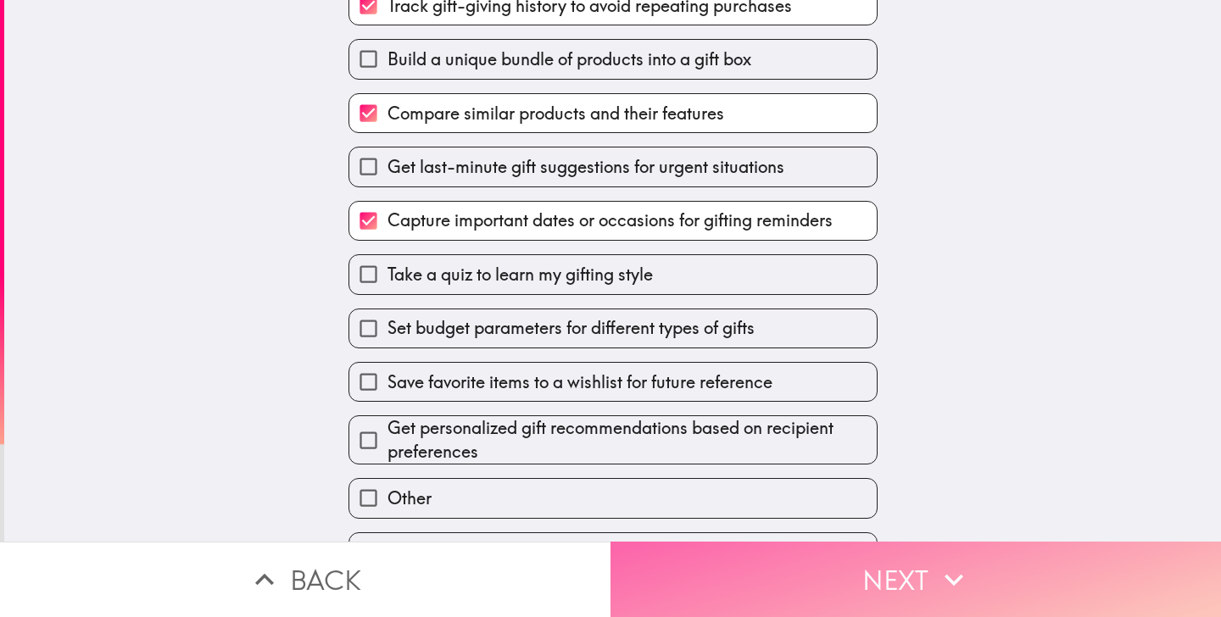
click at [728, 548] on button "Next" at bounding box center [915, 579] width 610 height 75
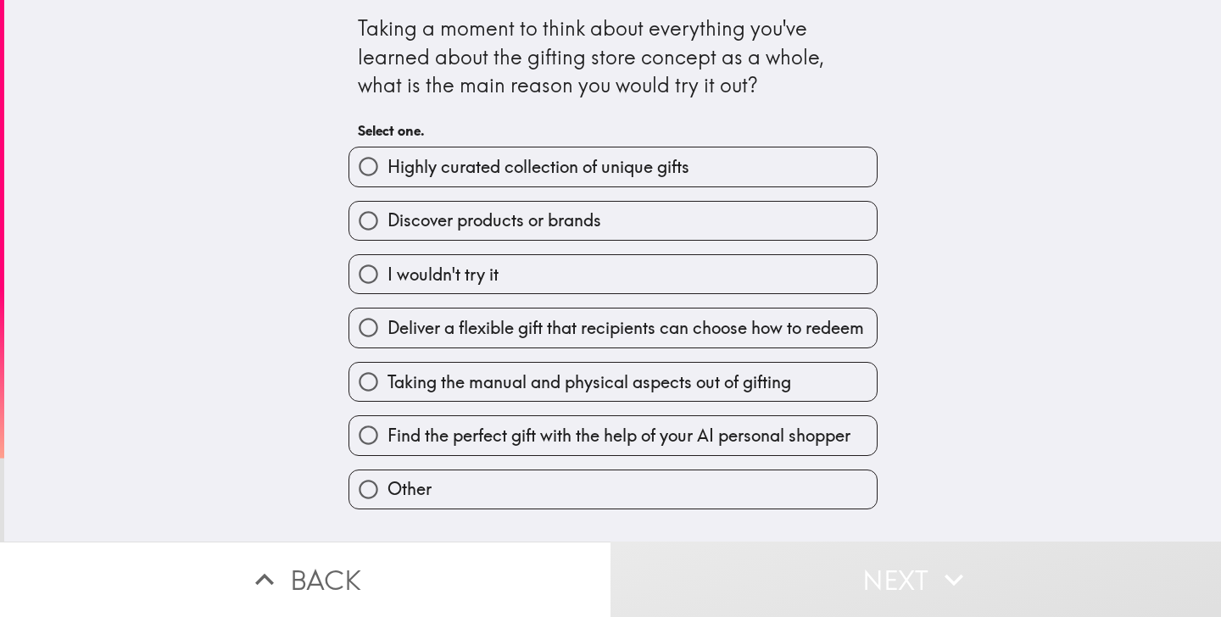
click at [540, 328] on span "Deliver a flexible gift that recipients can choose how to redeem" at bounding box center [625, 328] width 476 height 24
click at [387, 328] on input "Deliver a flexible gift that recipients can choose how to redeem" at bounding box center [368, 328] width 38 height 38
radio input "true"
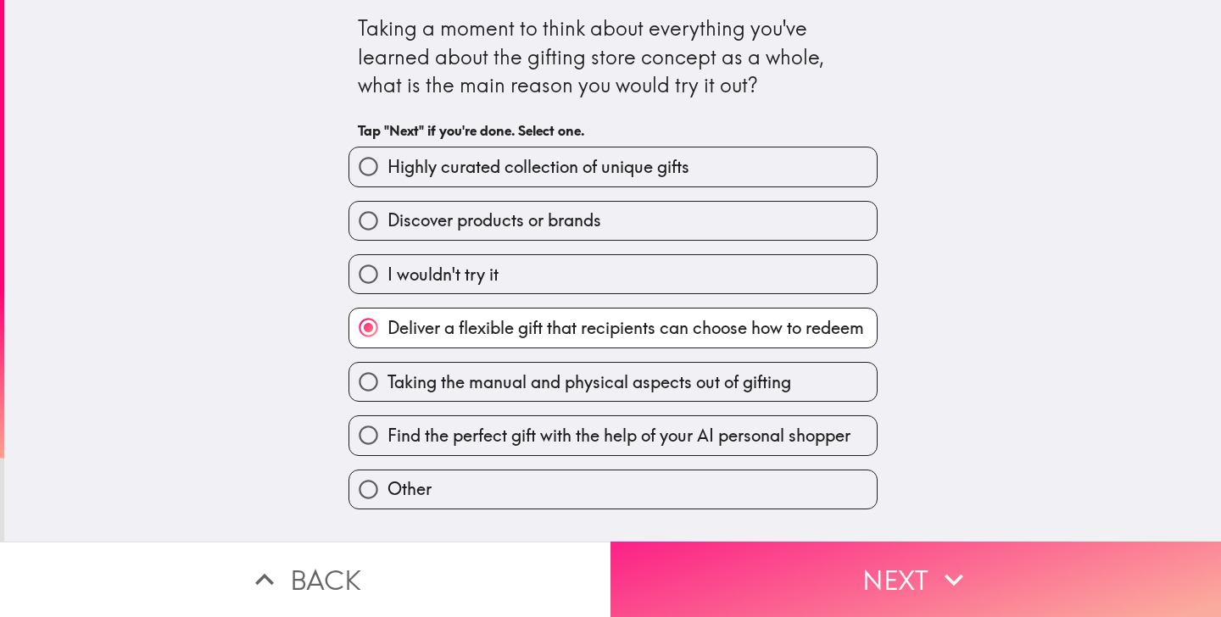
click at [710, 565] on button "Next" at bounding box center [915, 579] width 610 height 75
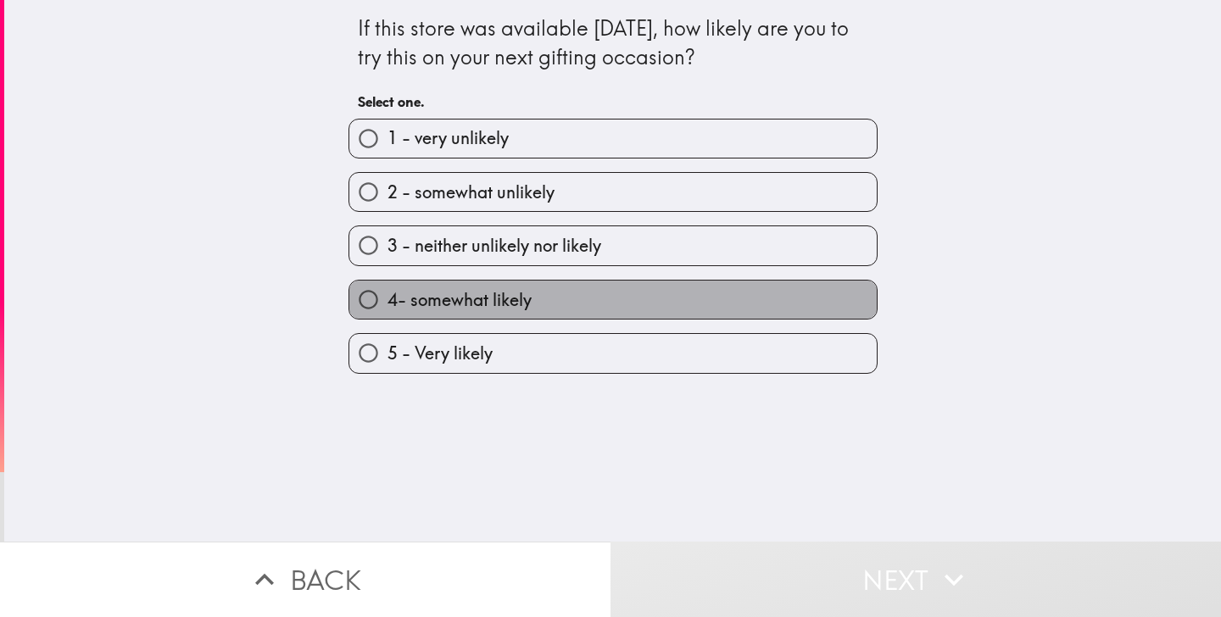
click at [555, 296] on label "4- somewhat likely" at bounding box center [612, 300] width 527 height 38
click at [387, 296] on input "4- somewhat likely" at bounding box center [368, 300] width 38 height 38
radio input "true"
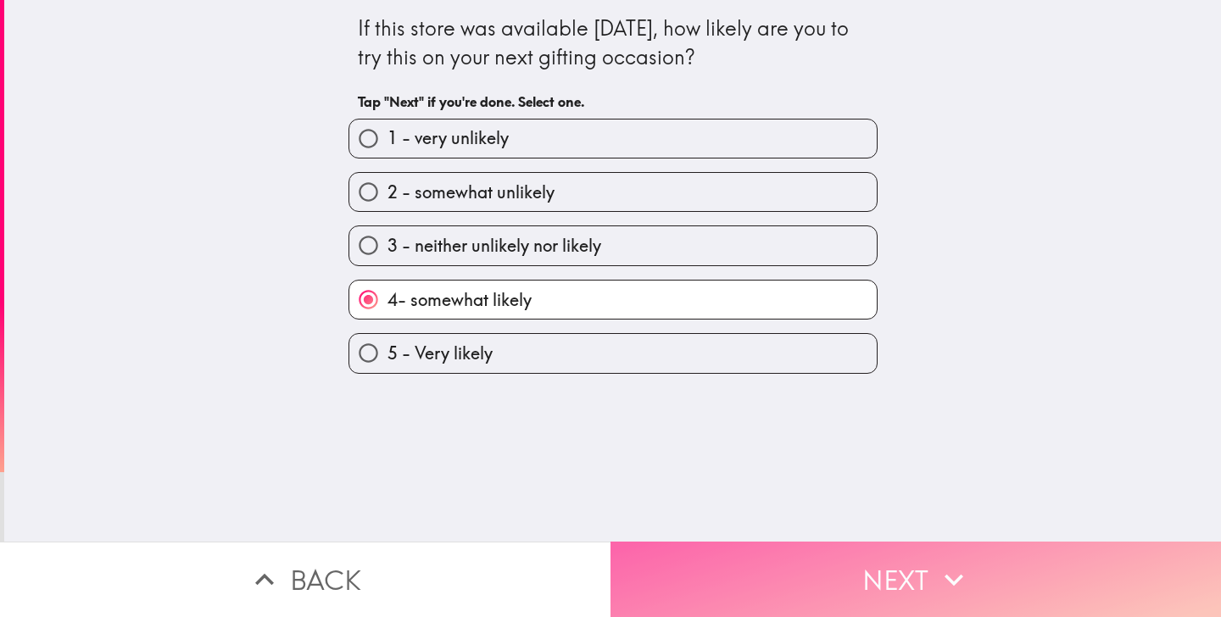
click at [712, 565] on button "Next" at bounding box center [915, 579] width 610 height 75
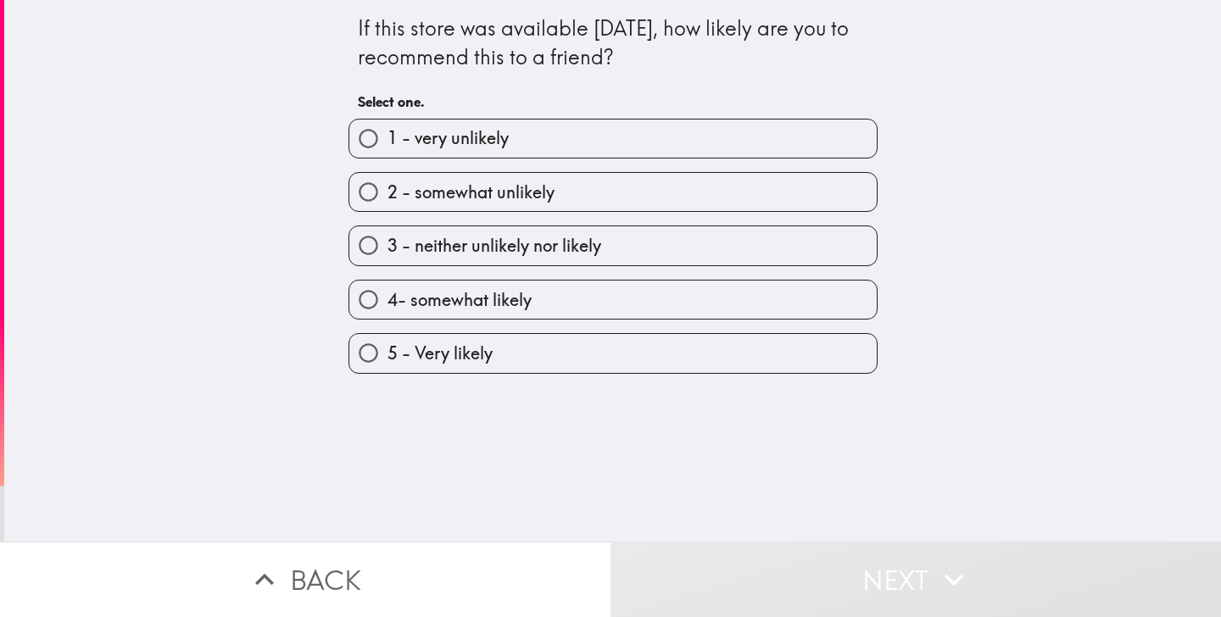
click at [589, 350] on label "5 - Very likely" at bounding box center [612, 353] width 527 height 38
click at [387, 350] on input "5 - Very likely" at bounding box center [368, 353] width 38 height 38
radio input "true"
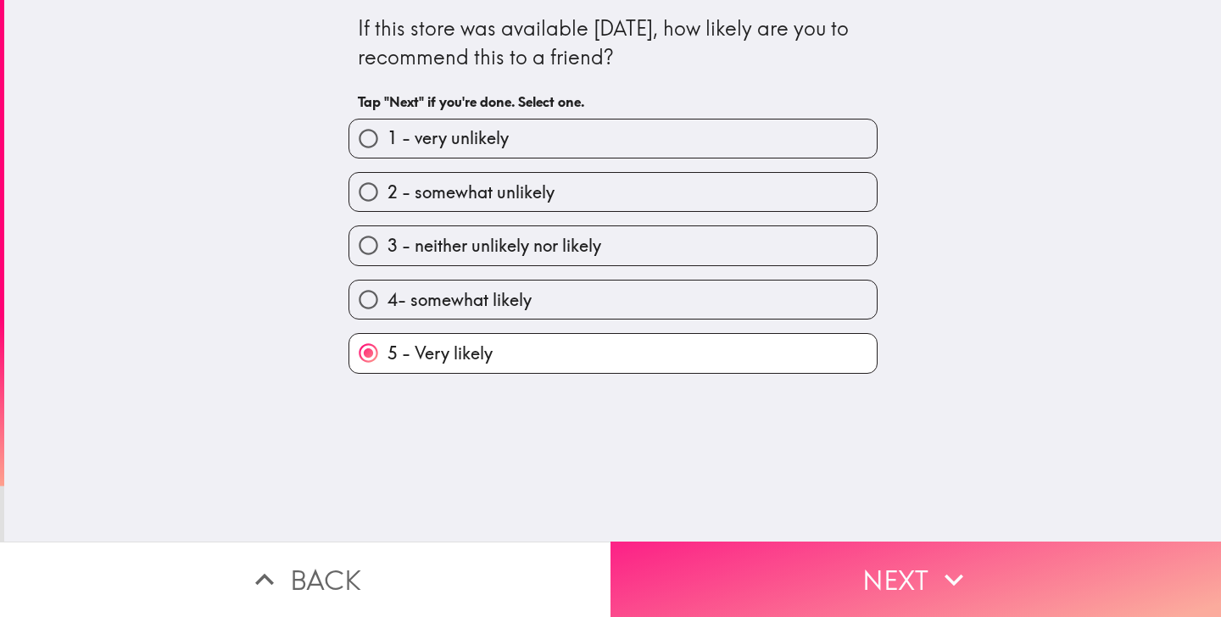
click at [692, 584] on button "Next" at bounding box center [915, 579] width 610 height 75
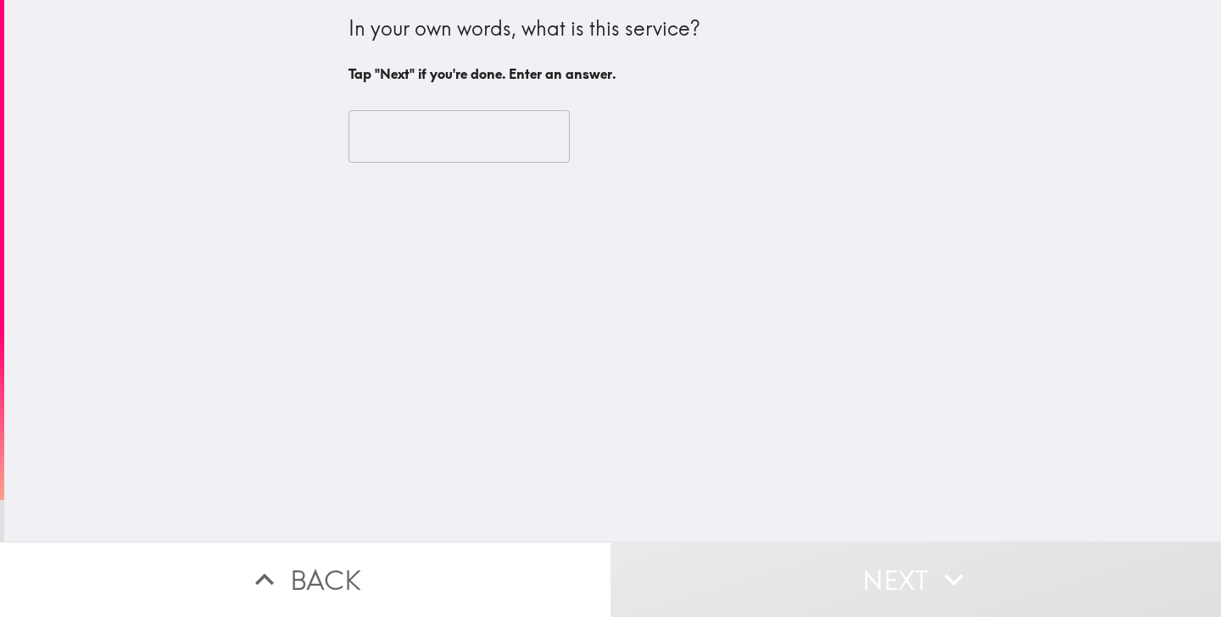
click at [493, 144] on input "text" at bounding box center [458, 136] width 221 height 53
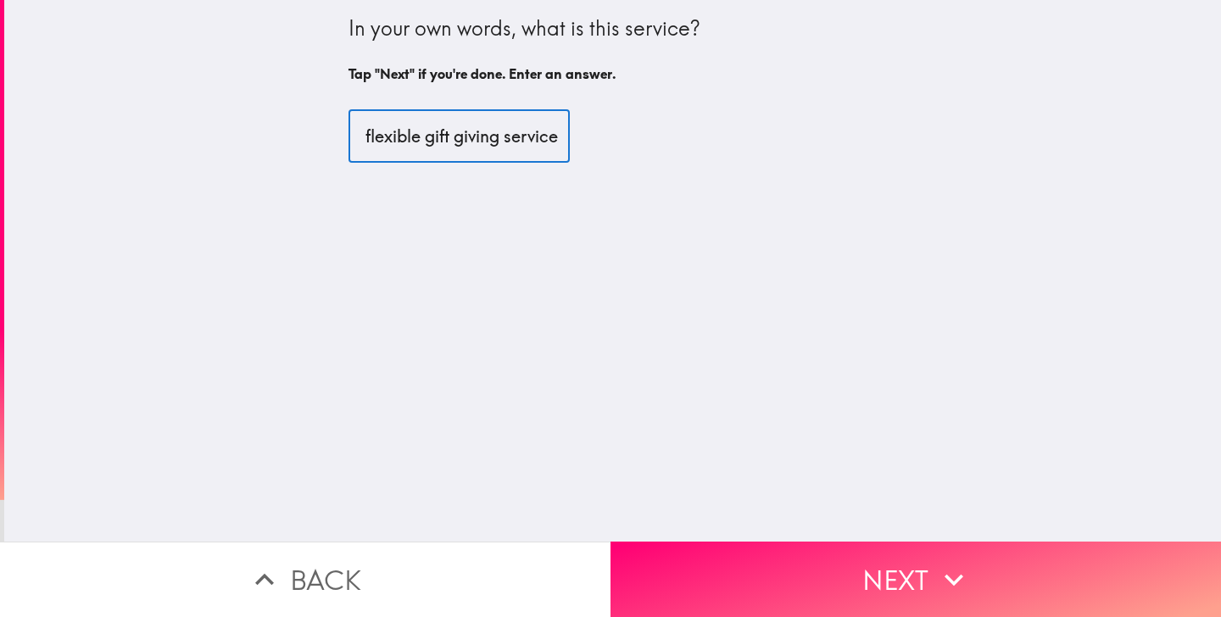
scroll to position [0, 32]
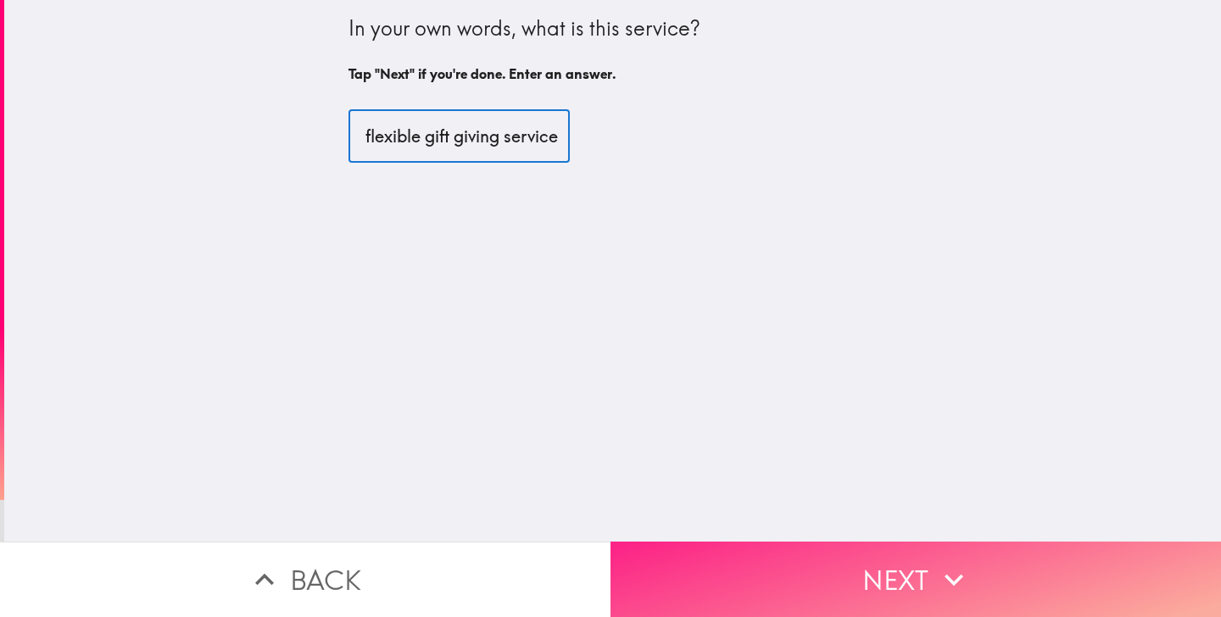
type input "a flexible gift giving service"
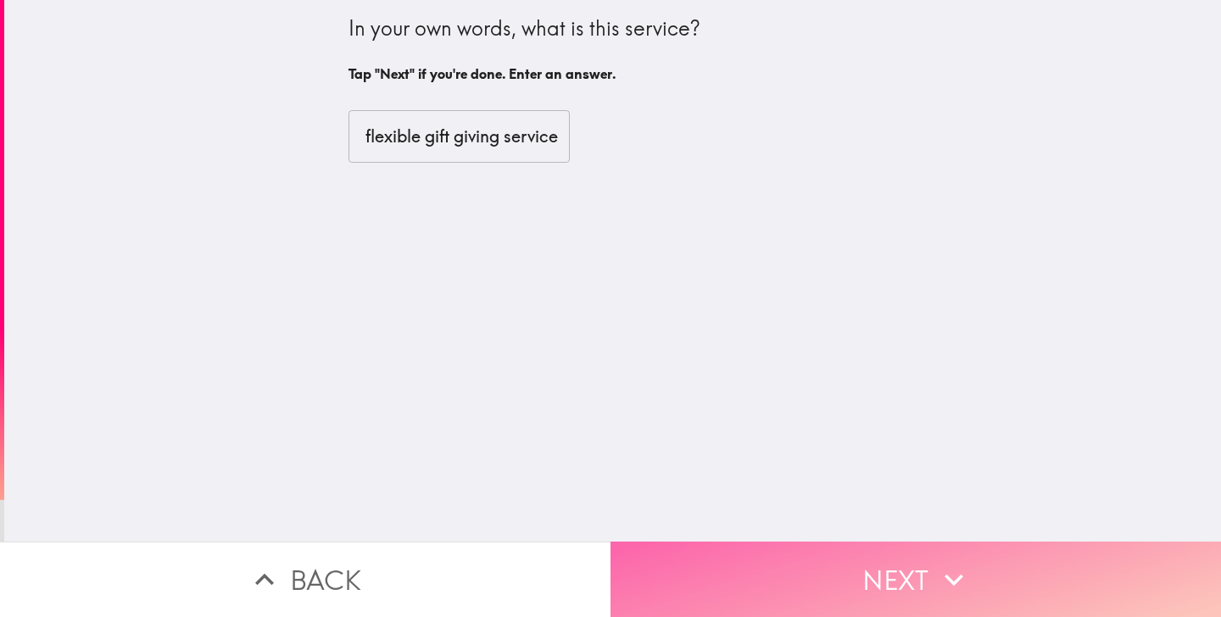
scroll to position [0, 0]
click at [721, 565] on button "Next" at bounding box center [915, 579] width 610 height 75
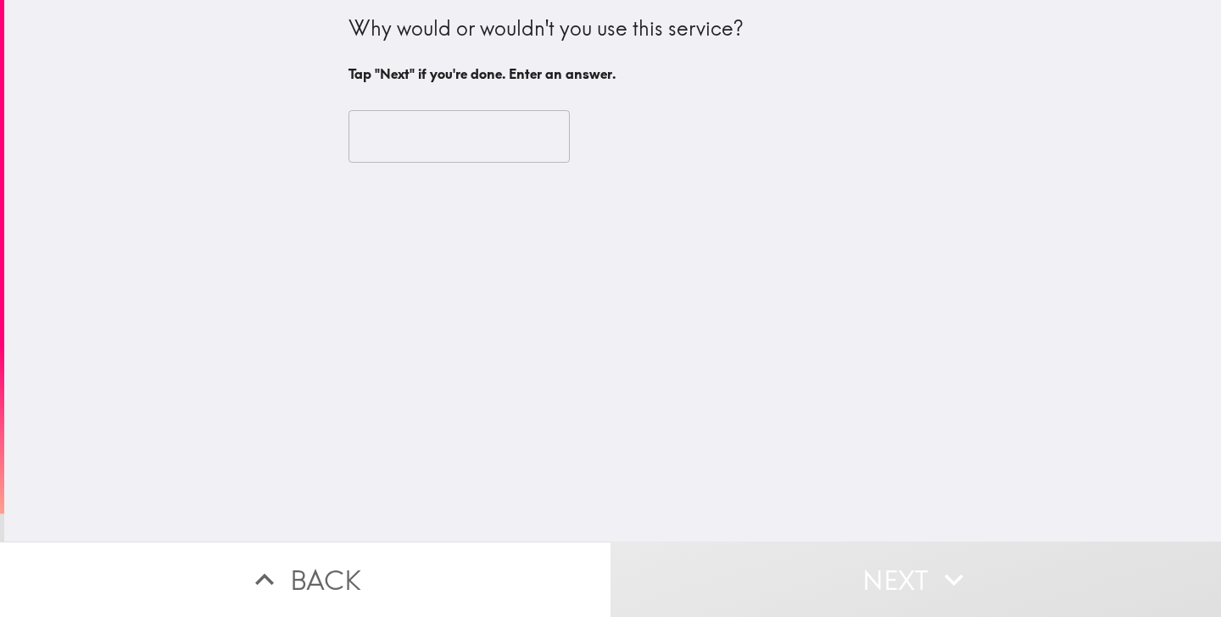
click at [476, 114] on input "text" at bounding box center [458, 136] width 221 height 53
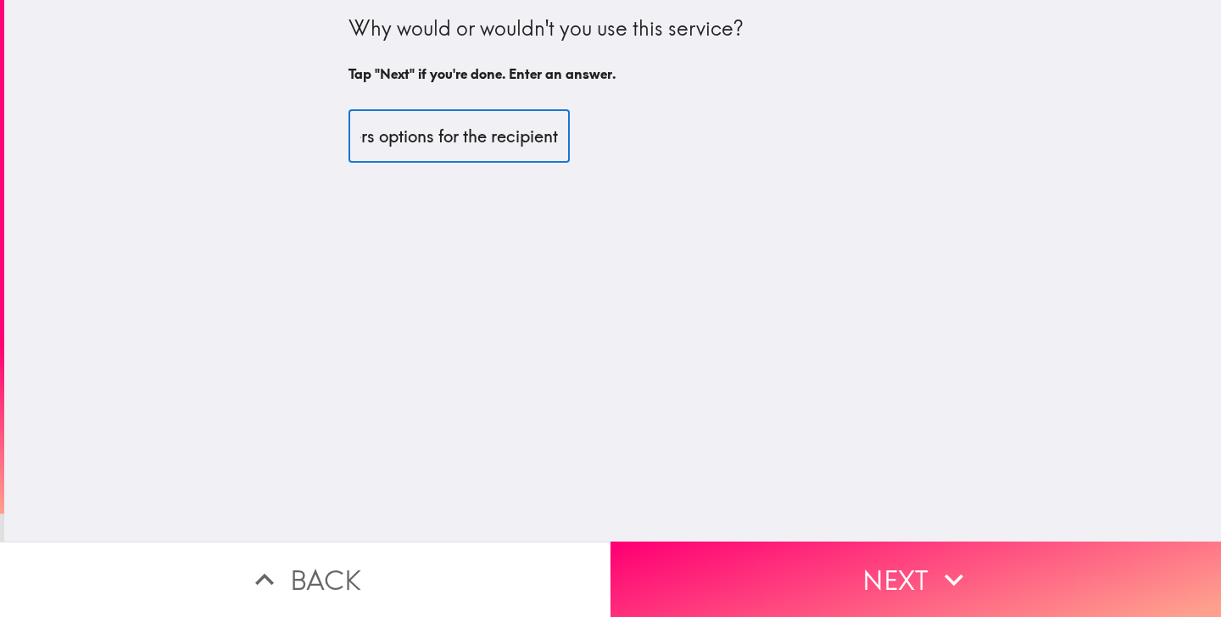
scroll to position [0, 655]
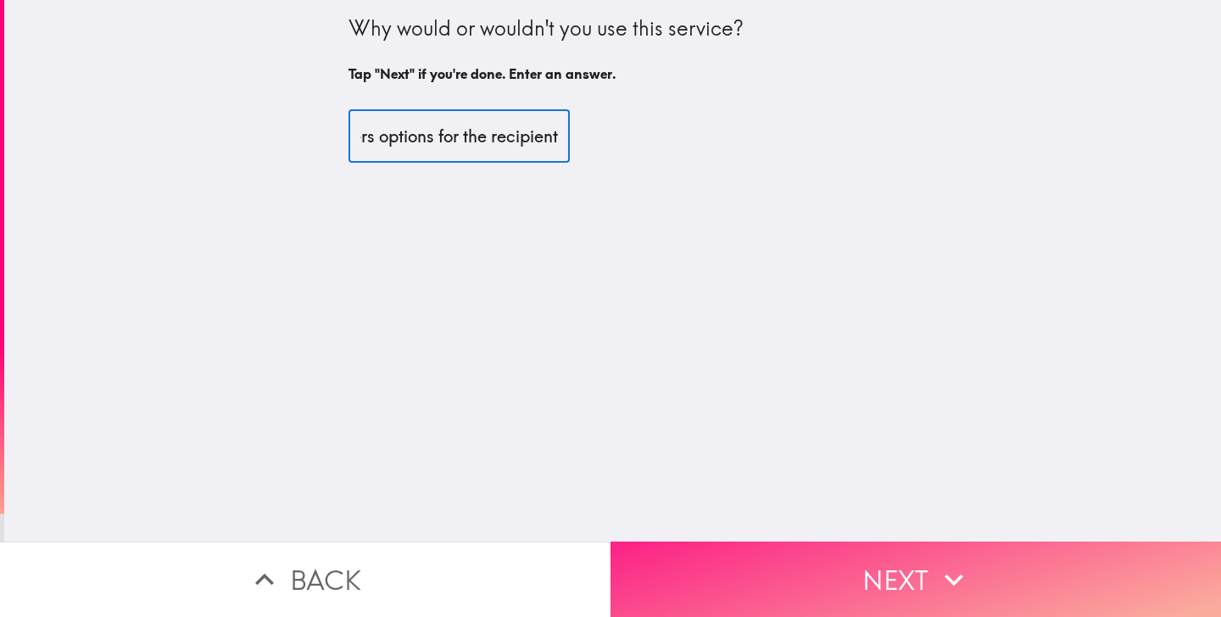
type input "Sometimes it's hard to know the perfect gift to give someone and I like that th…"
click at [723, 551] on button "Next" at bounding box center [915, 579] width 610 height 75
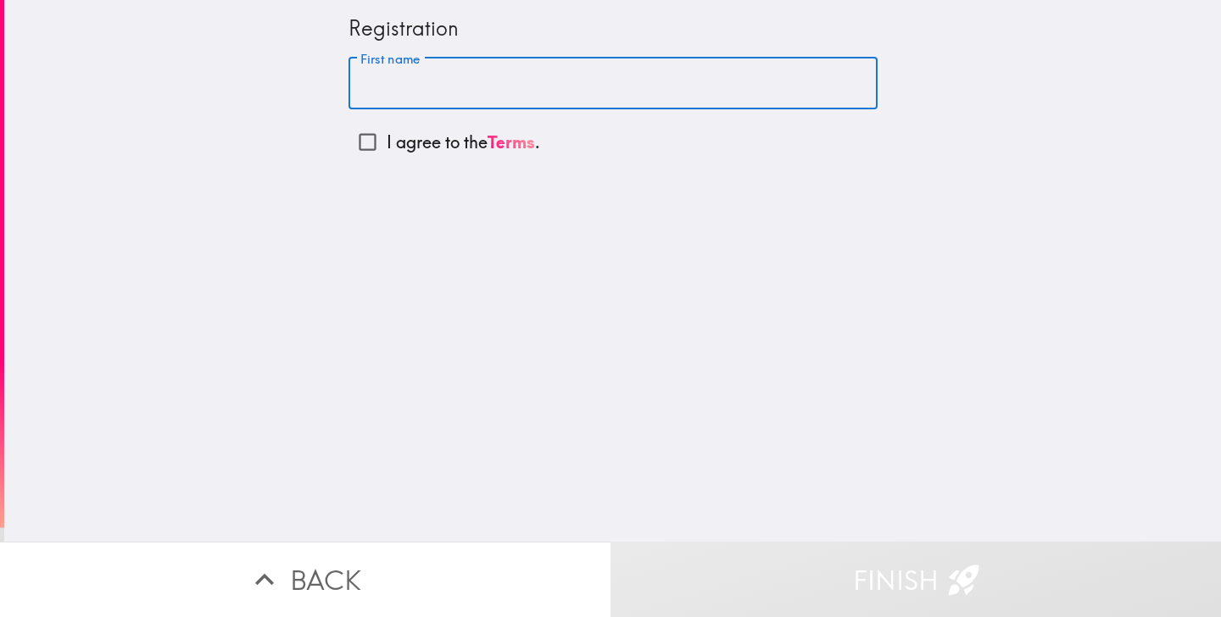
click at [569, 86] on input "First name" at bounding box center [612, 84] width 529 height 53
type input "Abby"
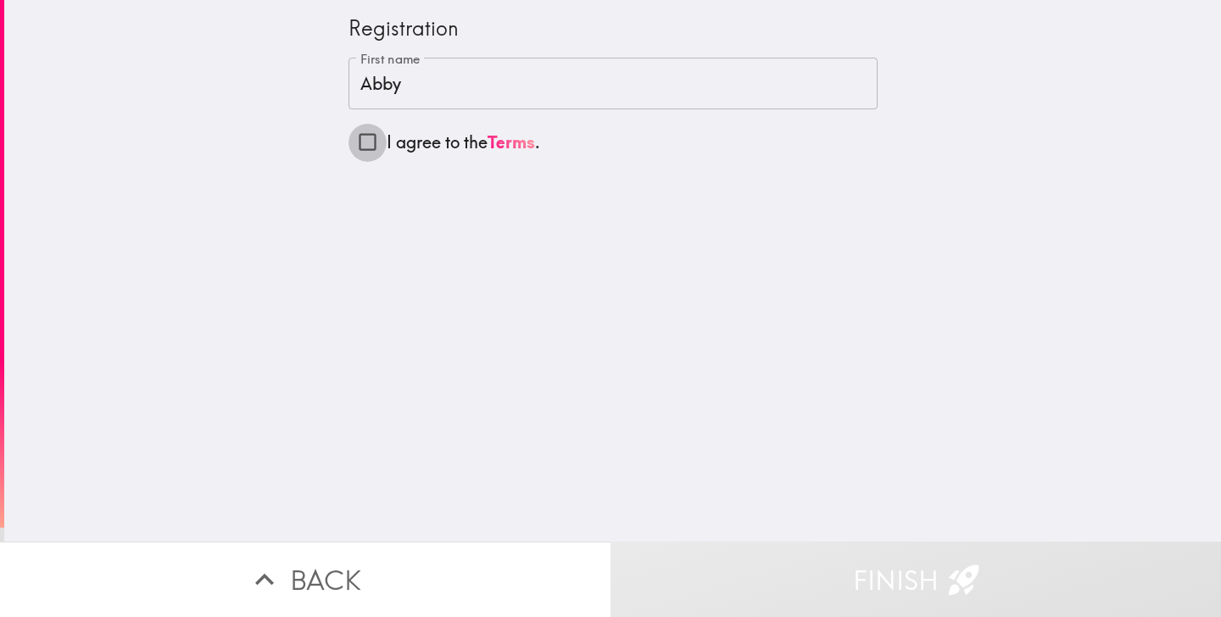
click at [380, 142] on input "I agree to the Terms ." at bounding box center [367, 142] width 38 height 38
checkbox input "true"
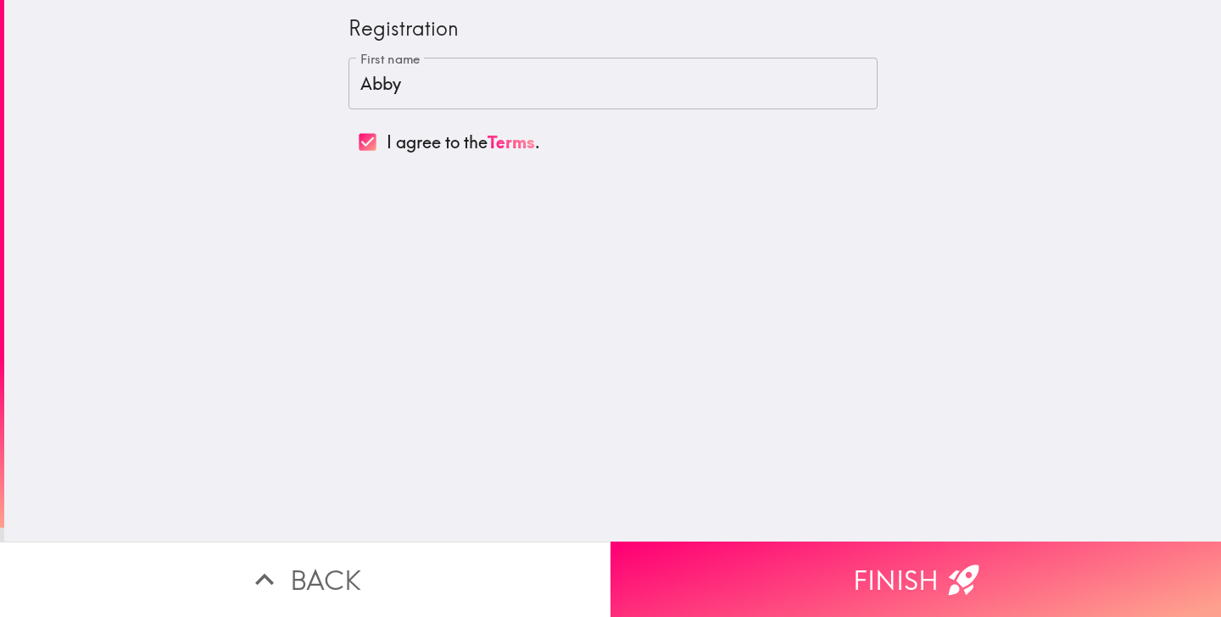
click at [871, 553] on button "Finish" at bounding box center [915, 579] width 610 height 75
